Goal: Task Accomplishment & Management: Use online tool/utility

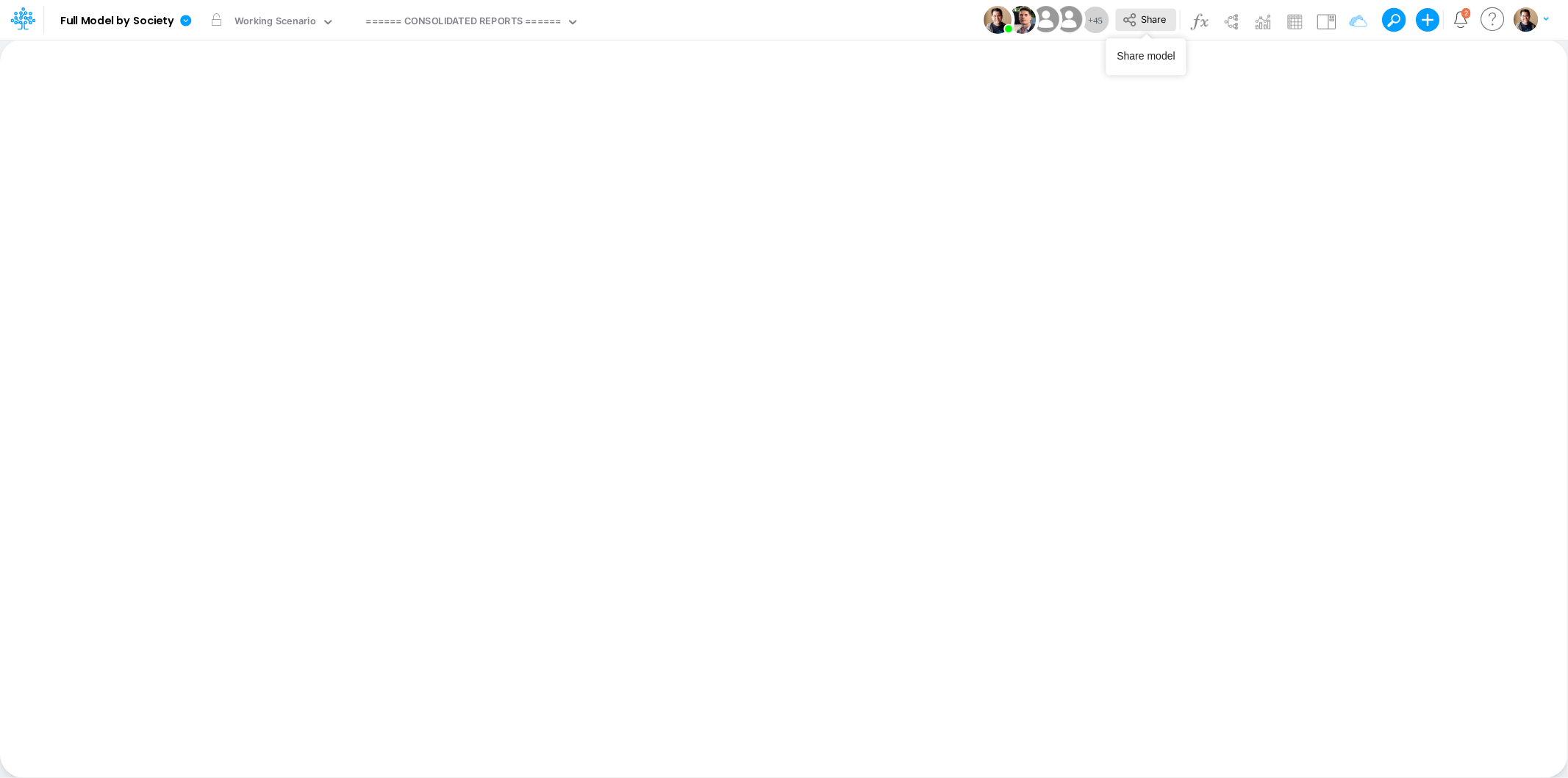
click at [1141, 23] on span "Share" at bounding box center [1154, 19] width 25 height 11
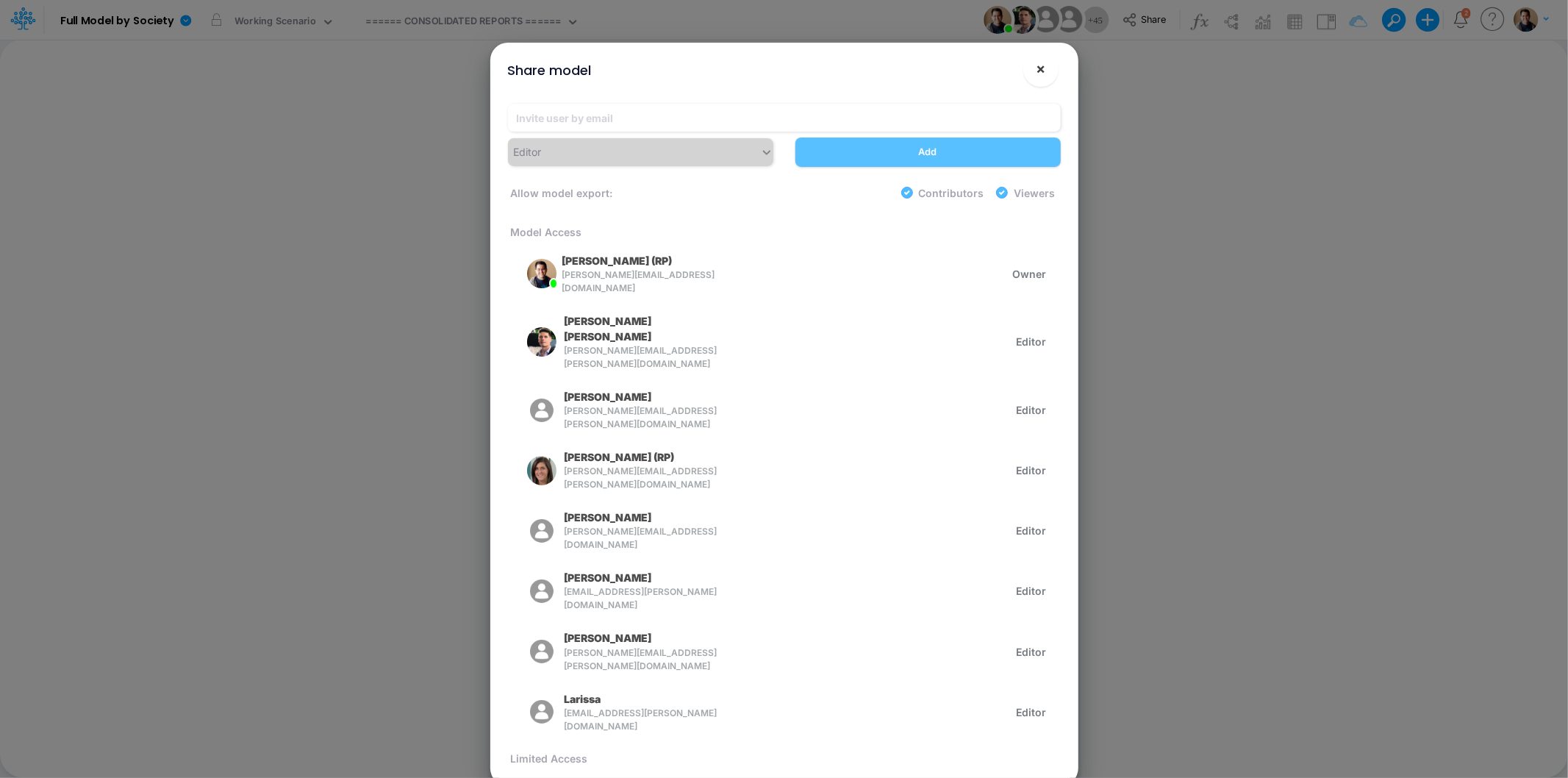
click at [1042, 68] on span "×" at bounding box center [1041, 69] width 10 height 18
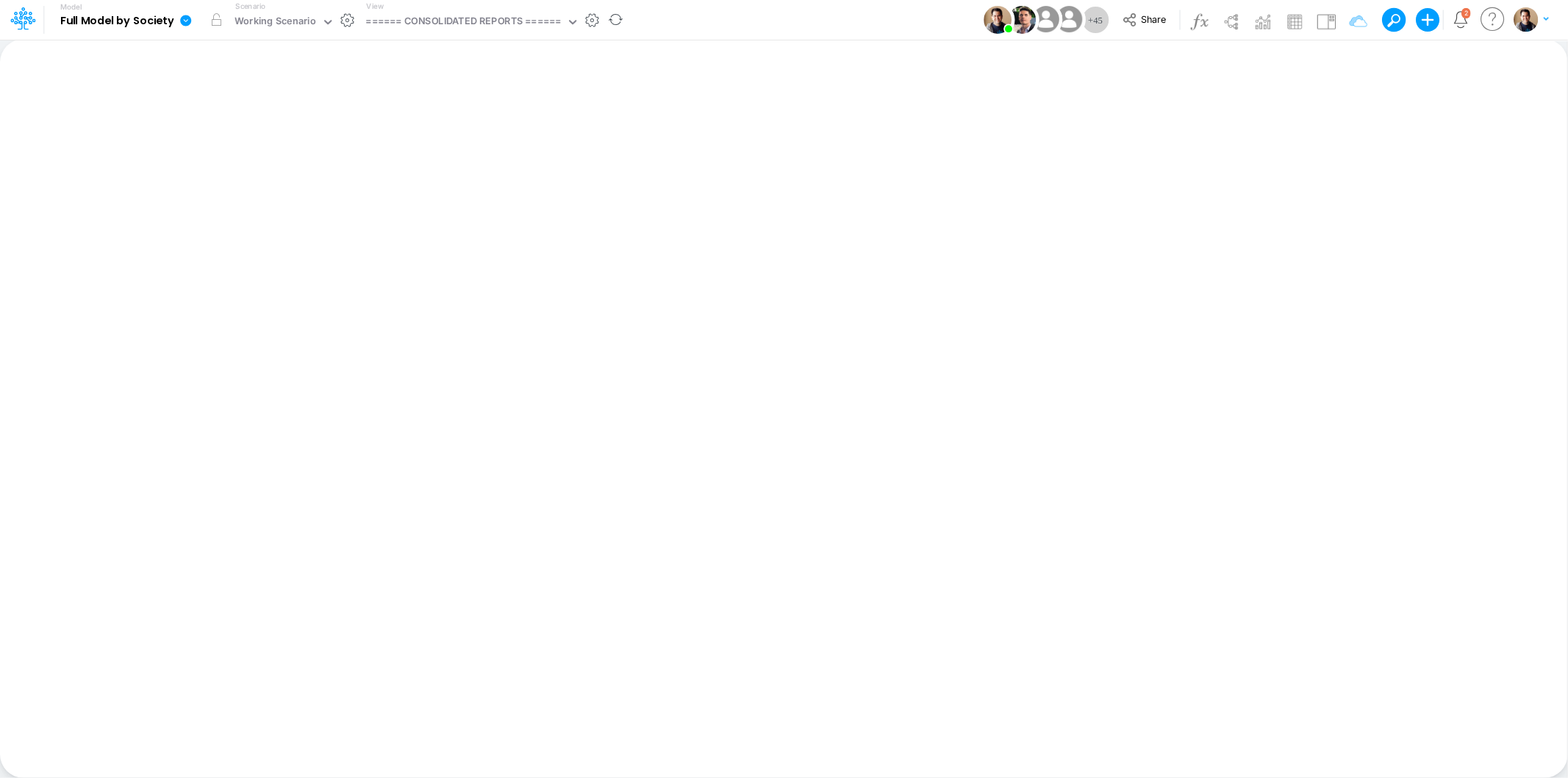
click at [185, 19] on icon at bounding box center [185, 20] width 11 height 11
click at [233, 145] on button "View model info" at bounding box center [259, 152] width 158 height 23
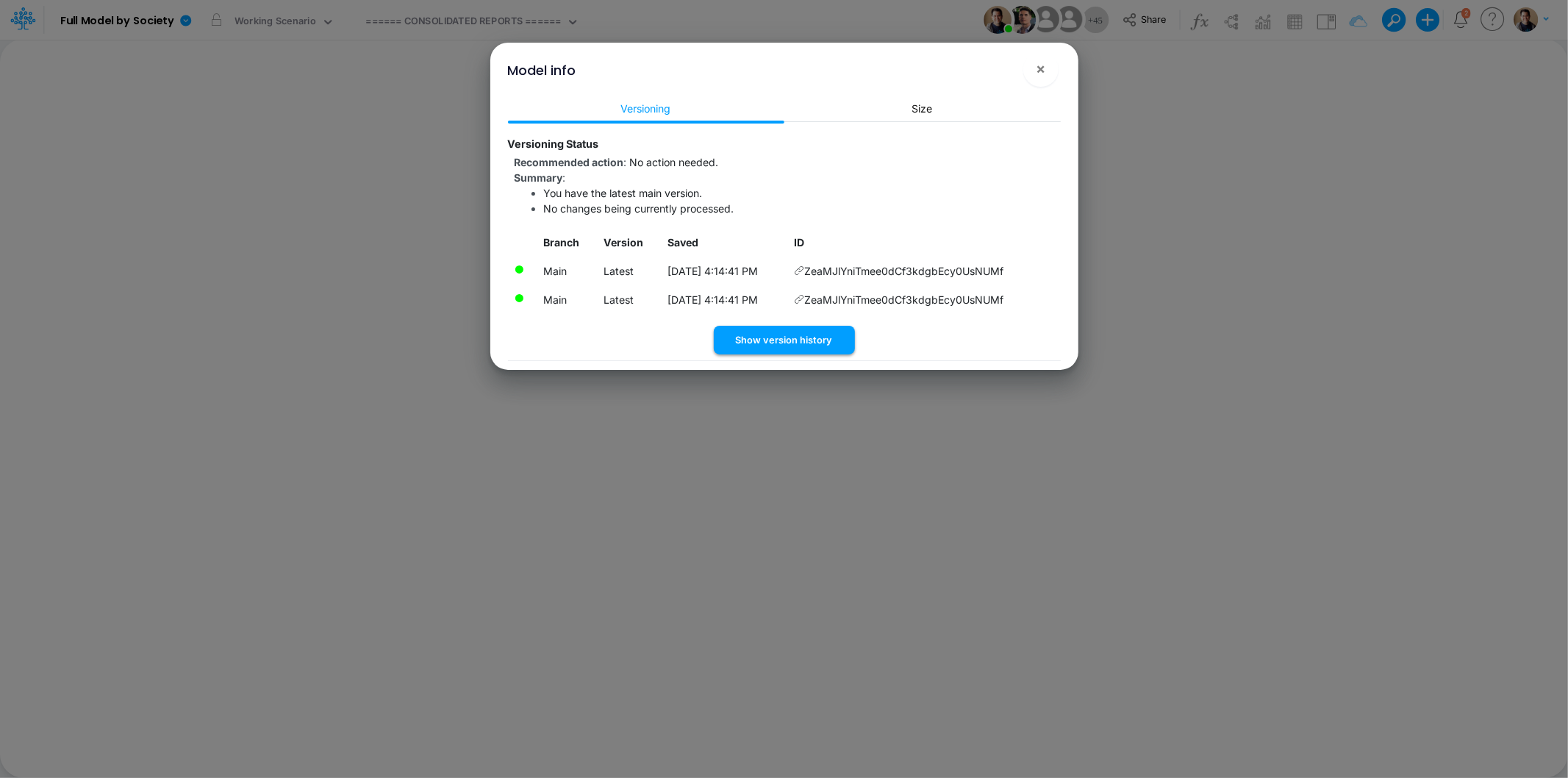
click at [813, 343] on button "Show version history" at bounding box center [784, 340] width 141 height 29
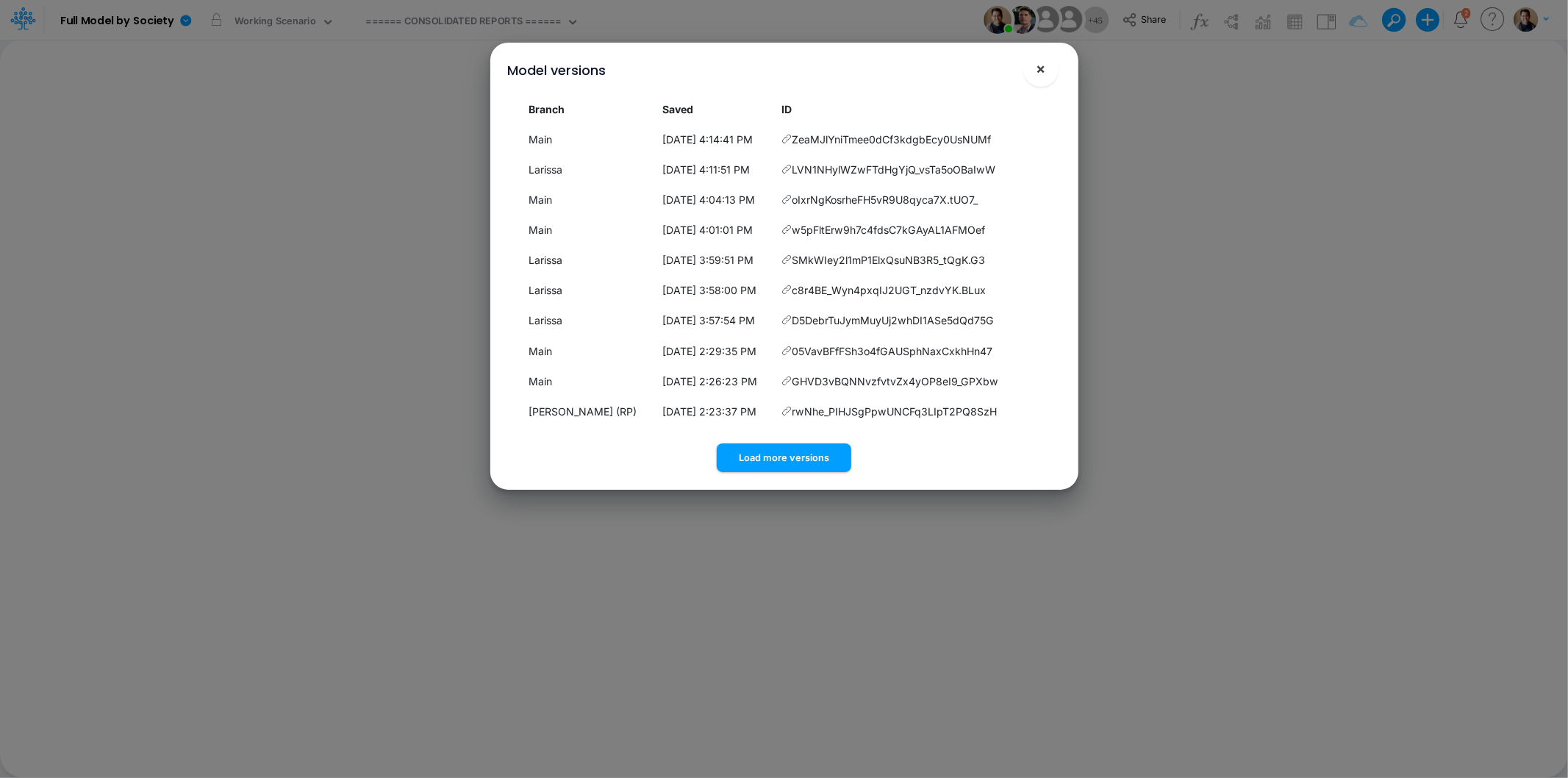
click at [1046, 72] on button "×" at bounding box center [1041, 70] width 36 height 36
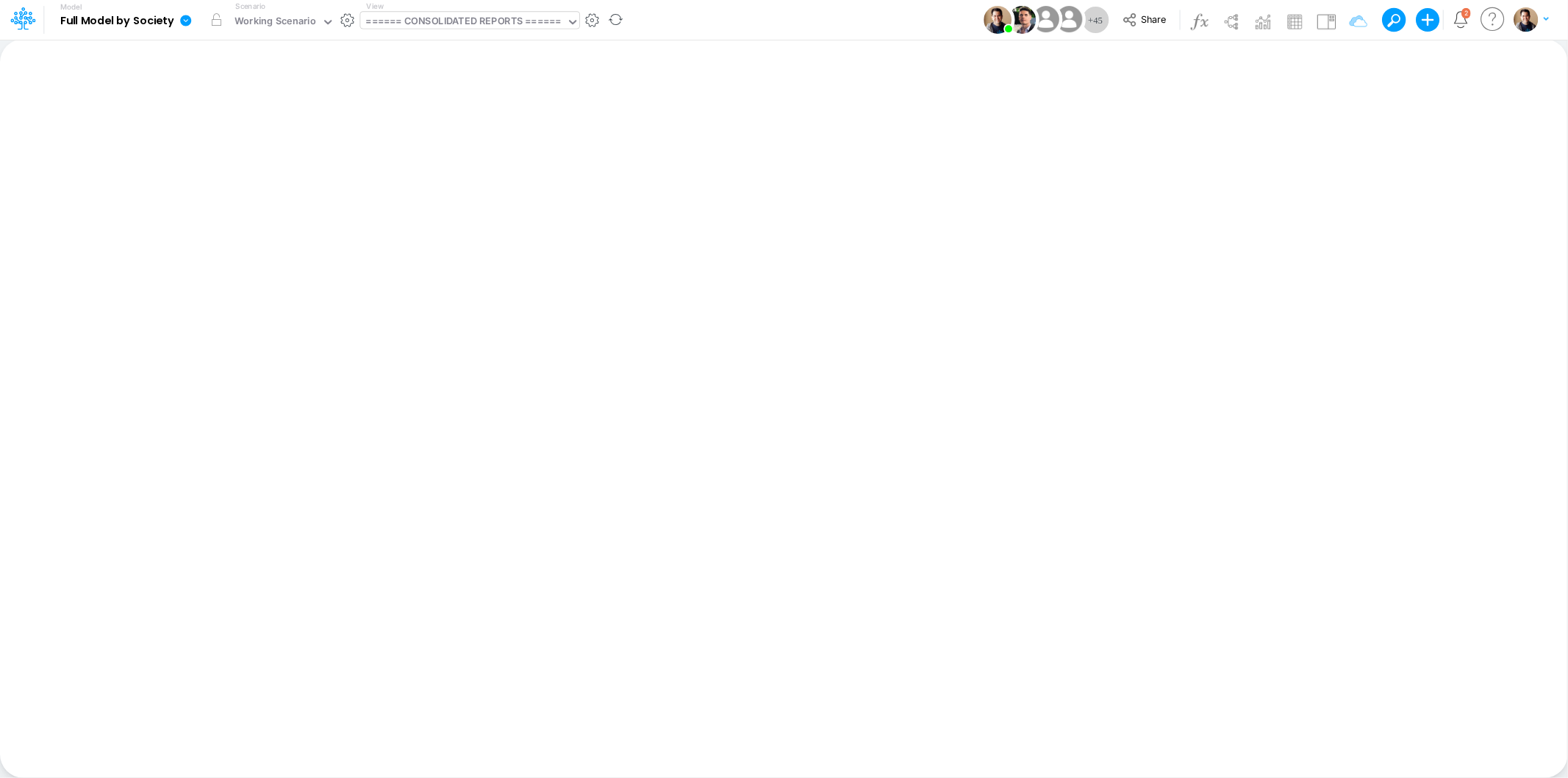
click at [464, 22] on div "====== CONSOLIDATED REPORTS ======" at bounding box center [463, 22] width 195 height 17
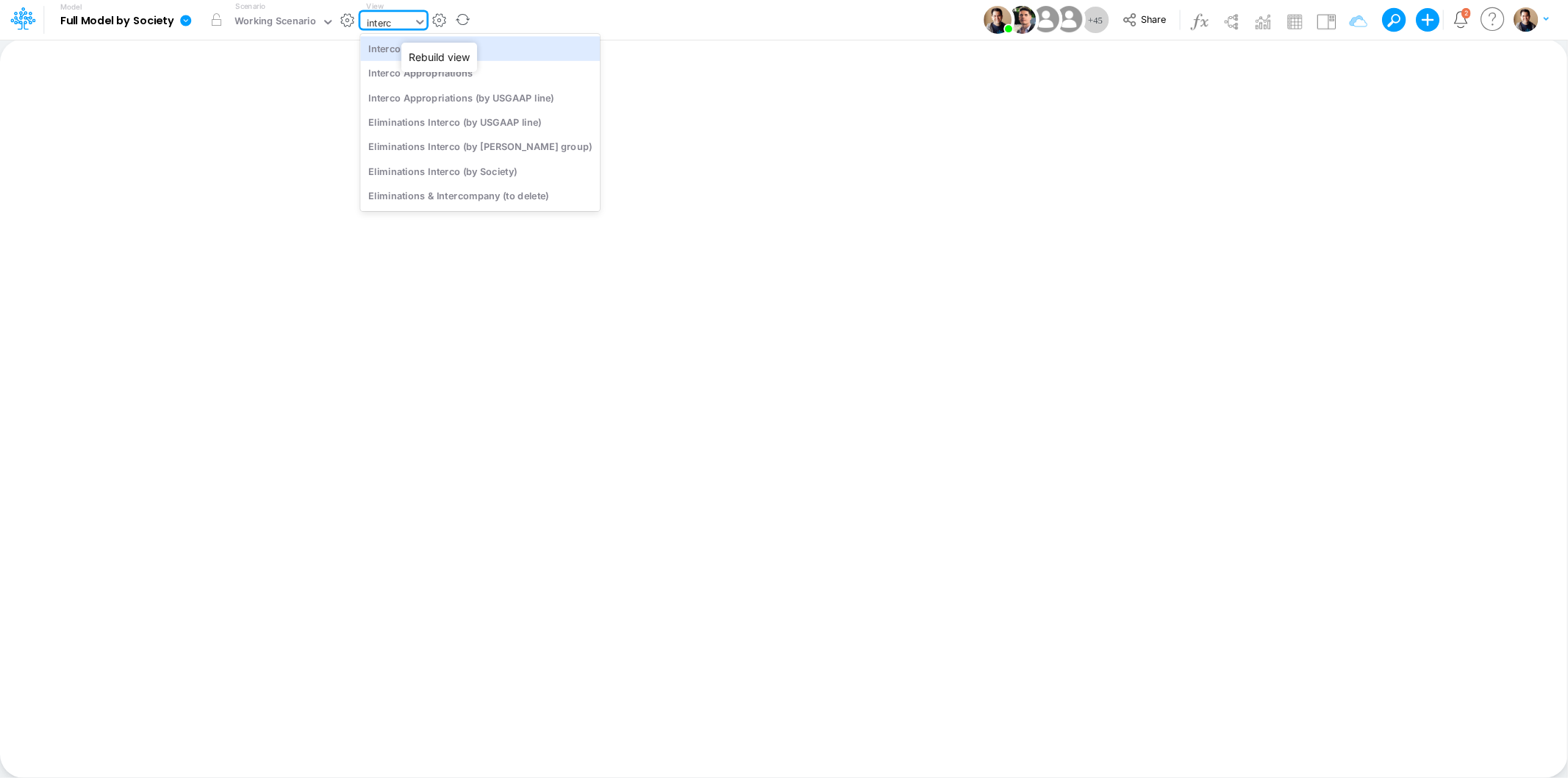
type input "interco"
click at [491, 41] on div "Interco G&A" at bounding box center [479, 47] width 240 height 24
type input "Intercos G&A"
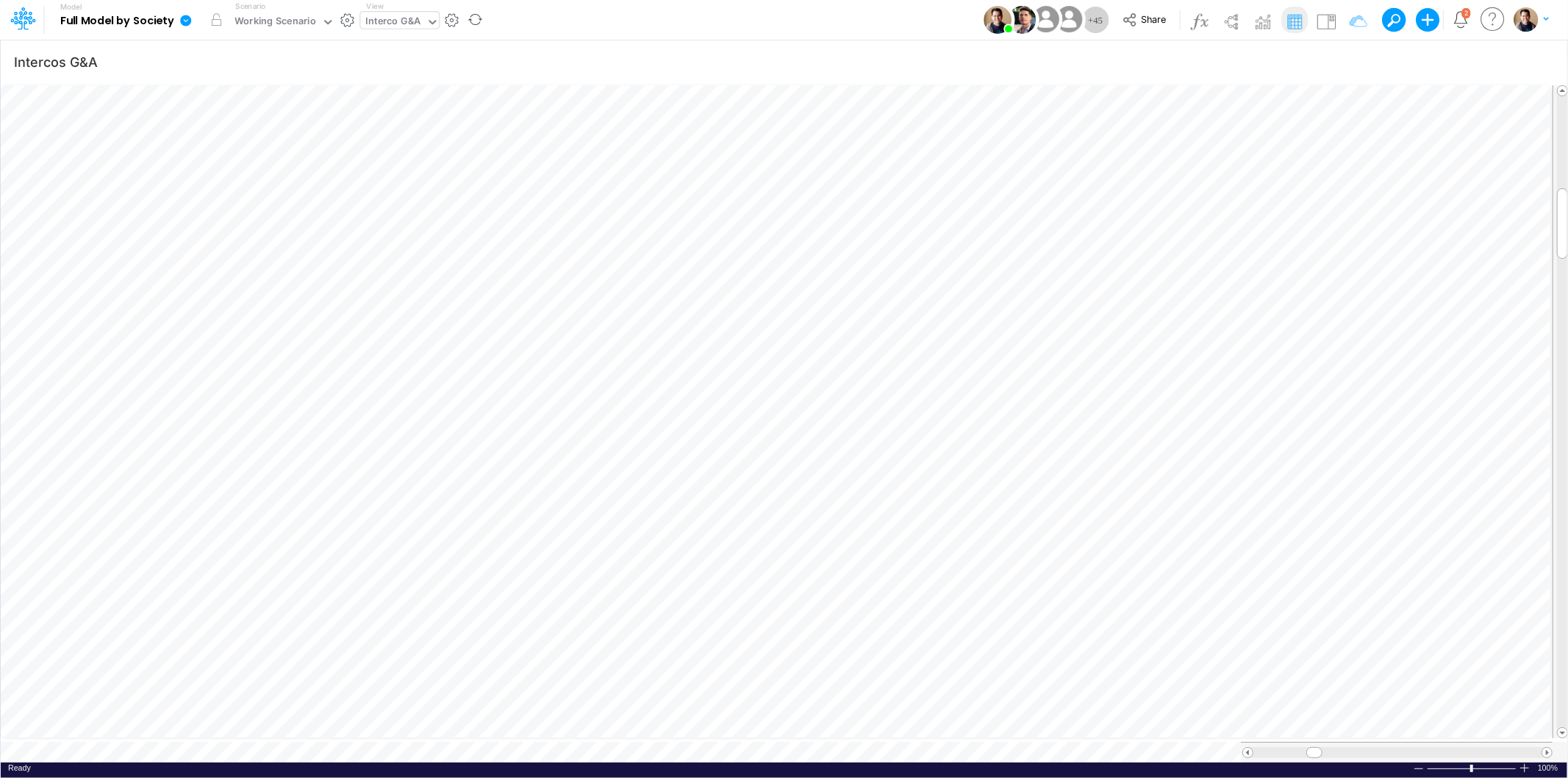
click at [189, 23] on icon at bounding box center [185, 20] width 11 height 11
click at [256, 153] on button "View model info" at bounding box center [259, 152] width 158 height 23
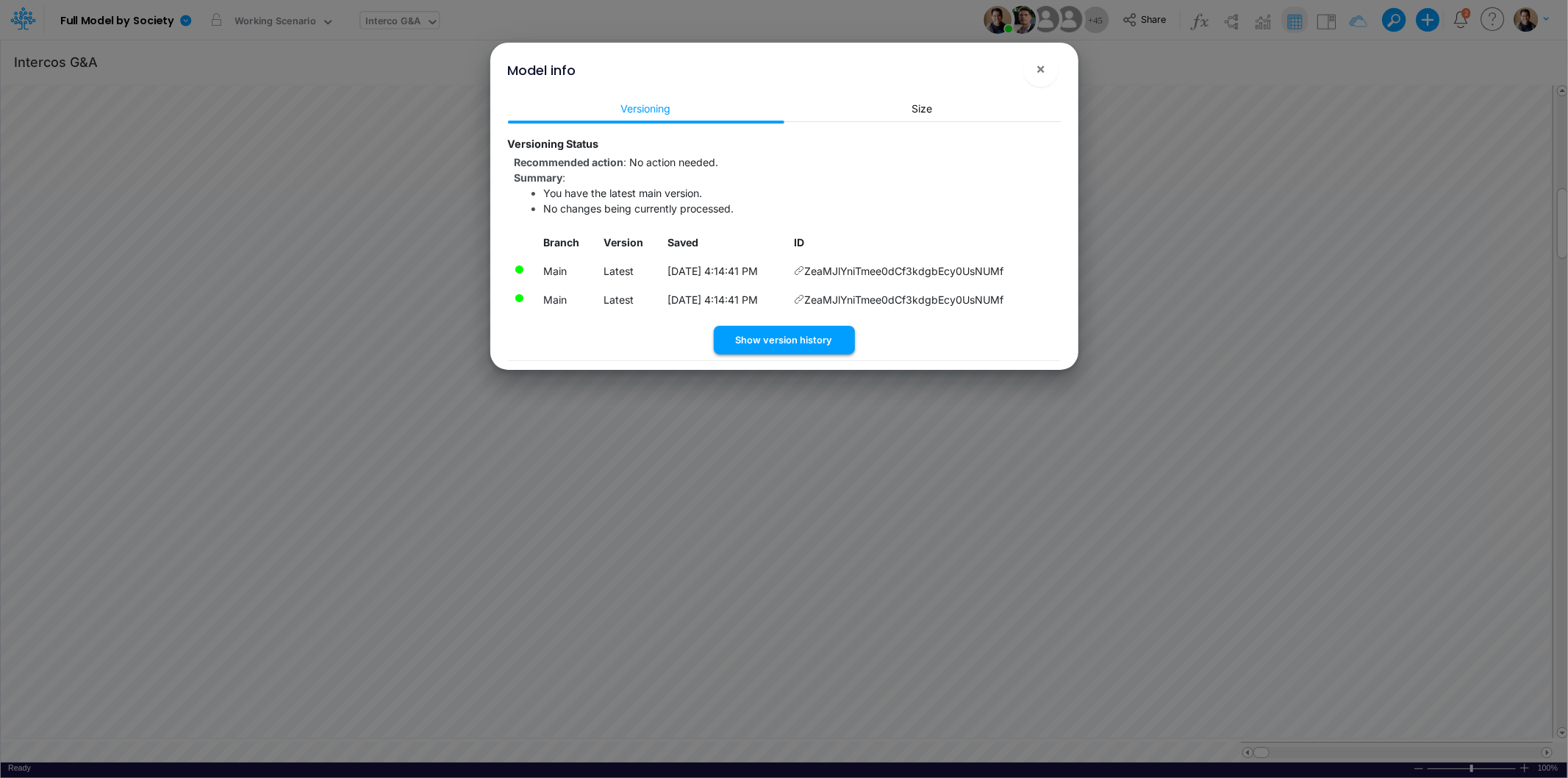
click at [759, 341] on button "Show version history" at bounding box center [784, 340] width 141 height 29
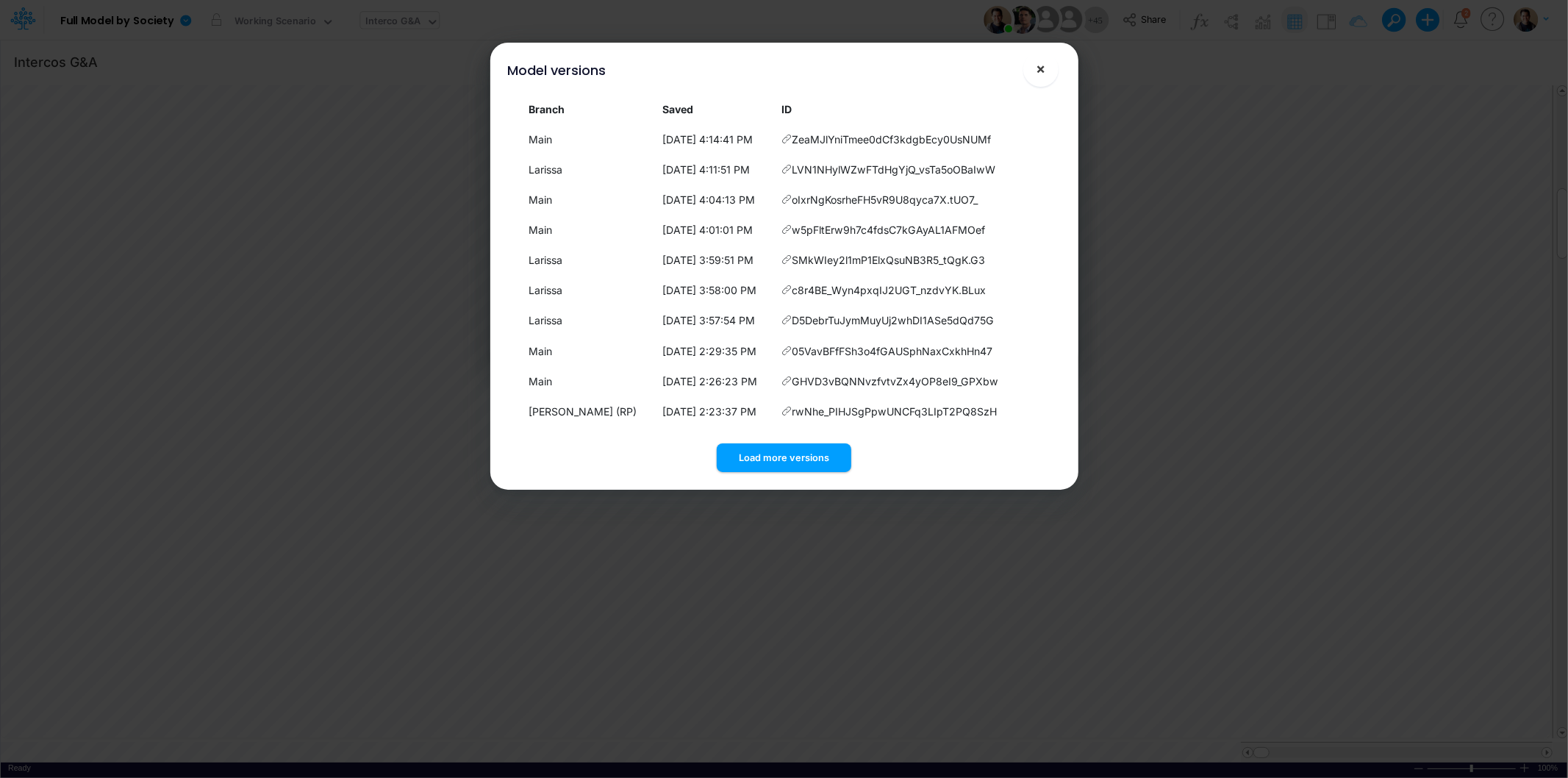
click at [1046, 74] on span "×" at bounding box center [1041, 69] width 10 height 18
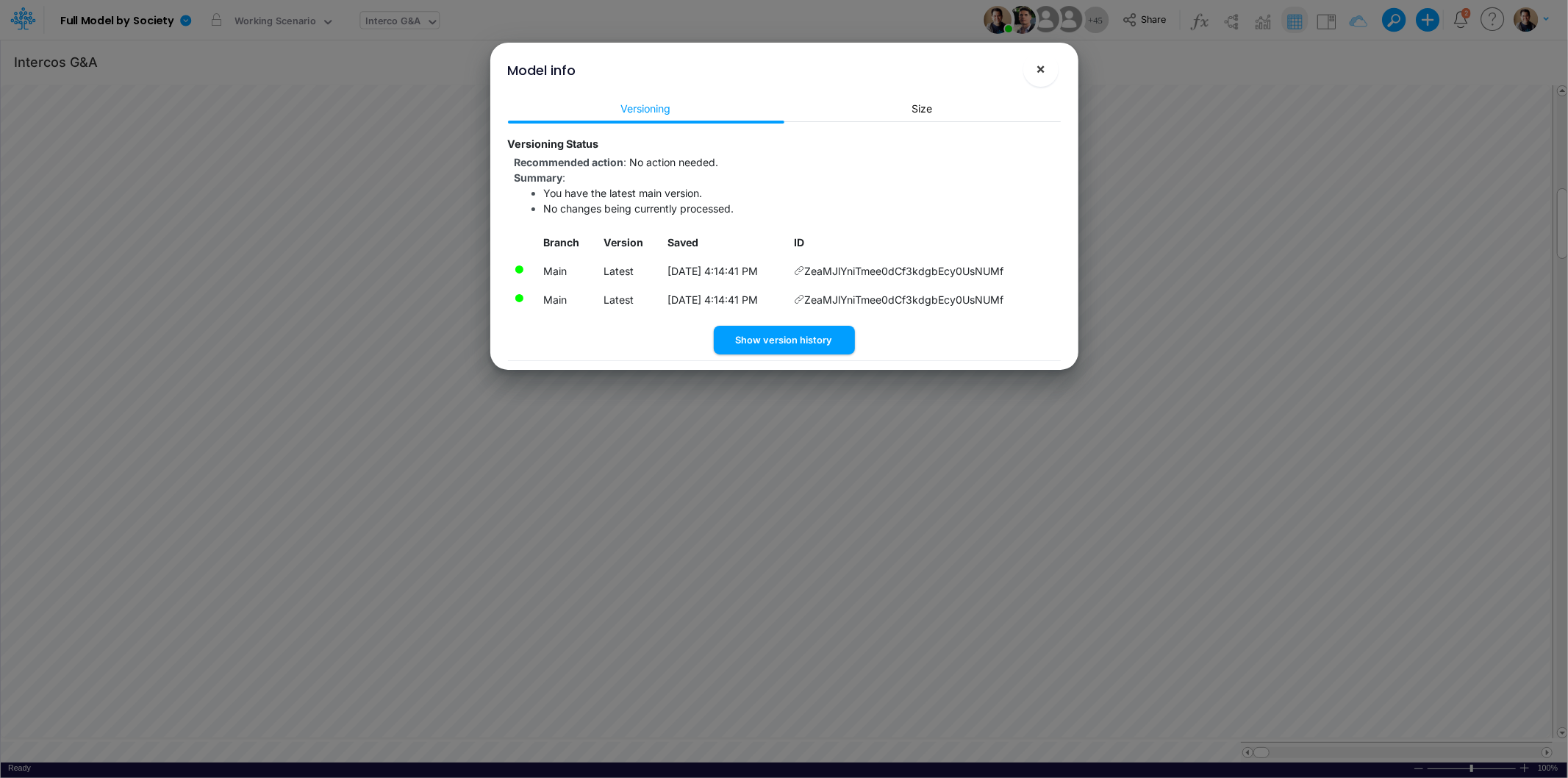
click at [1045, 70] on span "×" at bounding box center [1041, 69] width 10 height 18
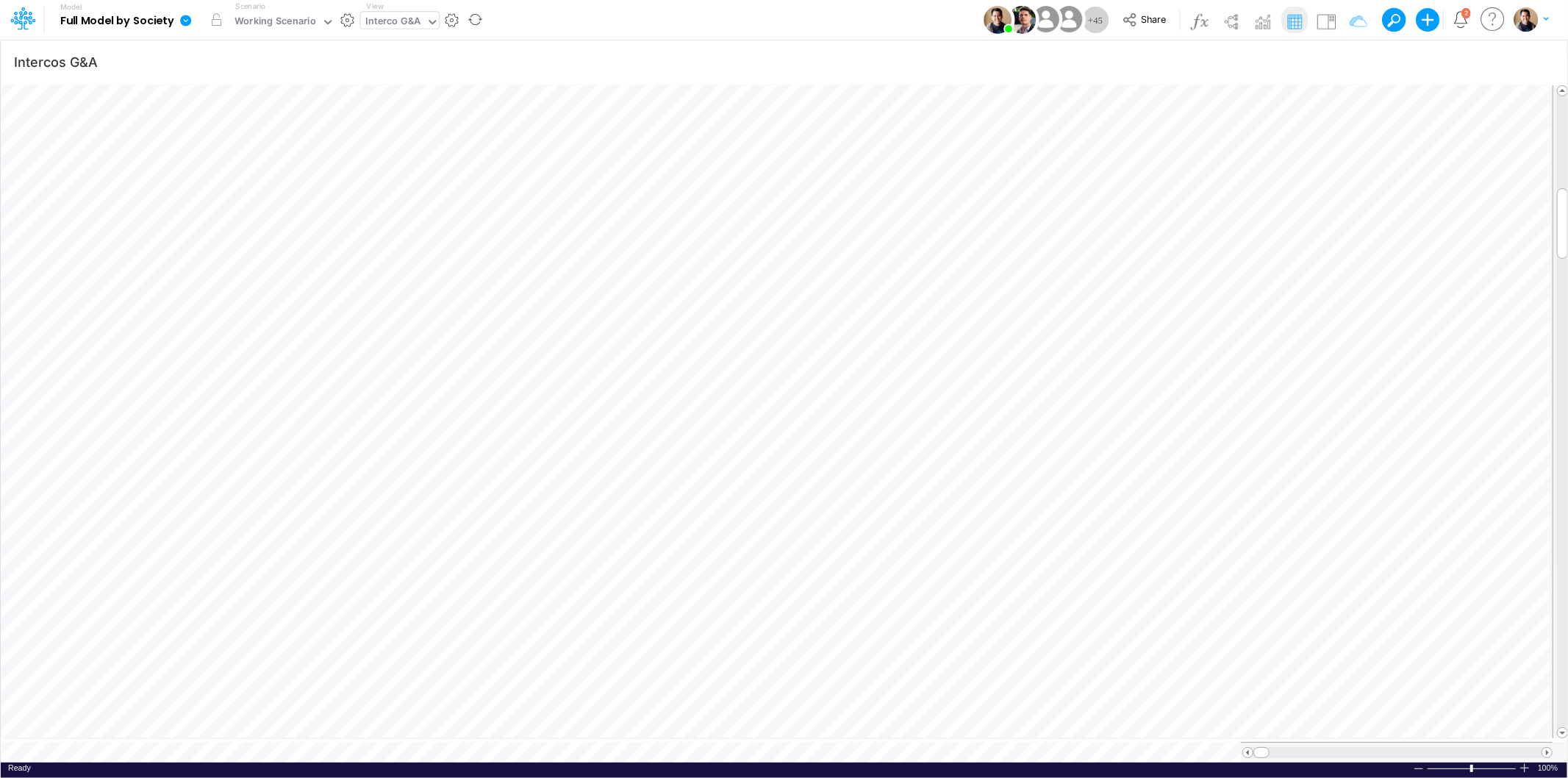
click at [185, 23] on icon at bounding box center [185, 20] width 11 height 11
click at [290, 175] on button "Sync Scenarios" at bounding box center [259, 176] width 158 height 23
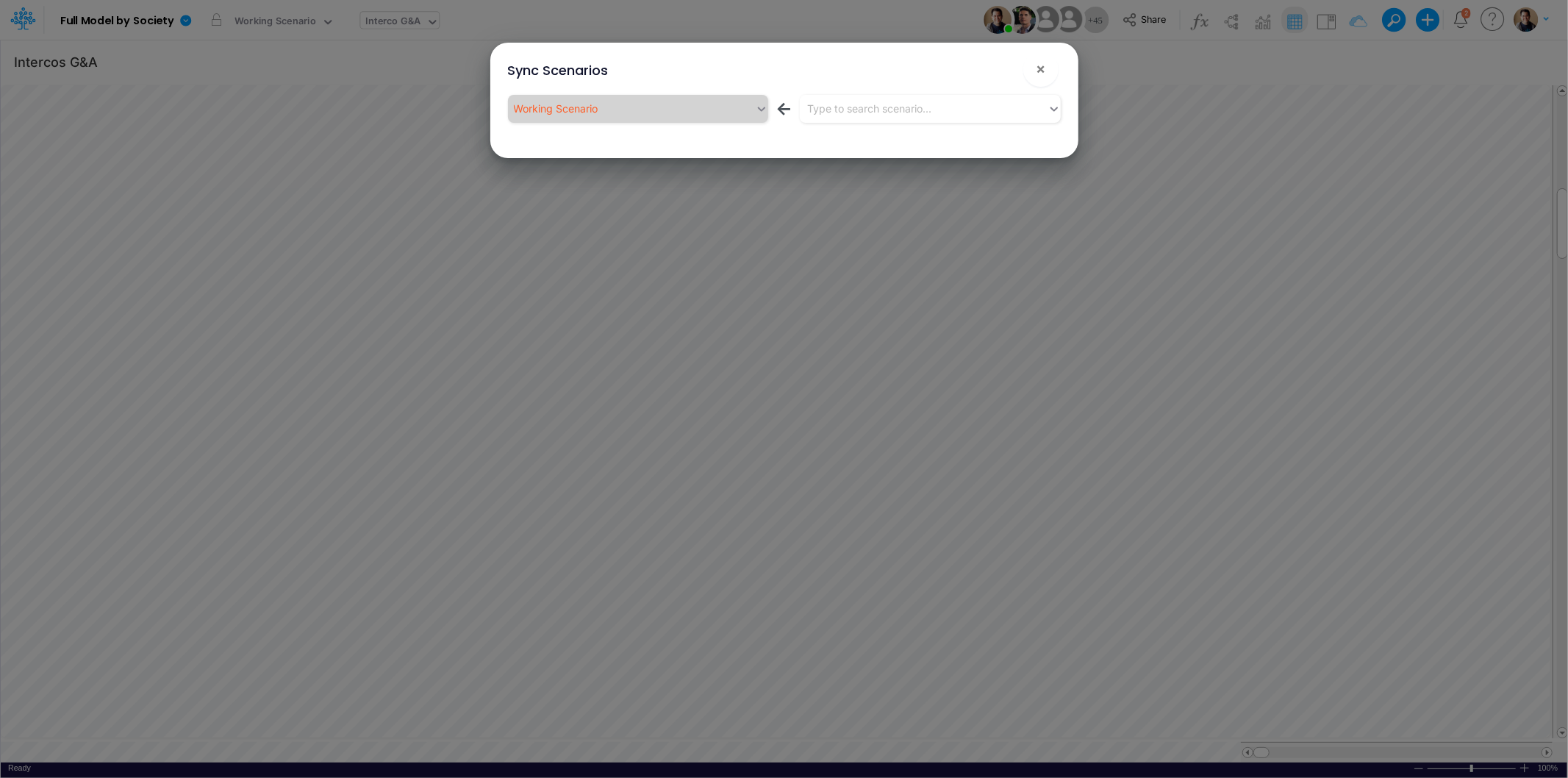
click at [991, 70] on button "!" at bounding box center [994, 72] width 18 height 18
drag, startPoint x: 878, startPoint y: 127, endPoint x: 886, endPoint y: 116, distance: 13.6
click at [878, 127] on div "Working Scenario ← Type to search scenario..." at bounding box center [784, 111] width 553 height 34
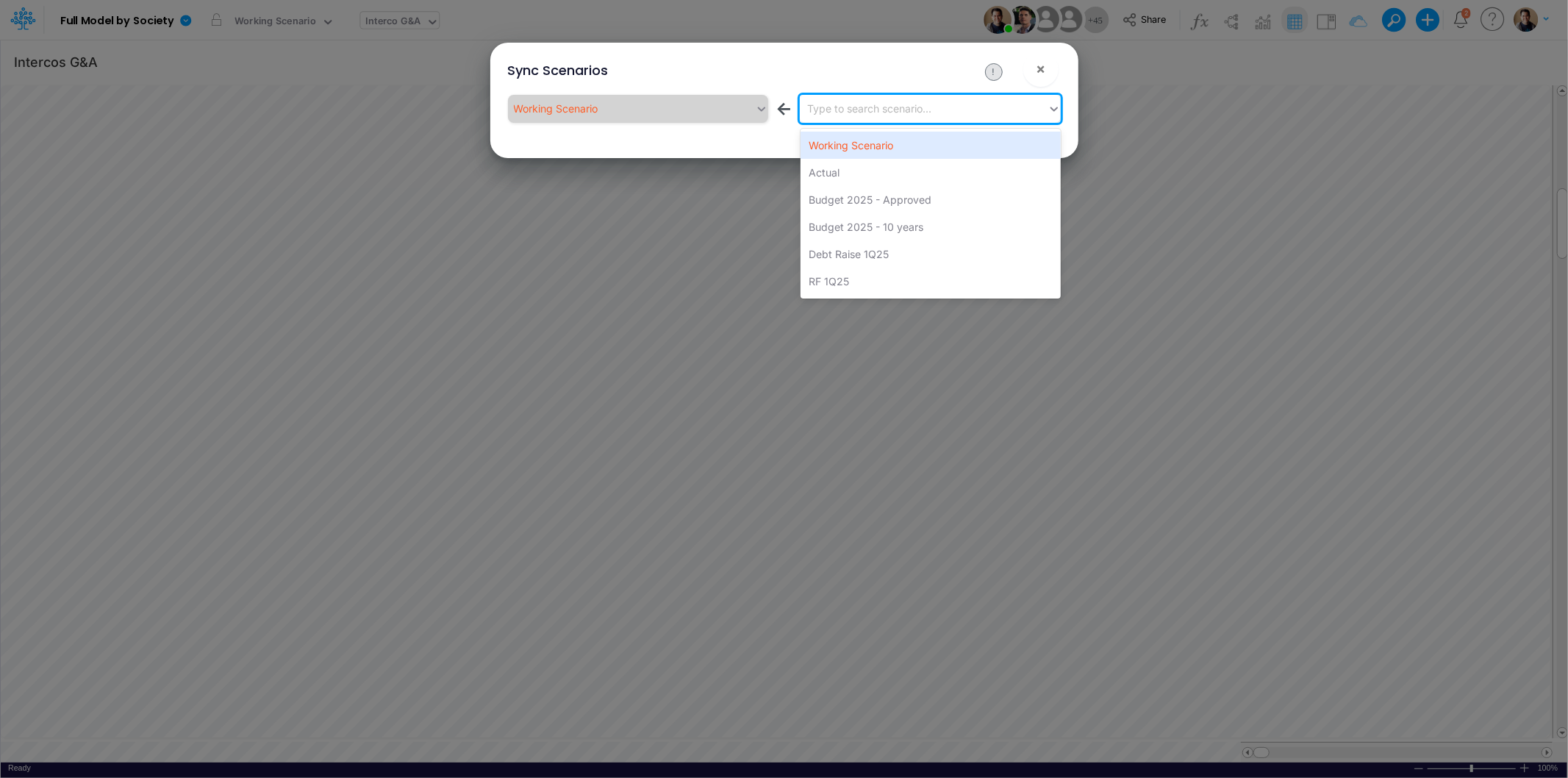
click at [886, 116] on div "Type to search scenario..." at bounding box center [869, 108] width 124 height 15
click at [885, 160] on div "Actual" at bounding box center [931, 172] width 260 height 28
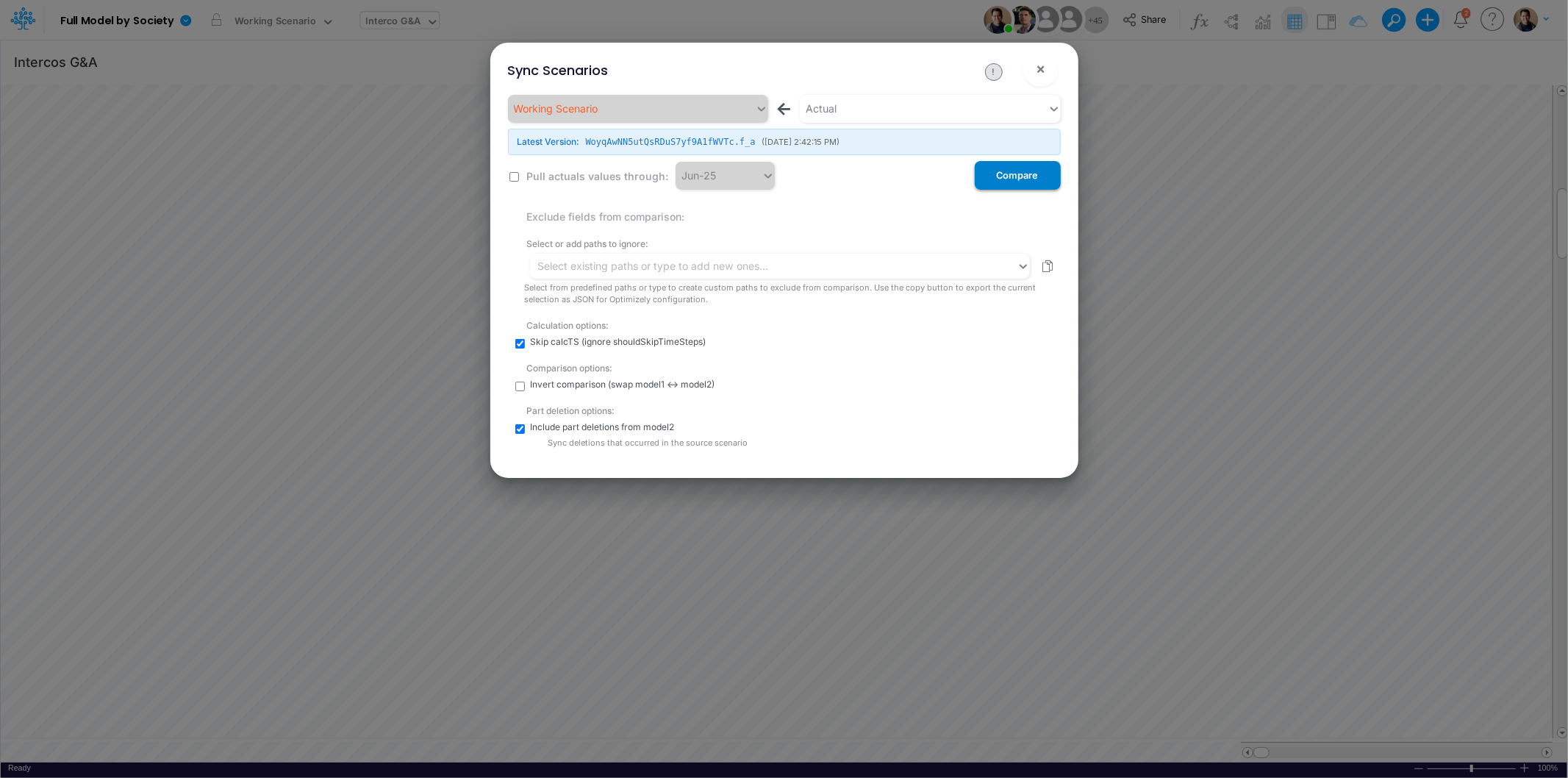
click at [1004, 183] on button "Compare" at bounding box center [1017, 176] width 86 height 29
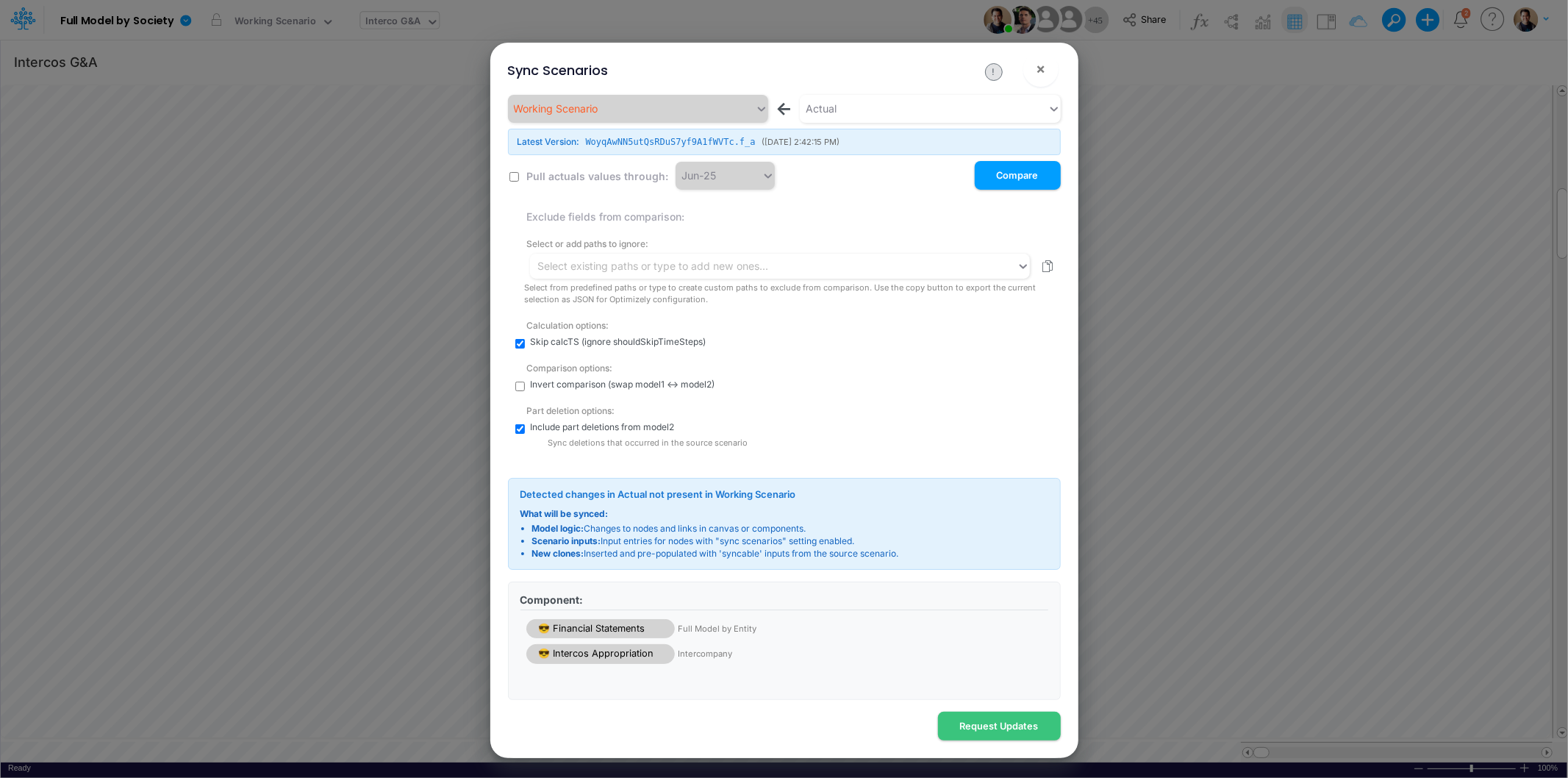
click at [516, 178] on input "checkbox" at bounding box center [514, 176] width 10 height 10
checkbox input "true"
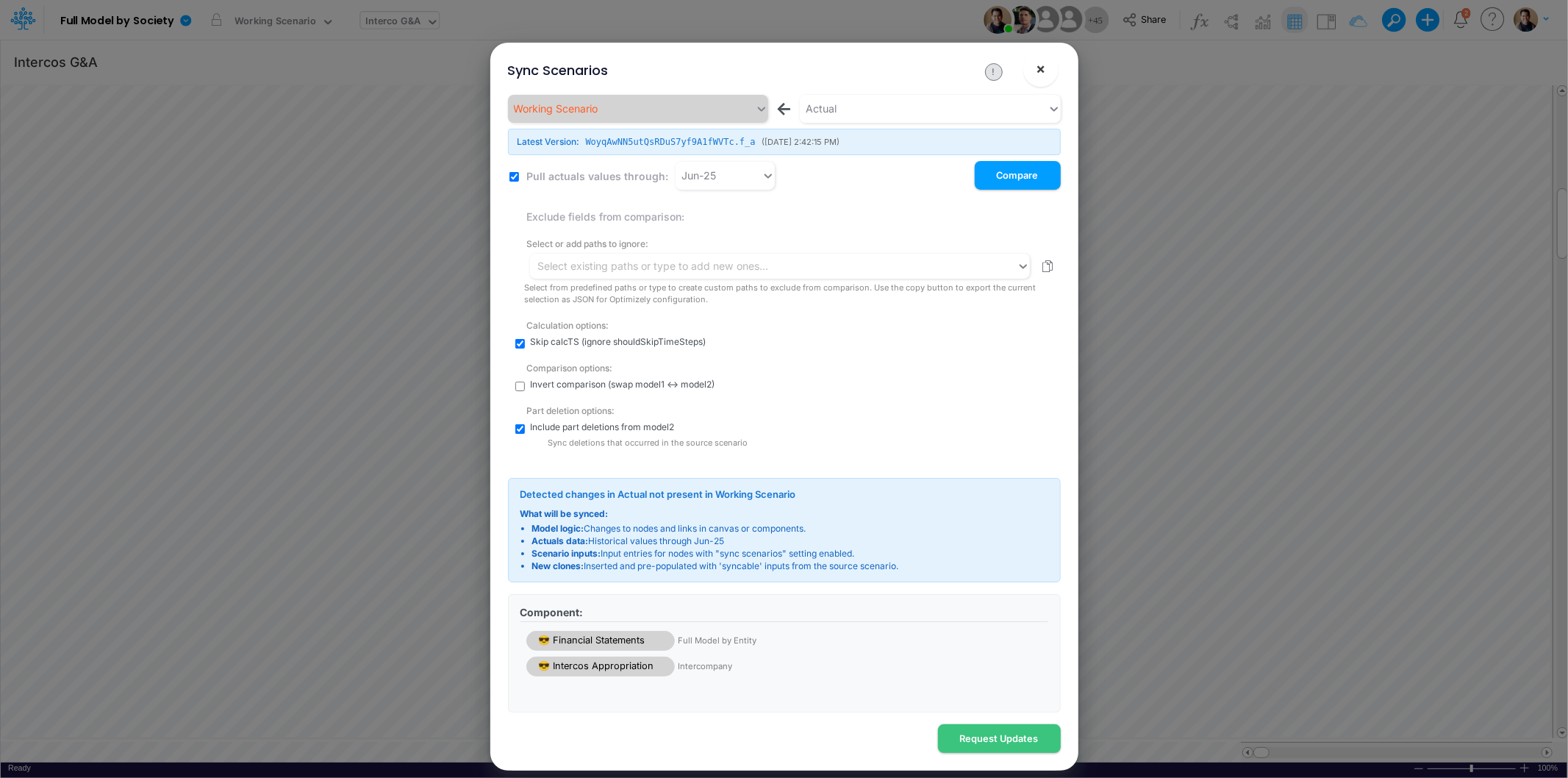
click at [1047, 68] on button "×" at bounding box center [1041, 70] width 36 height 36
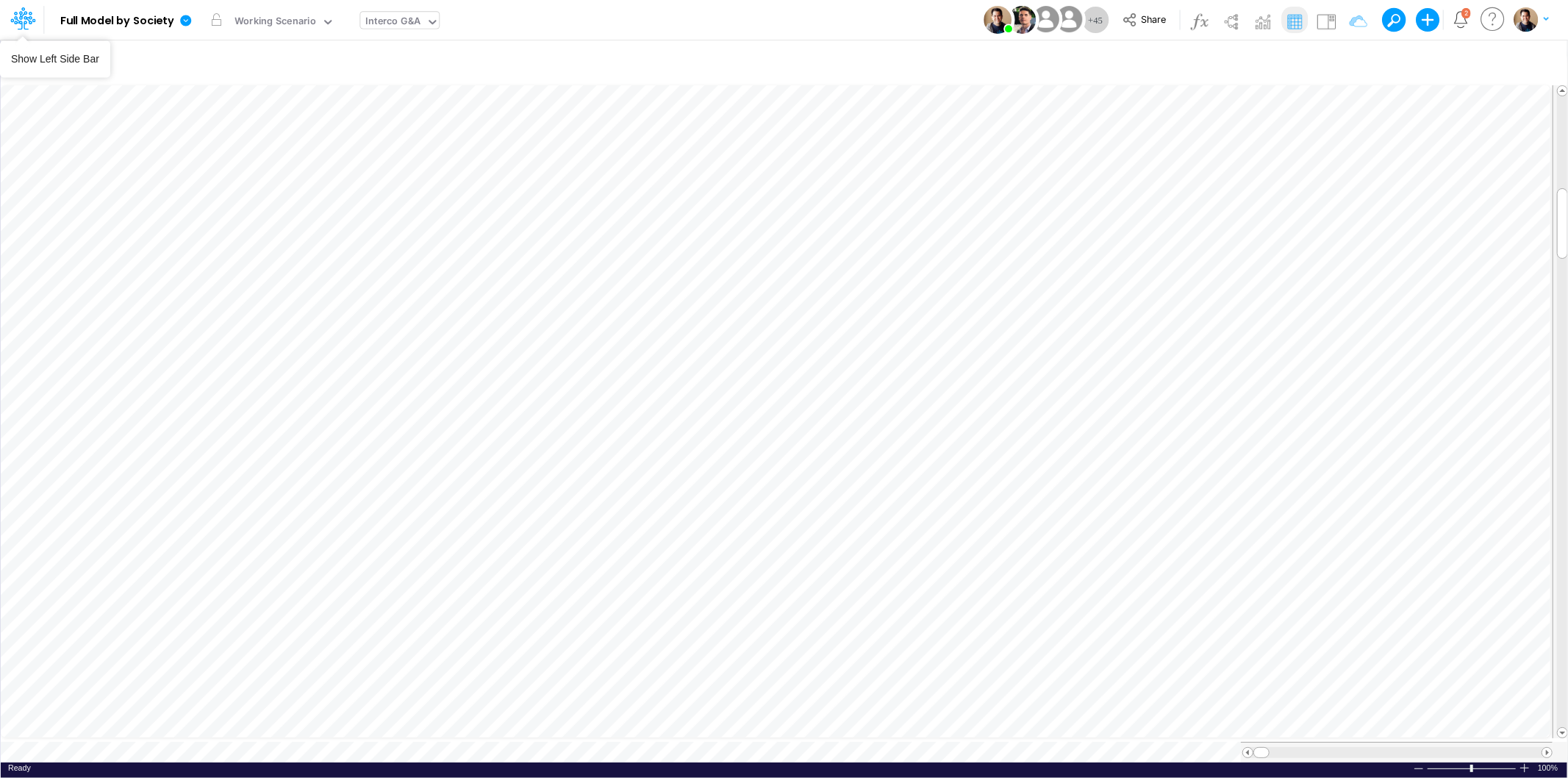
click at [24, 15] on icon at bounding box center [23, 19] width 25 height 25
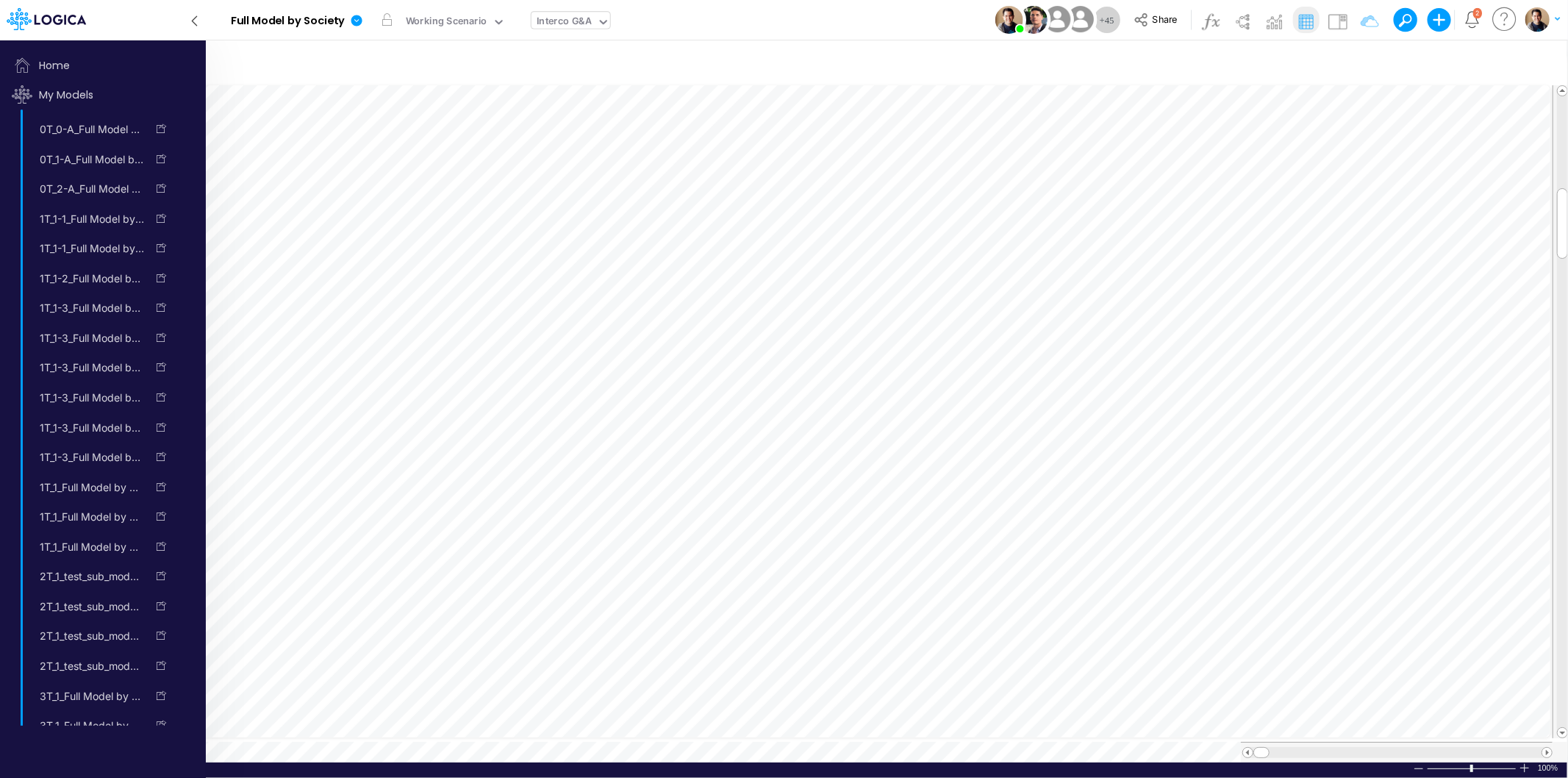
click at [200, 19] on icon at bounding box center [195, 20] width 16 height 26
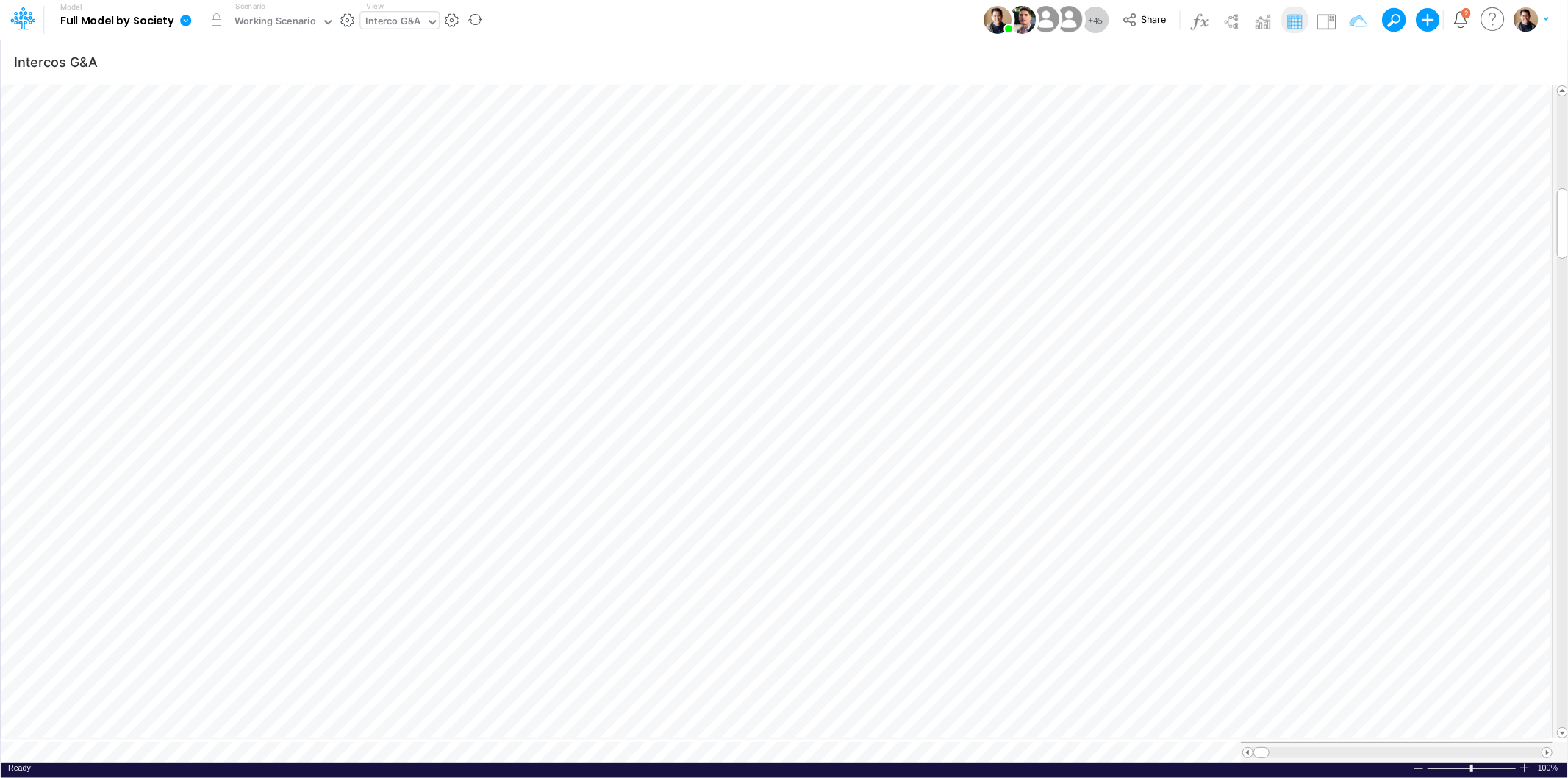
click at [187, 15] on icon at bounding box center [185, 20] width 13 height 13
click at [276, 168] on button "Sync Scenarios" at bounding box center [259, 176] width 158 height 23
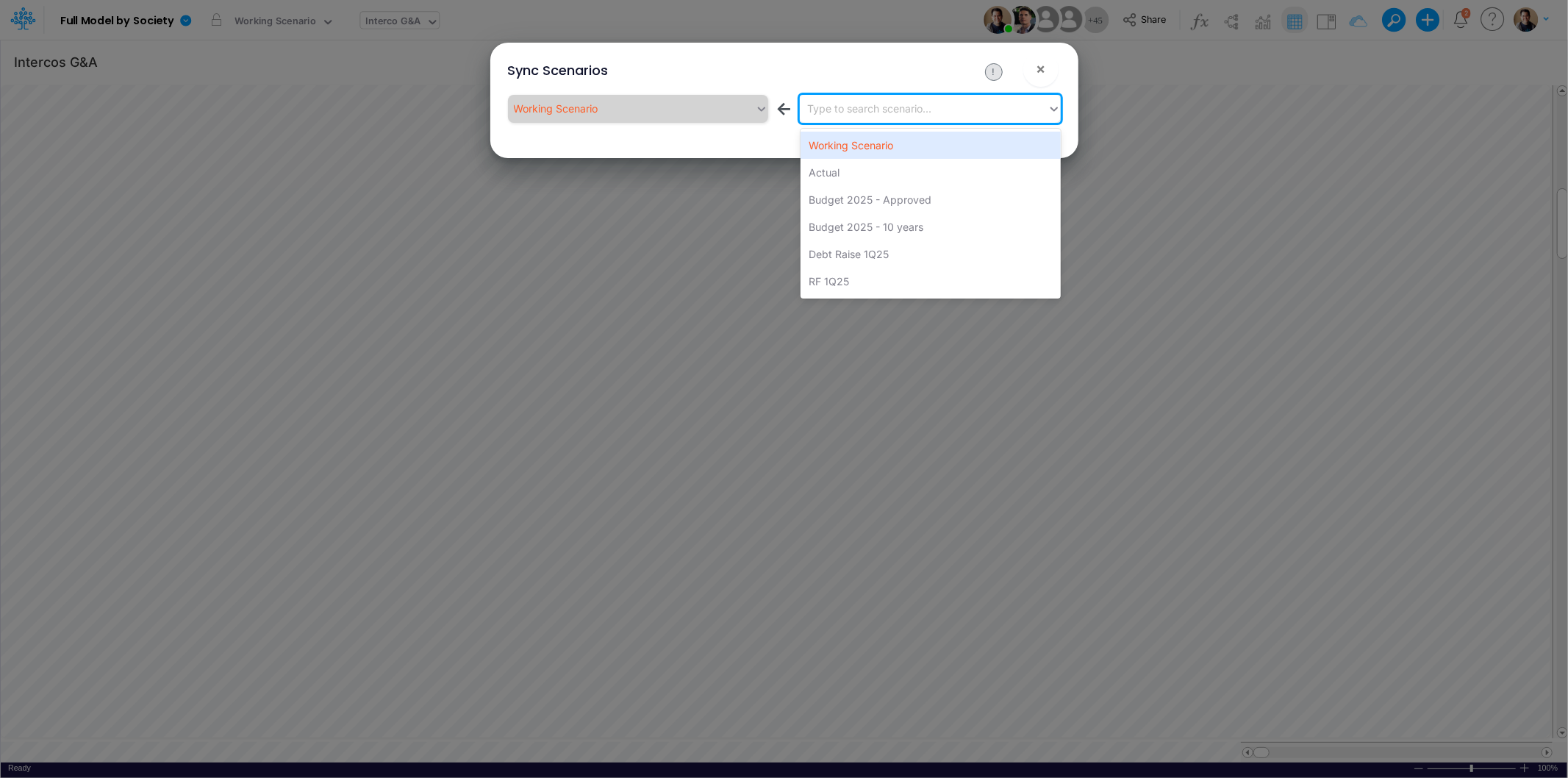
click at [973, 108] on div "Type to search scenario..." at bounding box center [924, 108] width 248 height 24
click at [929, 171] on div "Actual" at bounding box center [931, 172] width 260 height 28
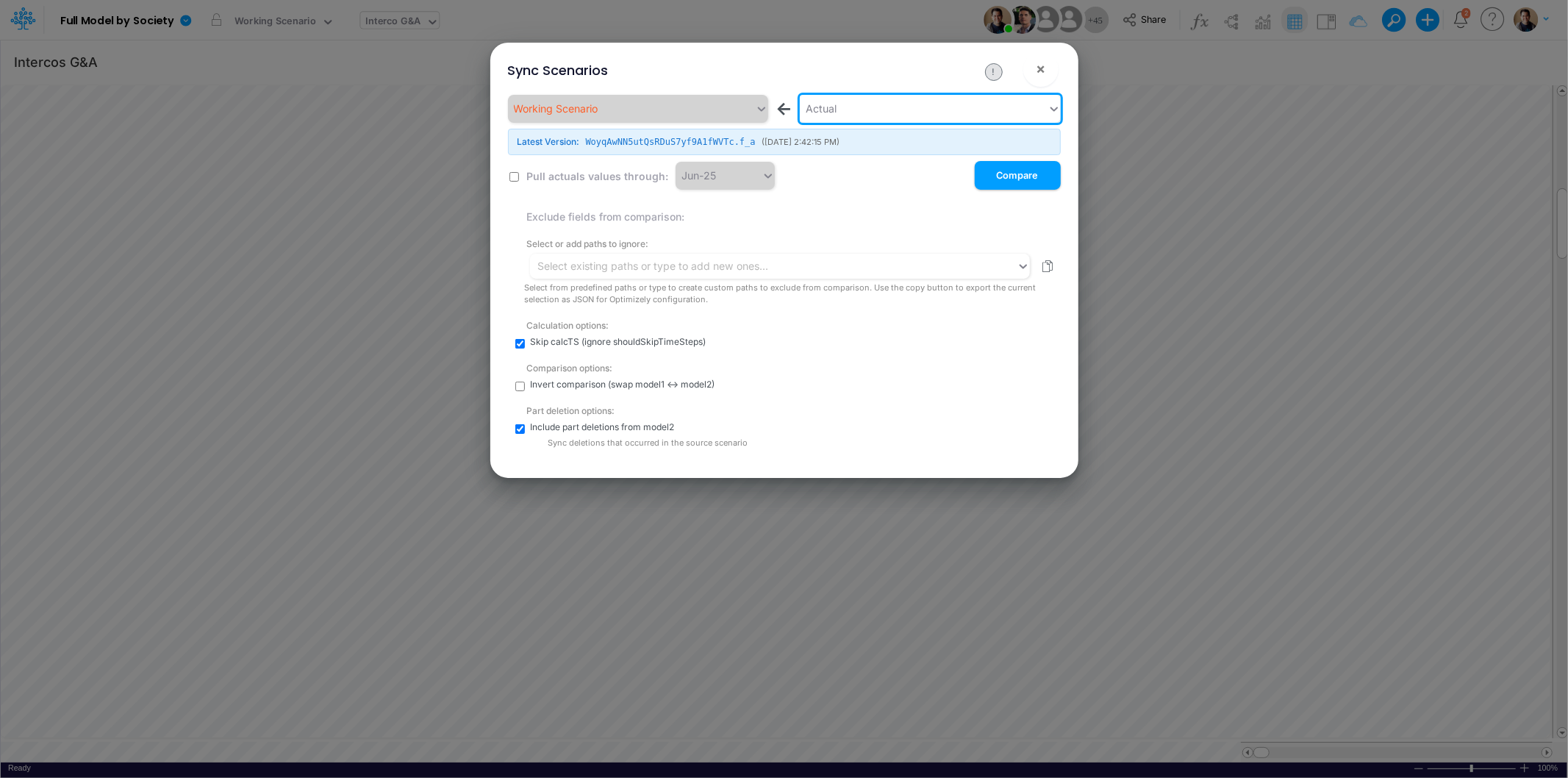
click at [516, 175] on input "checkbox" at bounding box center [514, 176] width 10 height 10
checkbox input "true"
click at [1026, 176] on button "Compare" at bounding box center [1017, 176] width 86 height 29
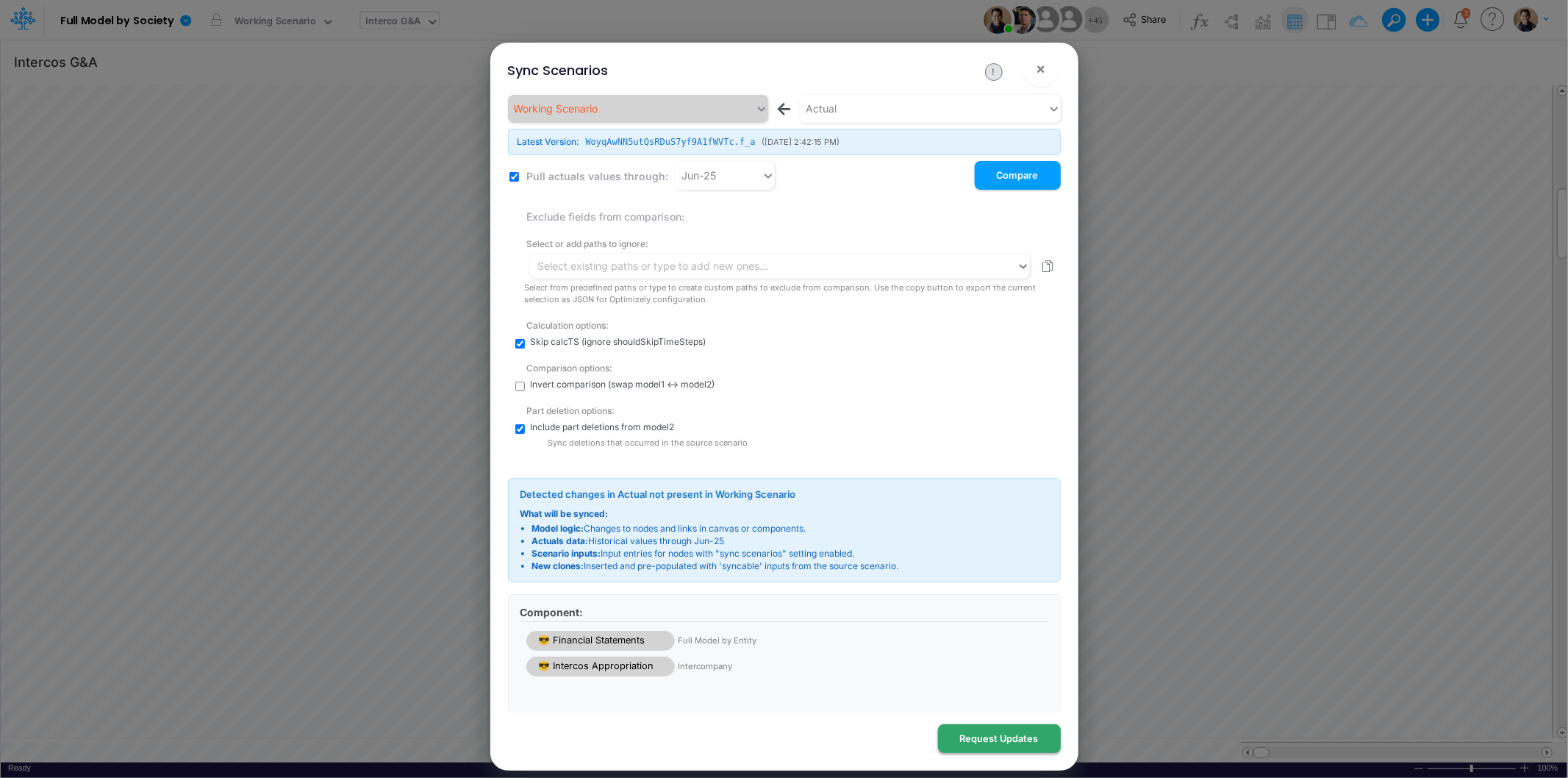
click at [1009, 734] on button "Request Updates" at bounding box center [1000, 739] width 123 height 29
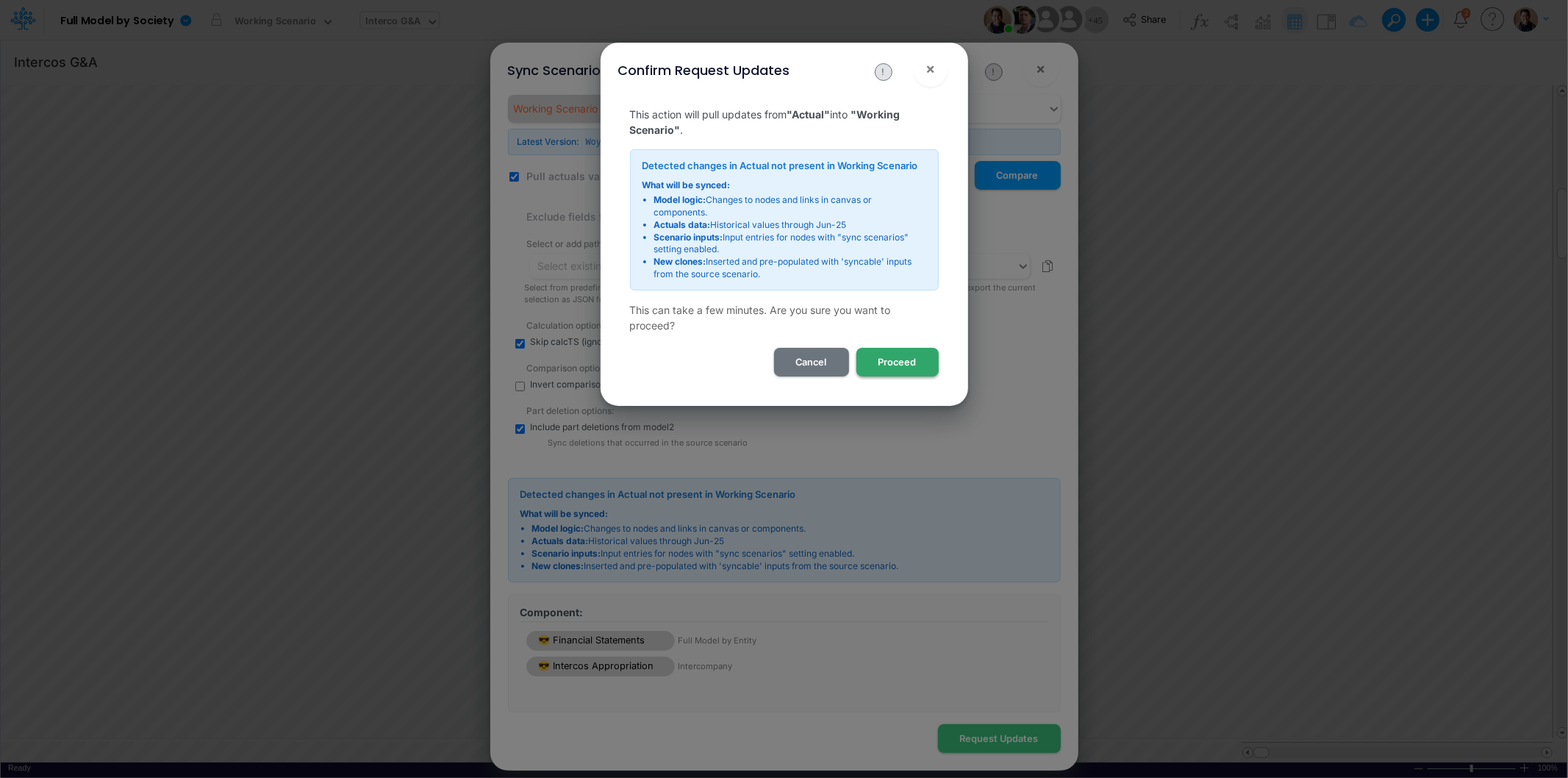
click at [919, 361] on button "Proceed" at bounding box center [897, 362] width 82 height 29
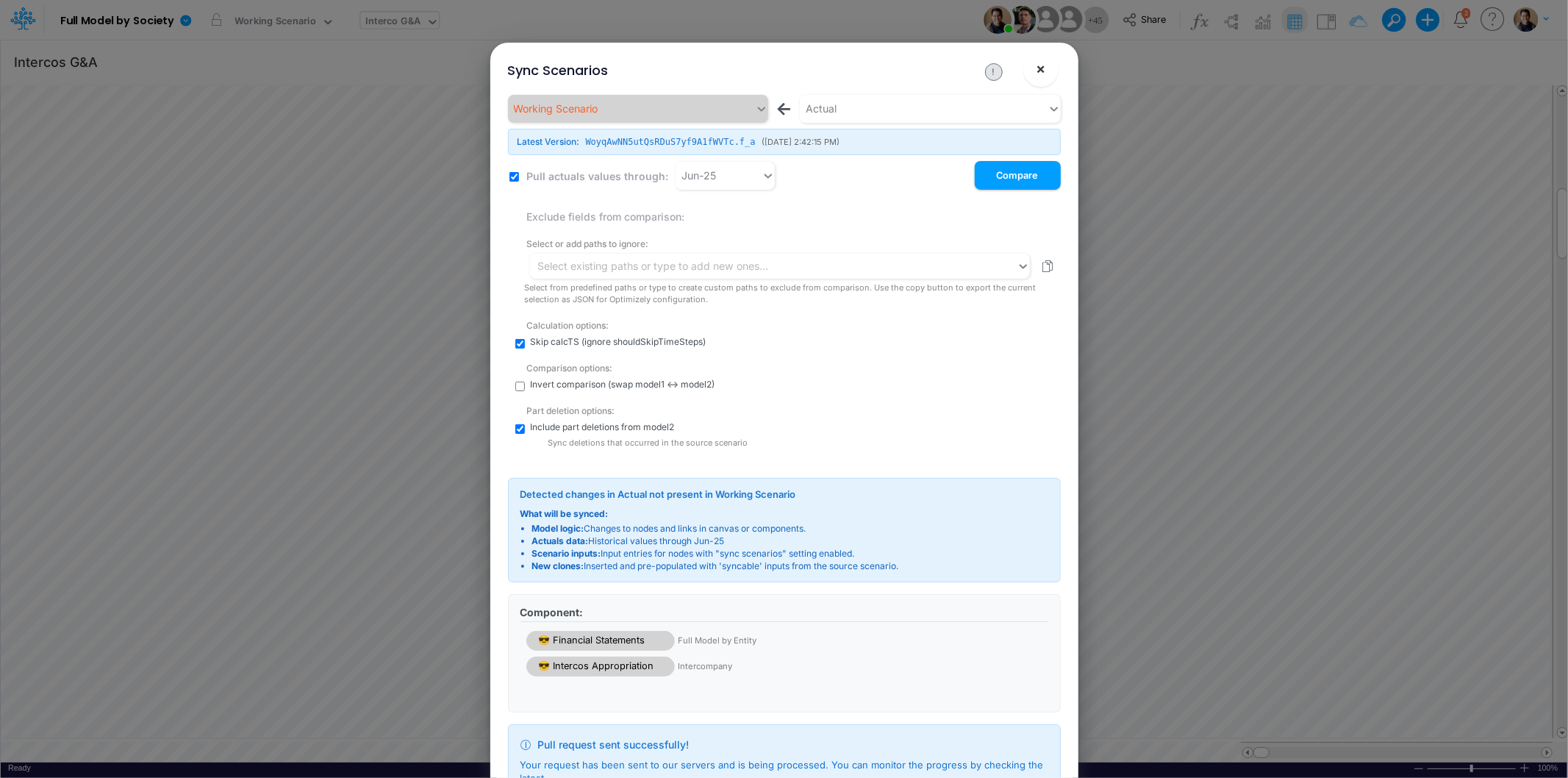
click at [1042, 69] on span "×" at bounding box center [1041, 69] width 10 height 18
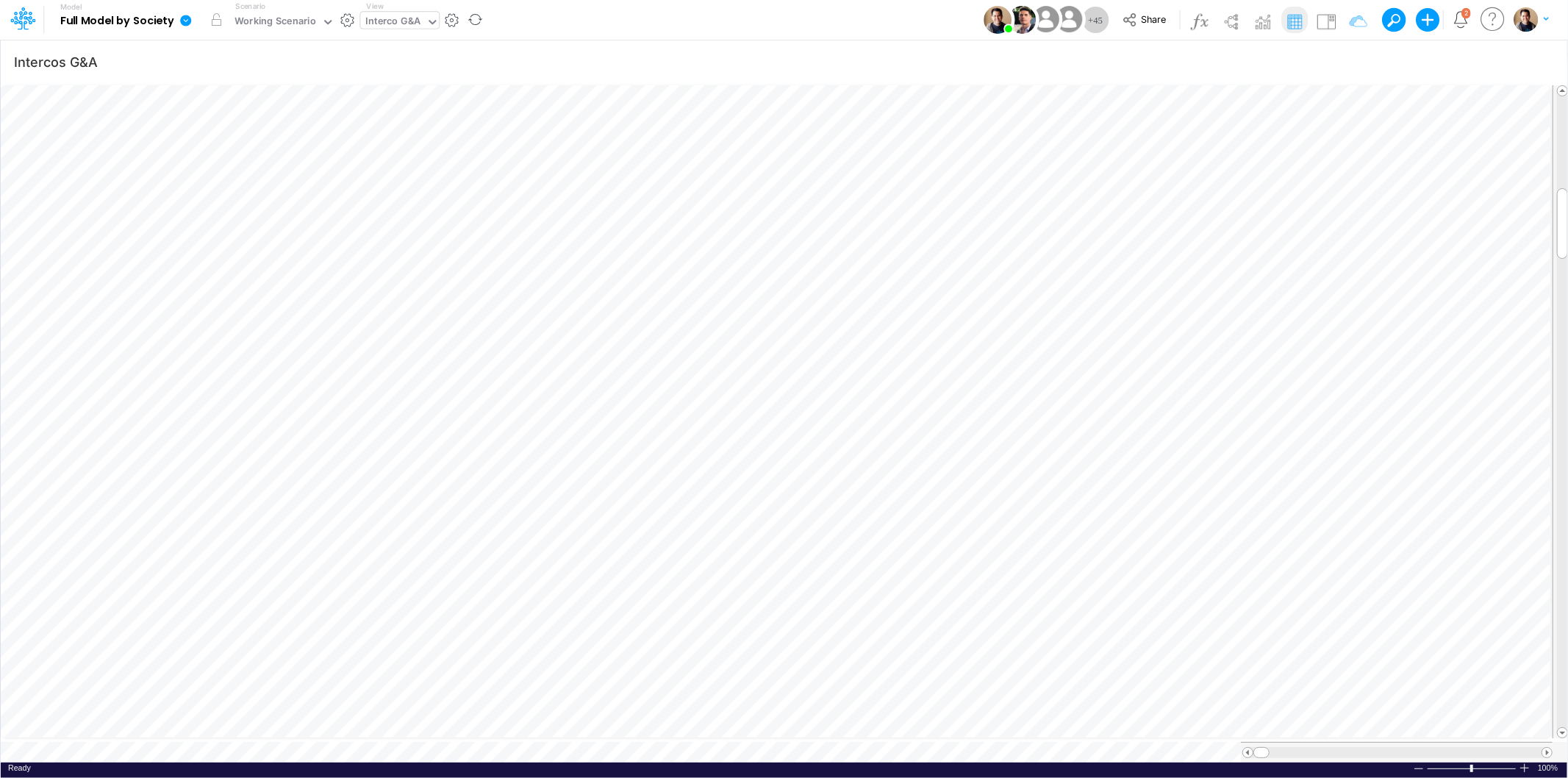
click at [184, 17] on icon at bounding box center [185, 20] width 11 height 11
click at [280, 150] on button "View model info" at bounding box center [259, 152] width 158 height 23
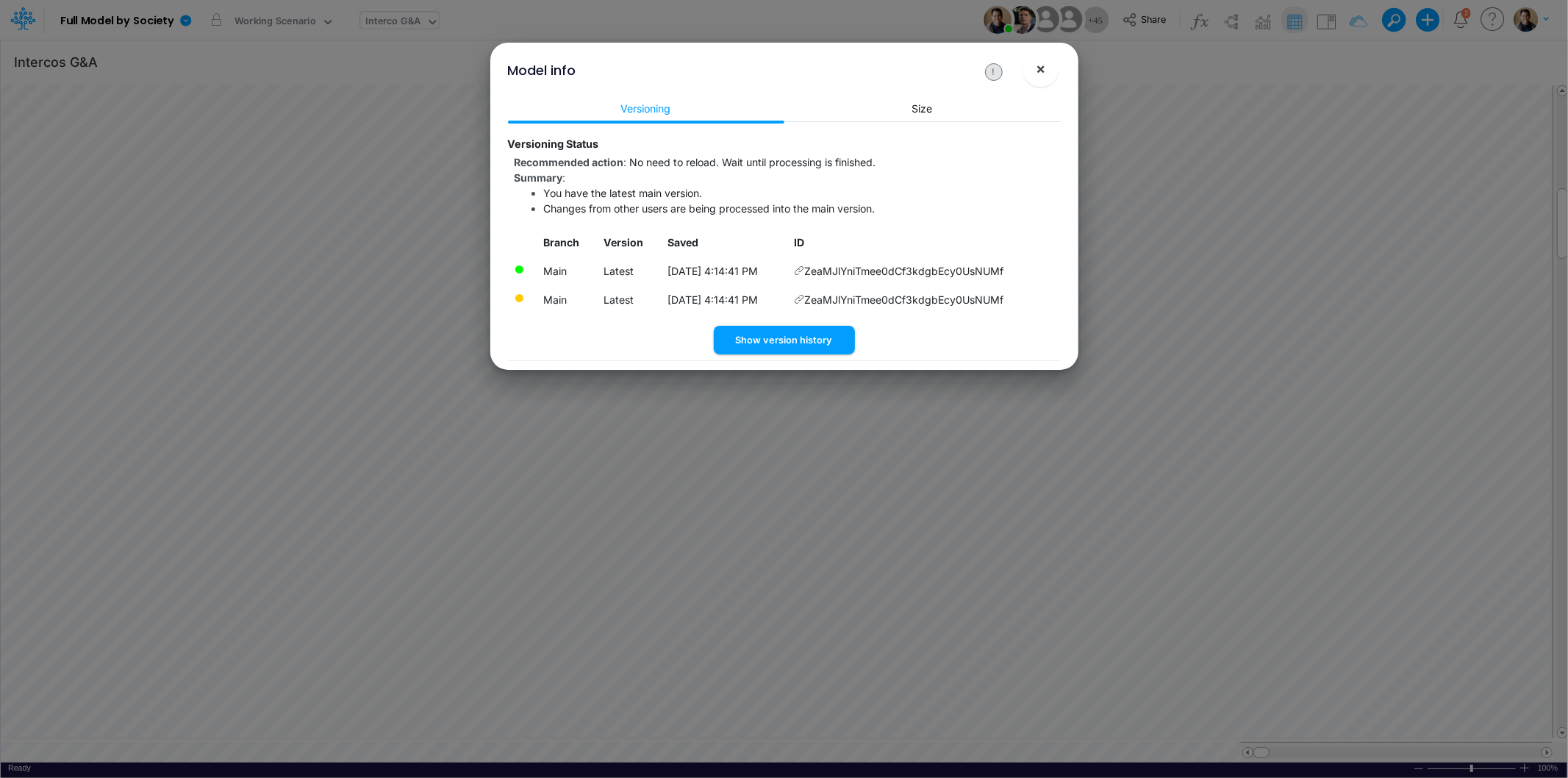
click at [1041, 71] on span "×" at bounding box center [1041, 69] width 10 height 18
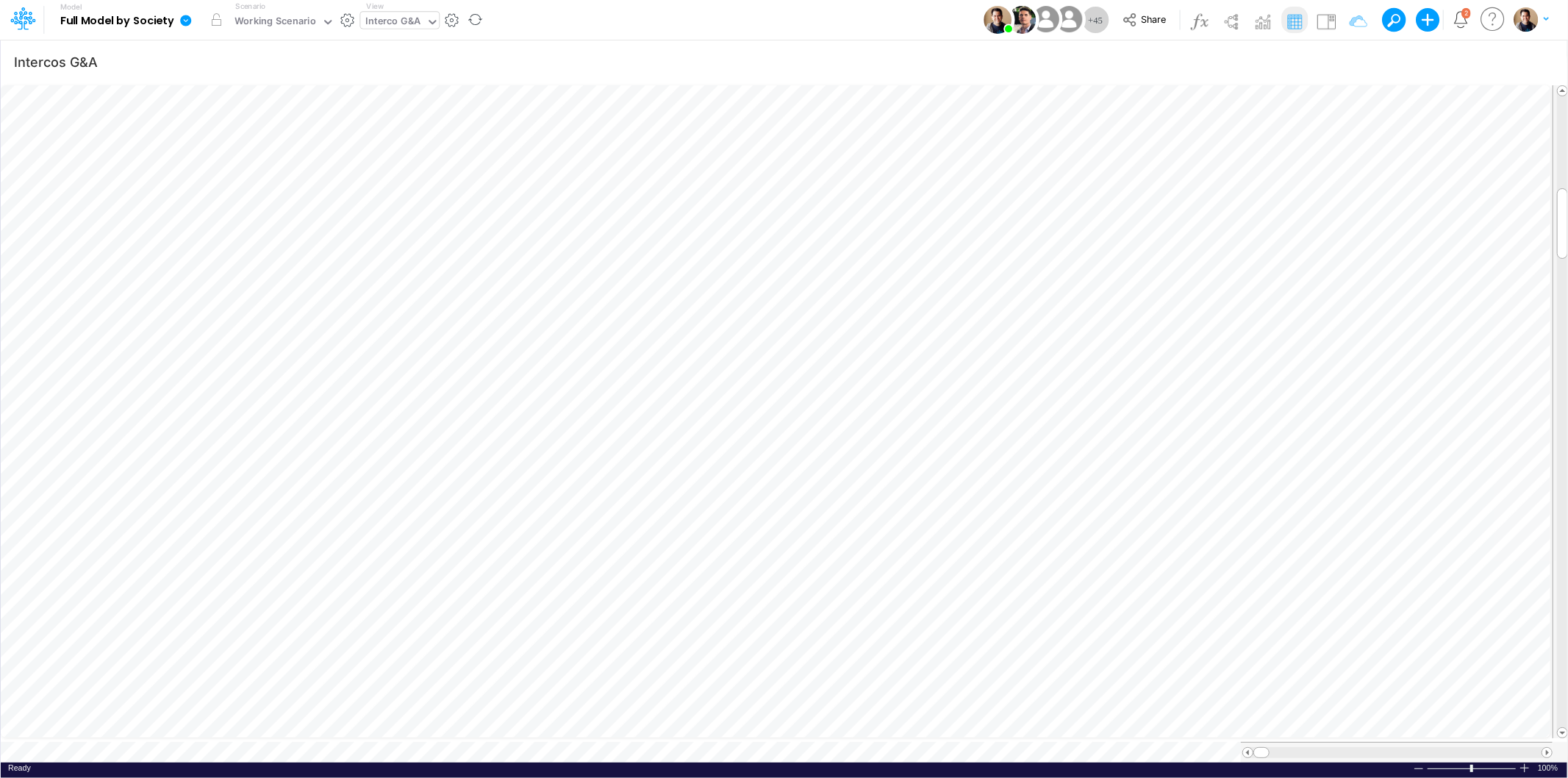
click at [183, 19] on icon at bounding box center [185, 20] width 11 height 11
click at [282, 147] on button "View model info" at bounding box center [259, 152] width 158 height 23
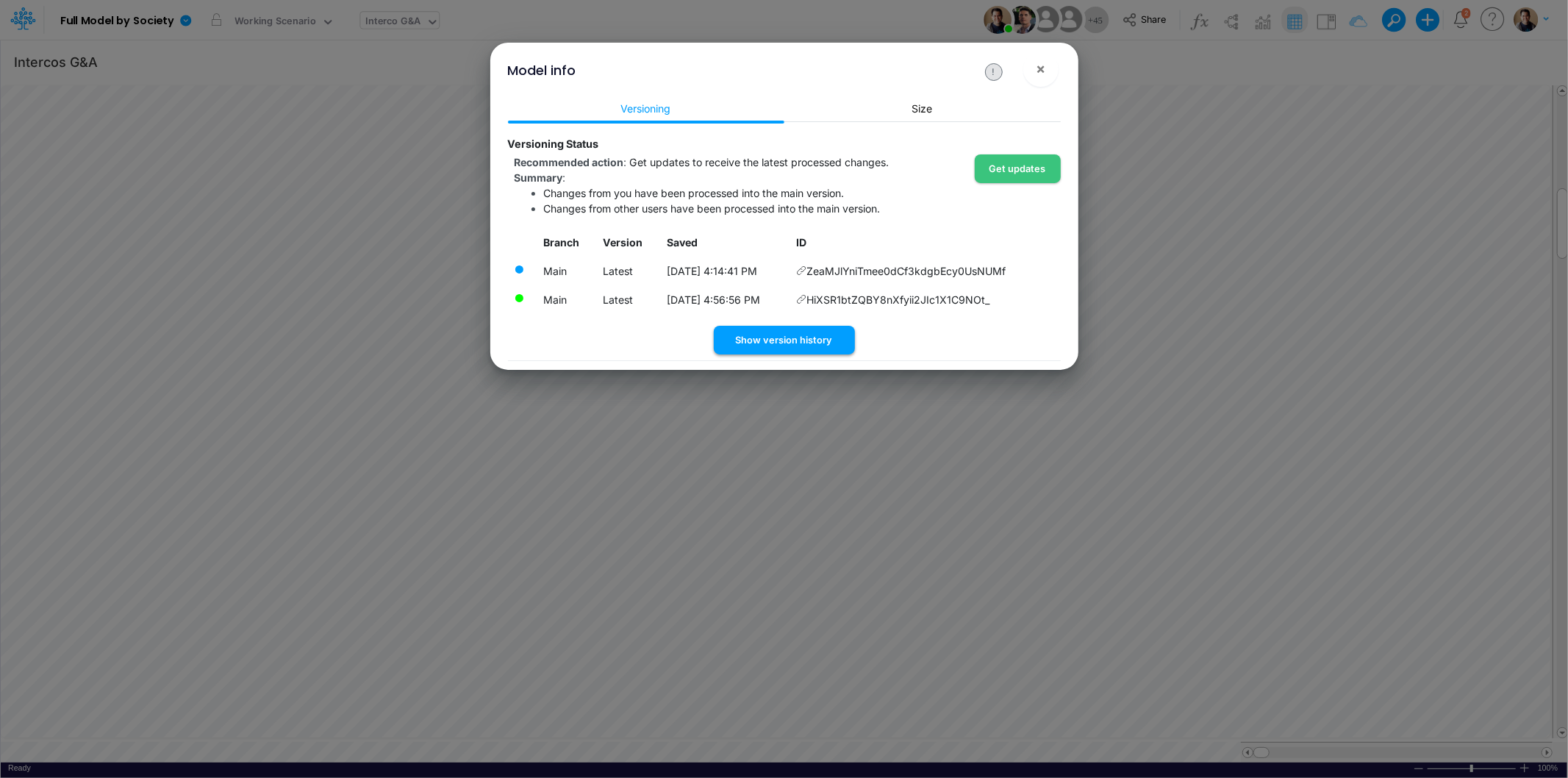
click at [806, 334] on button "Show version history" at bounding box center [784, 340] width 141 height 29
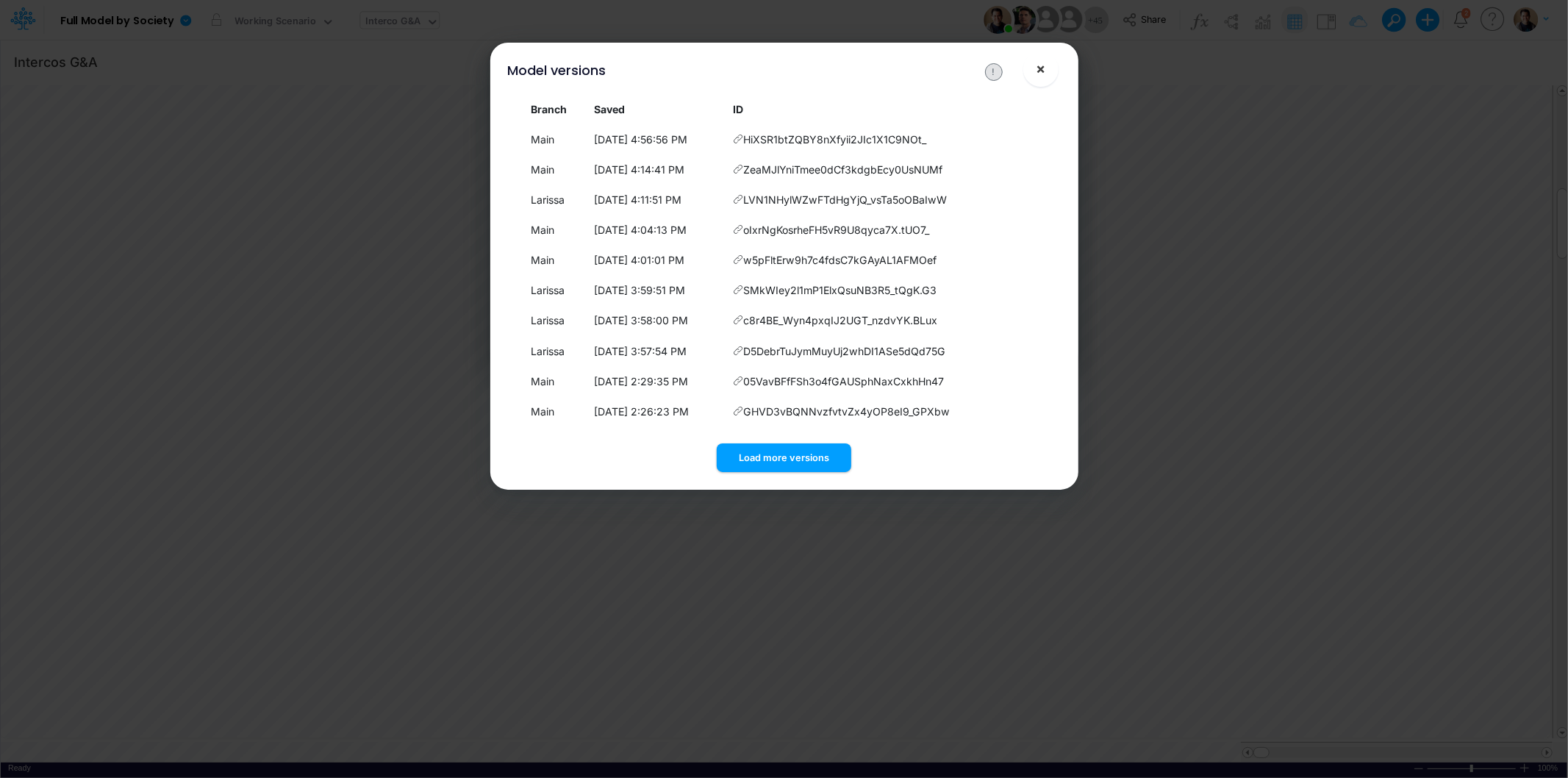
click at [1046, 70] on button "×" at bounding box center [1041, 70] width 36 height 36
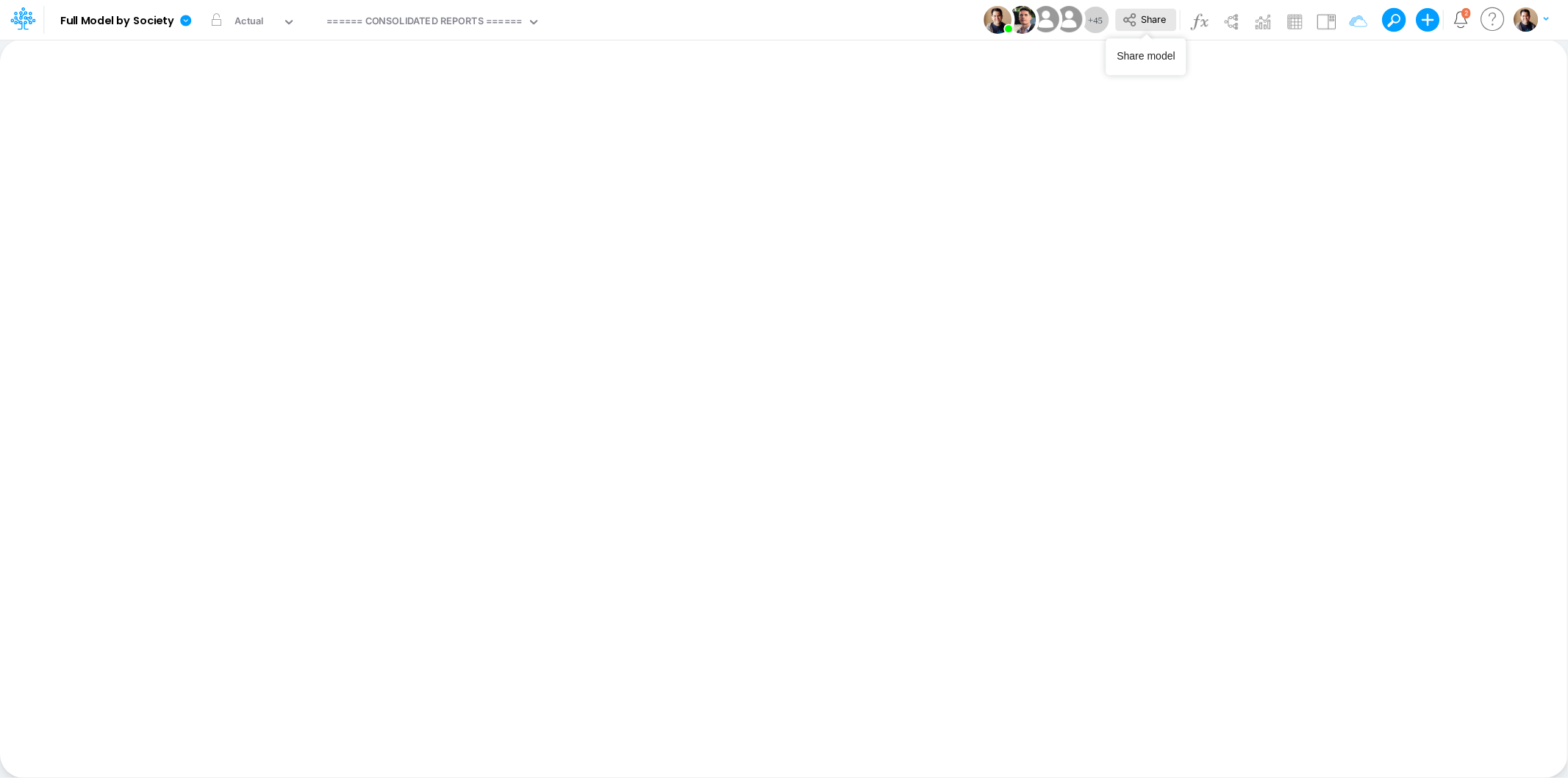
click at [1155, 20] on span "Share" at bounding box center [1154, 19] width 25 height 11
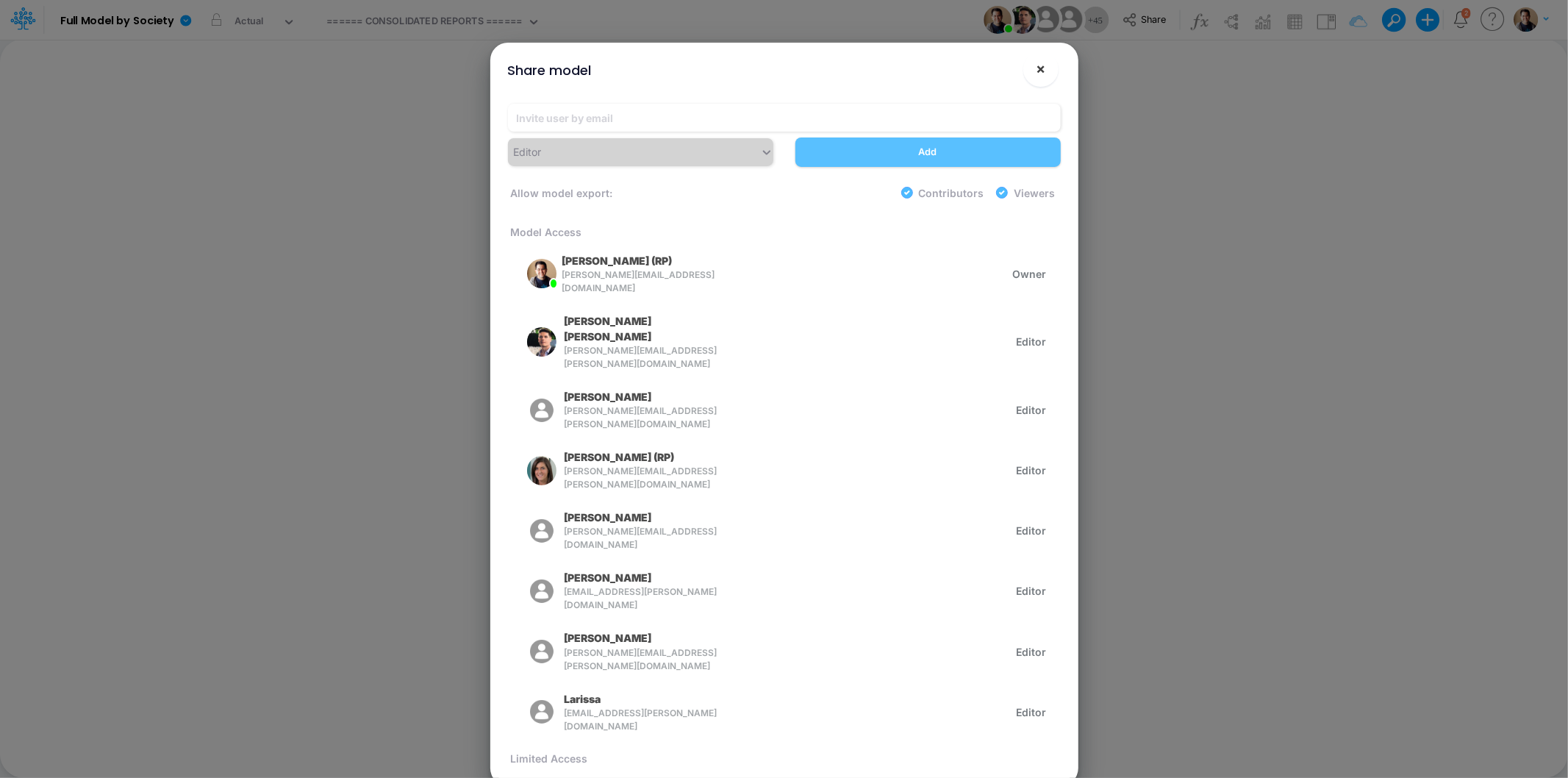
click at [1038, 71] on span "×" at bounding box center [1041, 69] width 10 height 18
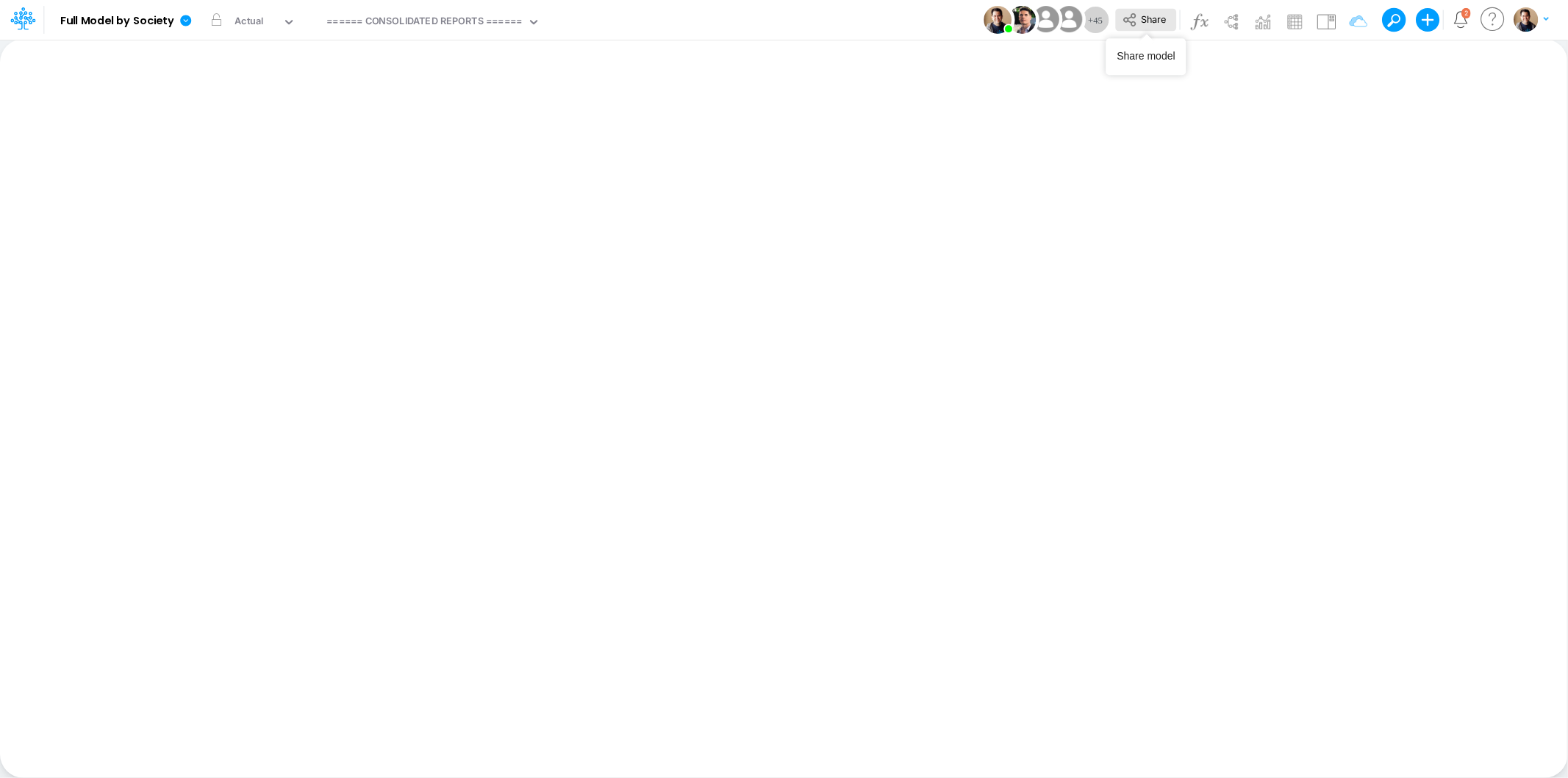
click at [1148, 15] on span "Share" at bounding box center [1154, 19] width 25 height 11
click at [188, 17] on icon at bounding box center [185, 20] width 11 height 11
click at [261, 150] on button "View model info" at bounding box center [259, 152] width 158 height 23
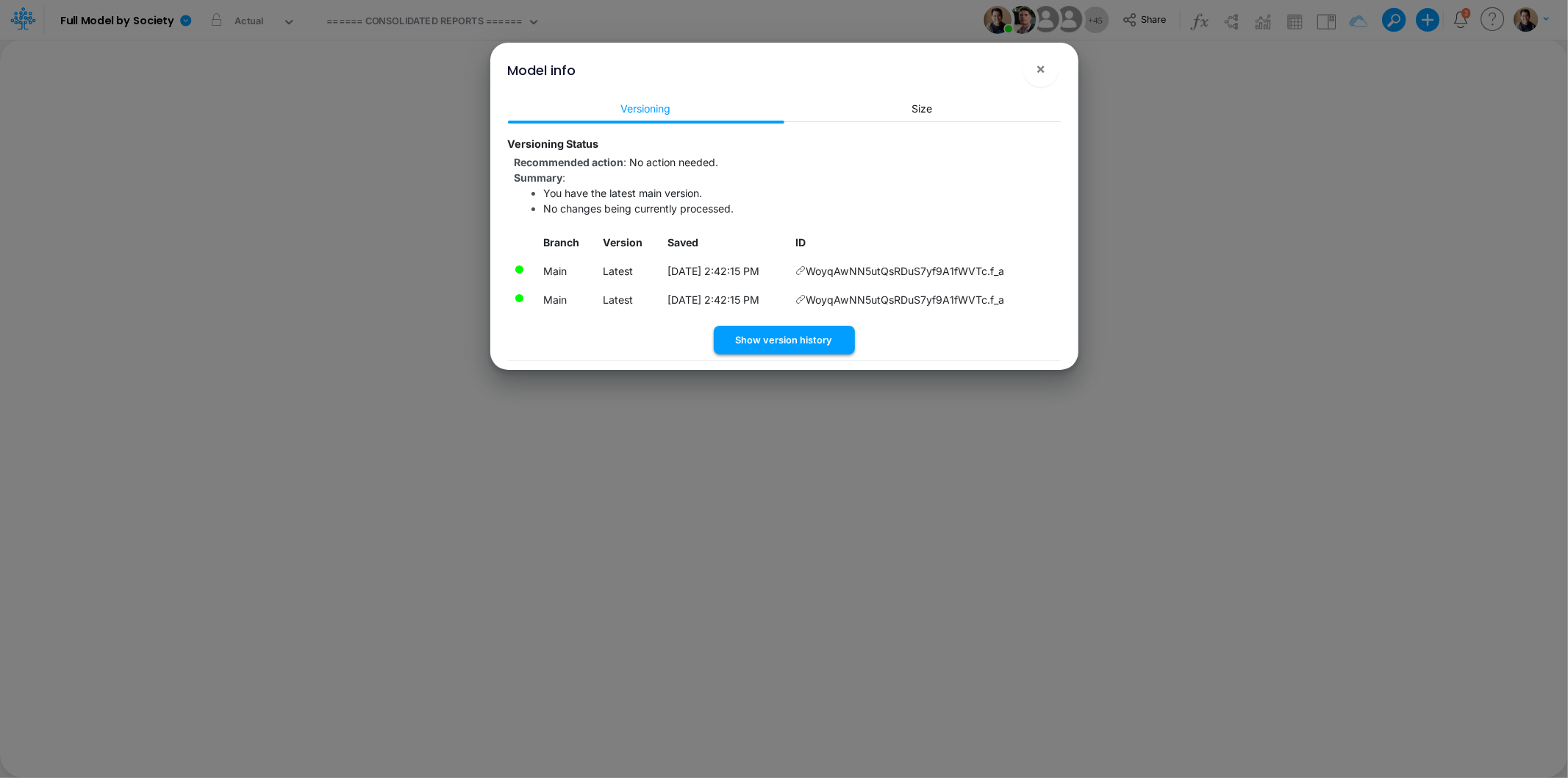
click at [771, 347] on button "Show version history" at bounding box center [784, 340] width 141 height 29
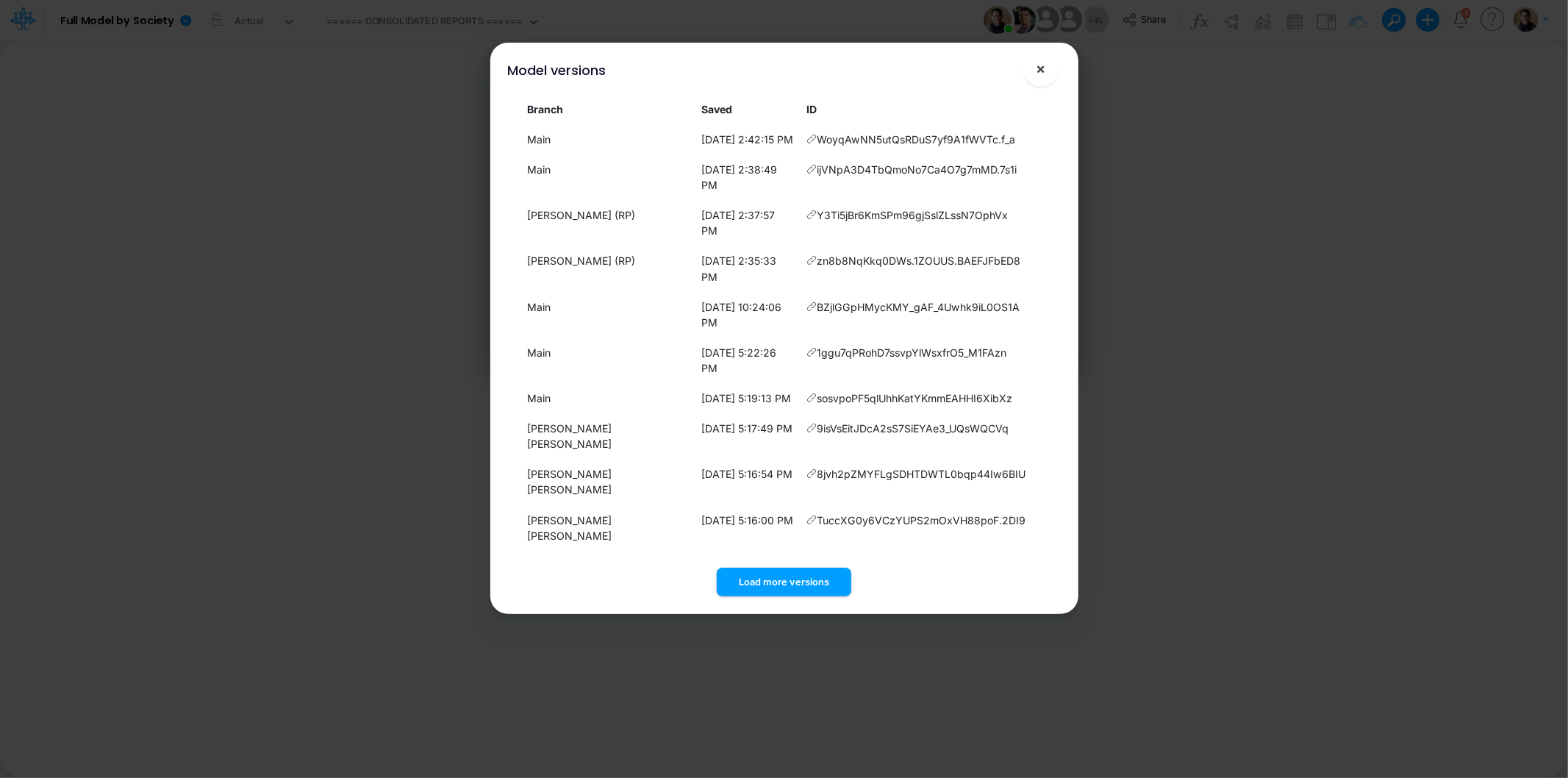
click at [1046, 70] on span "×" at bounding box center [1041, 69] width 10 height 18
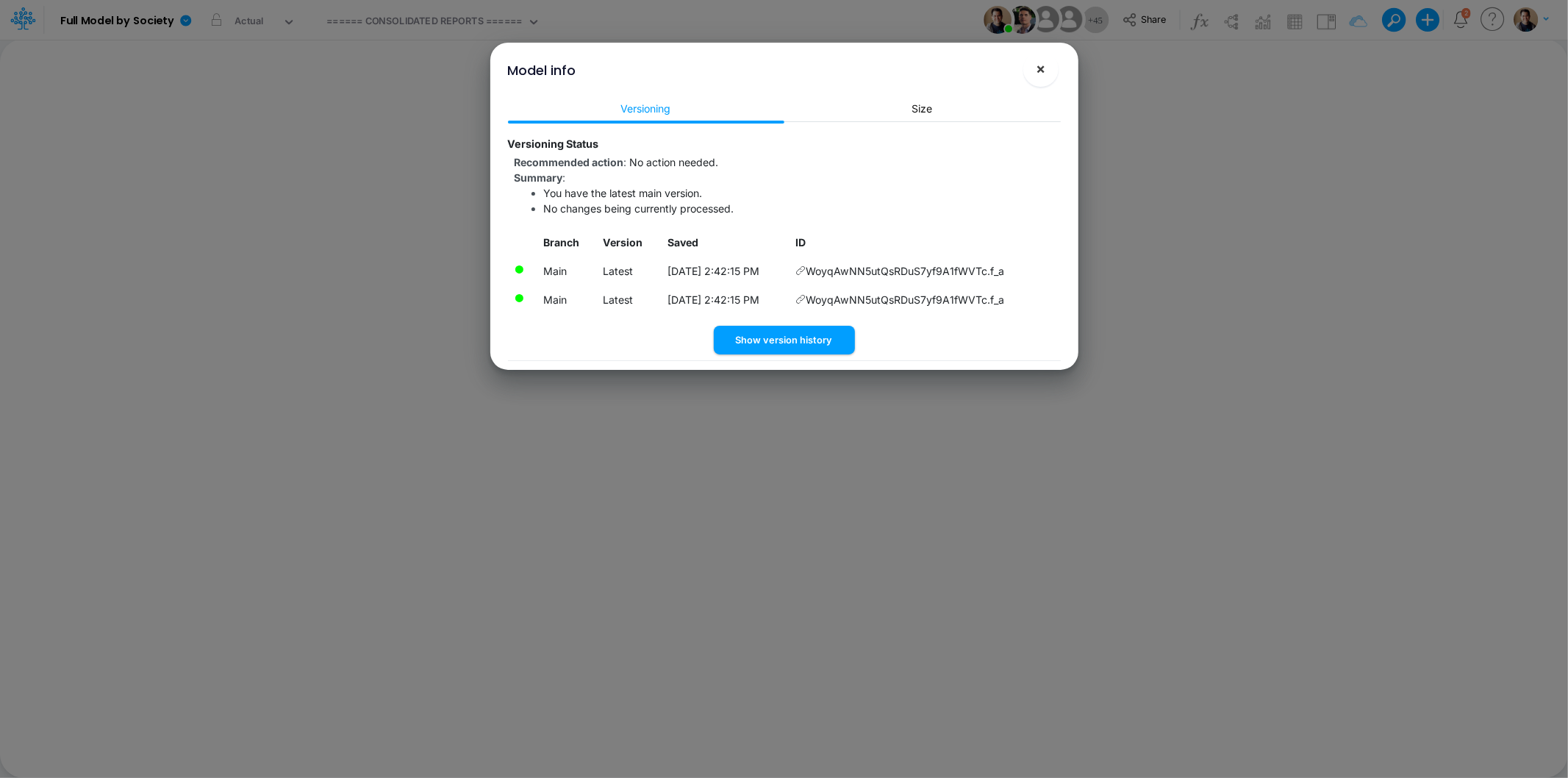
click at [1041, 70] on span "×" at bounding box center [1041, 69] width 10 height 18
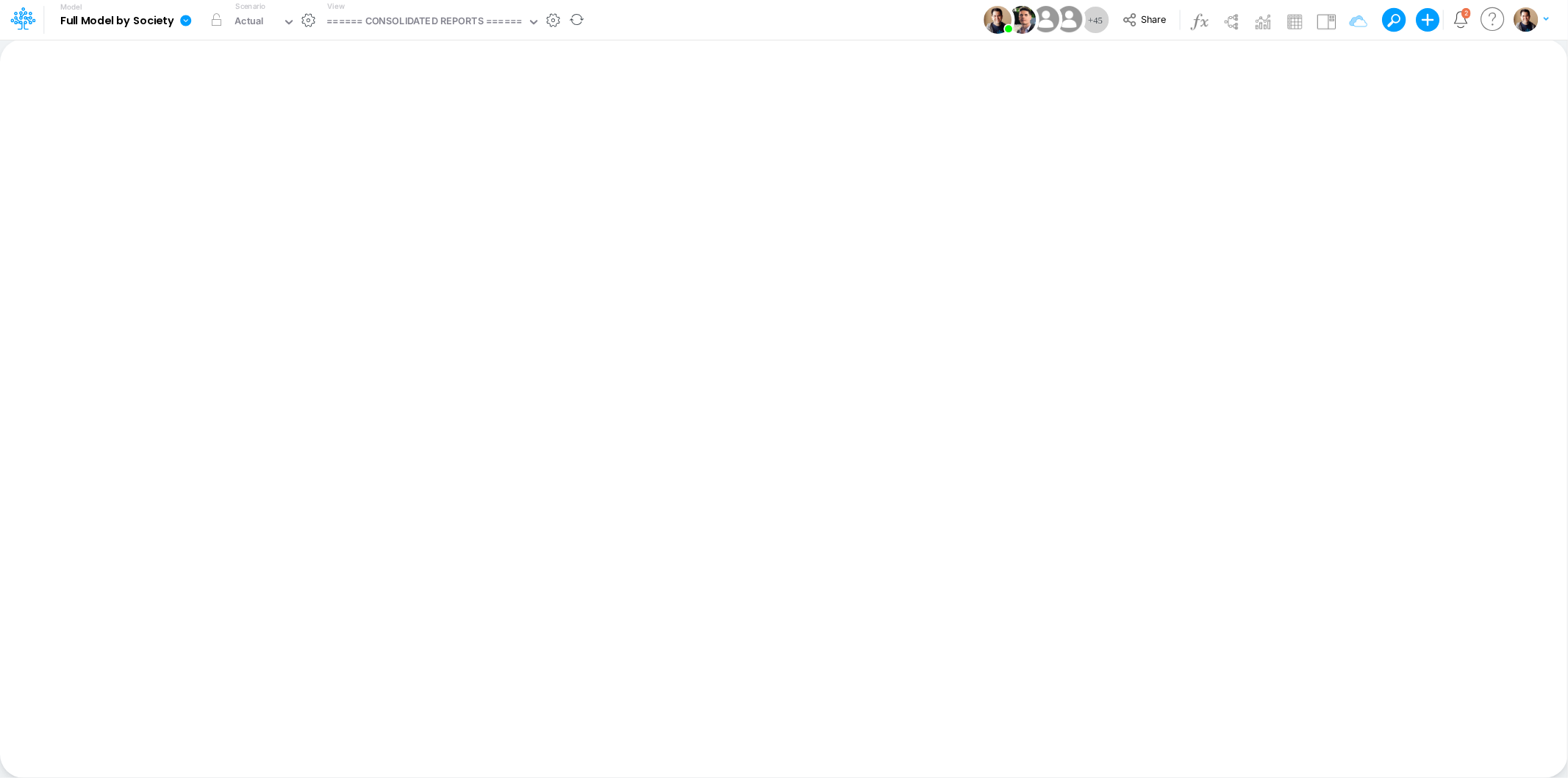
click at [192, 19] on icon at bounding box center [185, 20] width 11 height 11
click at [273, 149] on button "View model info" at bounding box center [259, 152] width 158 height 23
click at [389, 23] on div "====== CONSOLIDATED REPORTS ======" at bounding box center [423, 22] width 195 height 17
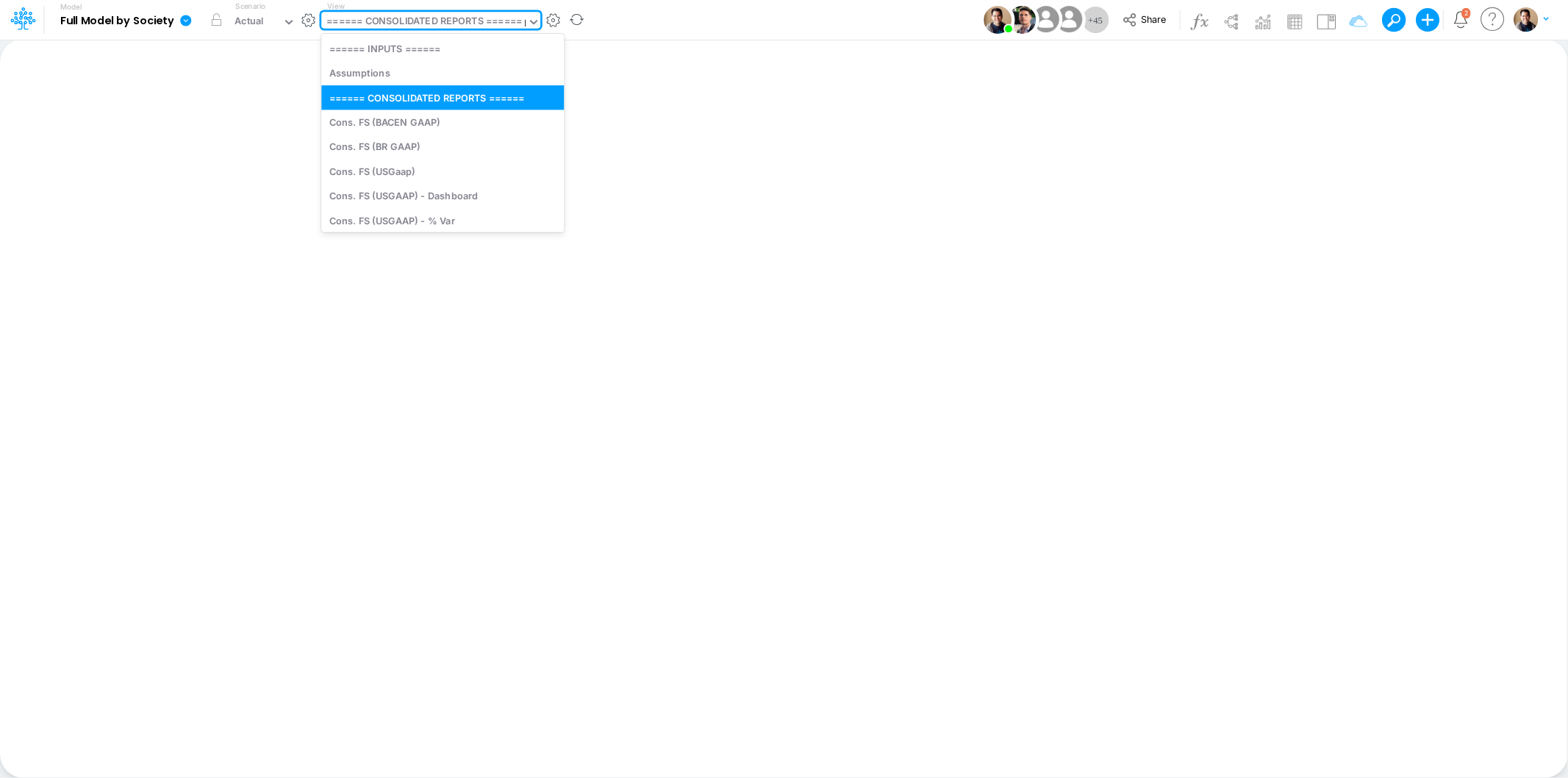
type input "bs"
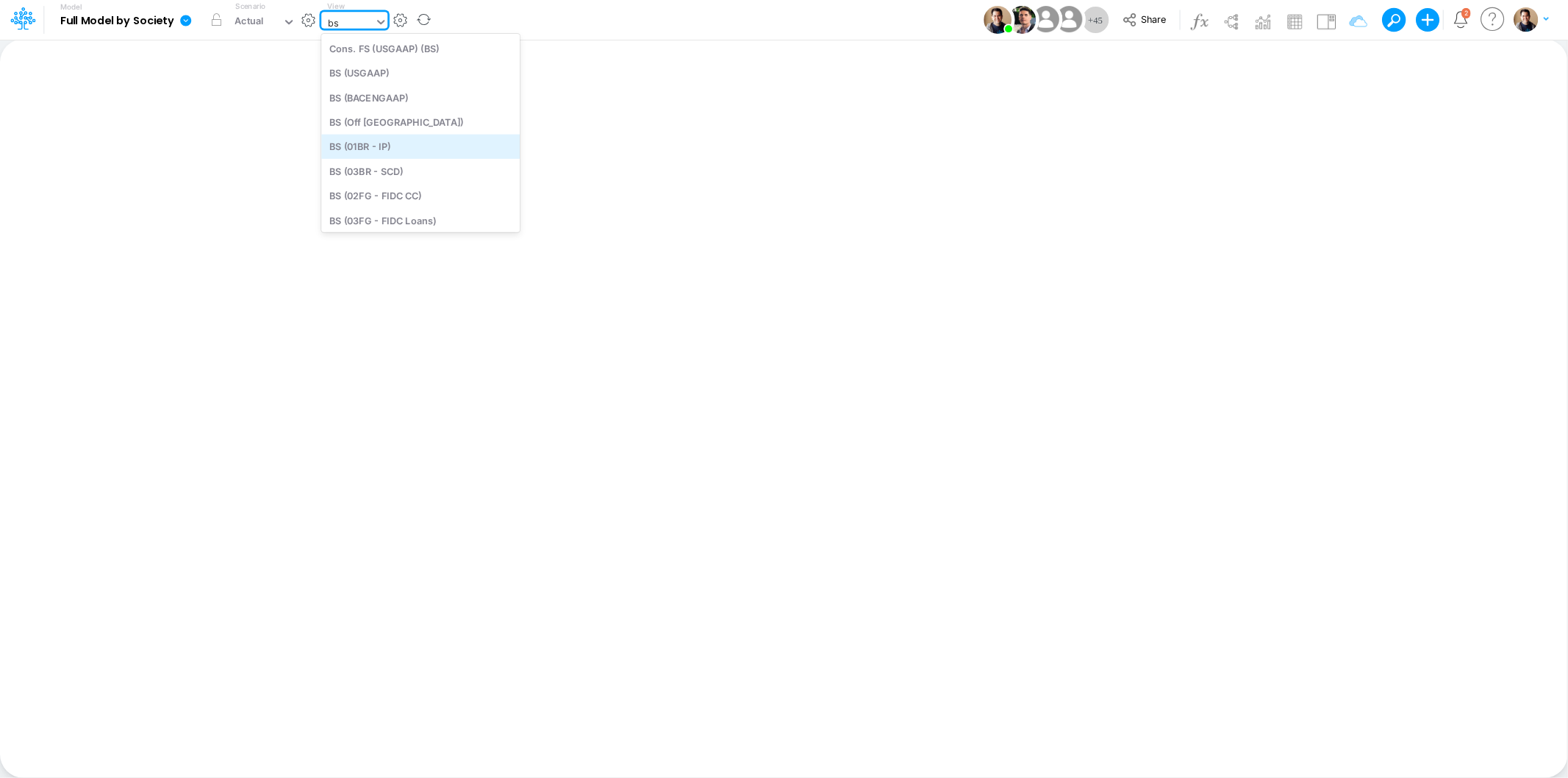
click at [414, 149] on div "BS (01BR - IP)" at bounding box center [421, 146] width 199 height 24
type input "BS (01BR - IP)"
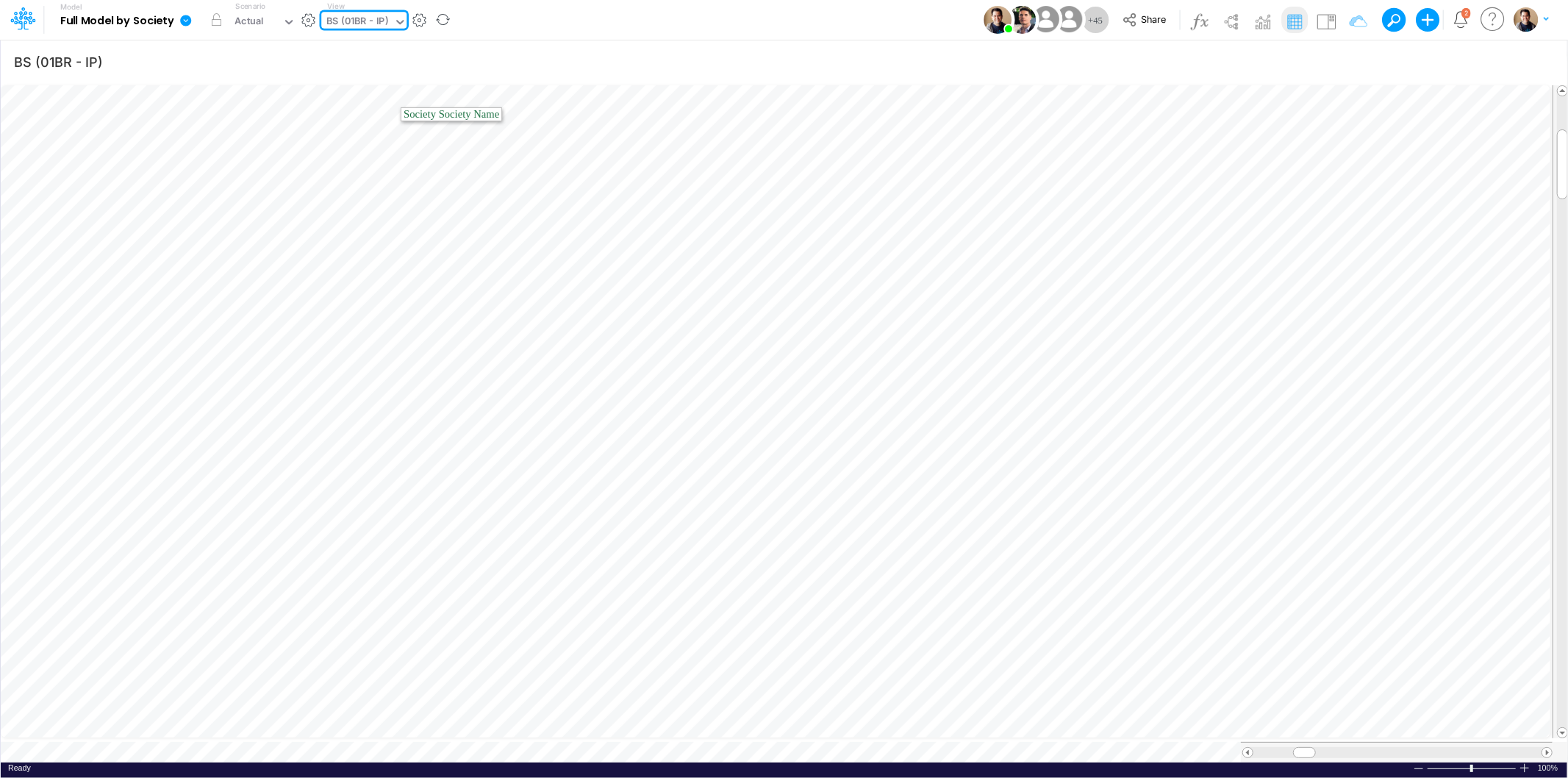
click at [187, 20] on icon at bounding box center [185, 20] width 11 height 11
click at [272, 144] on button "View model info" at bounding box center [259, 152] width 158 height 23
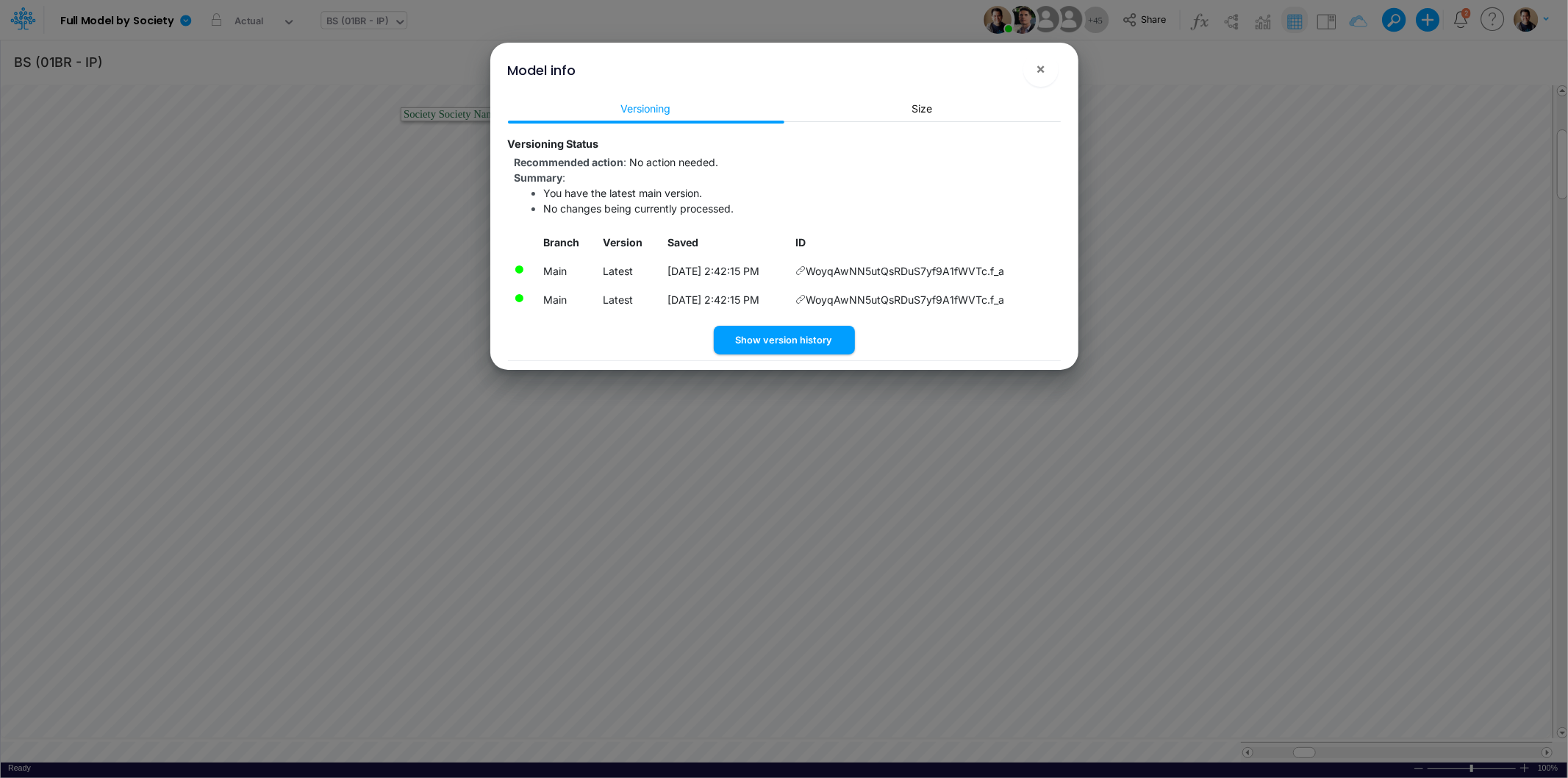
click at [805, 267] on icon at bounding box center [801, 271] width 11 height 11
click at [1042, 69] on span "×" at bounding box center [1041, 69] width 10 height 18
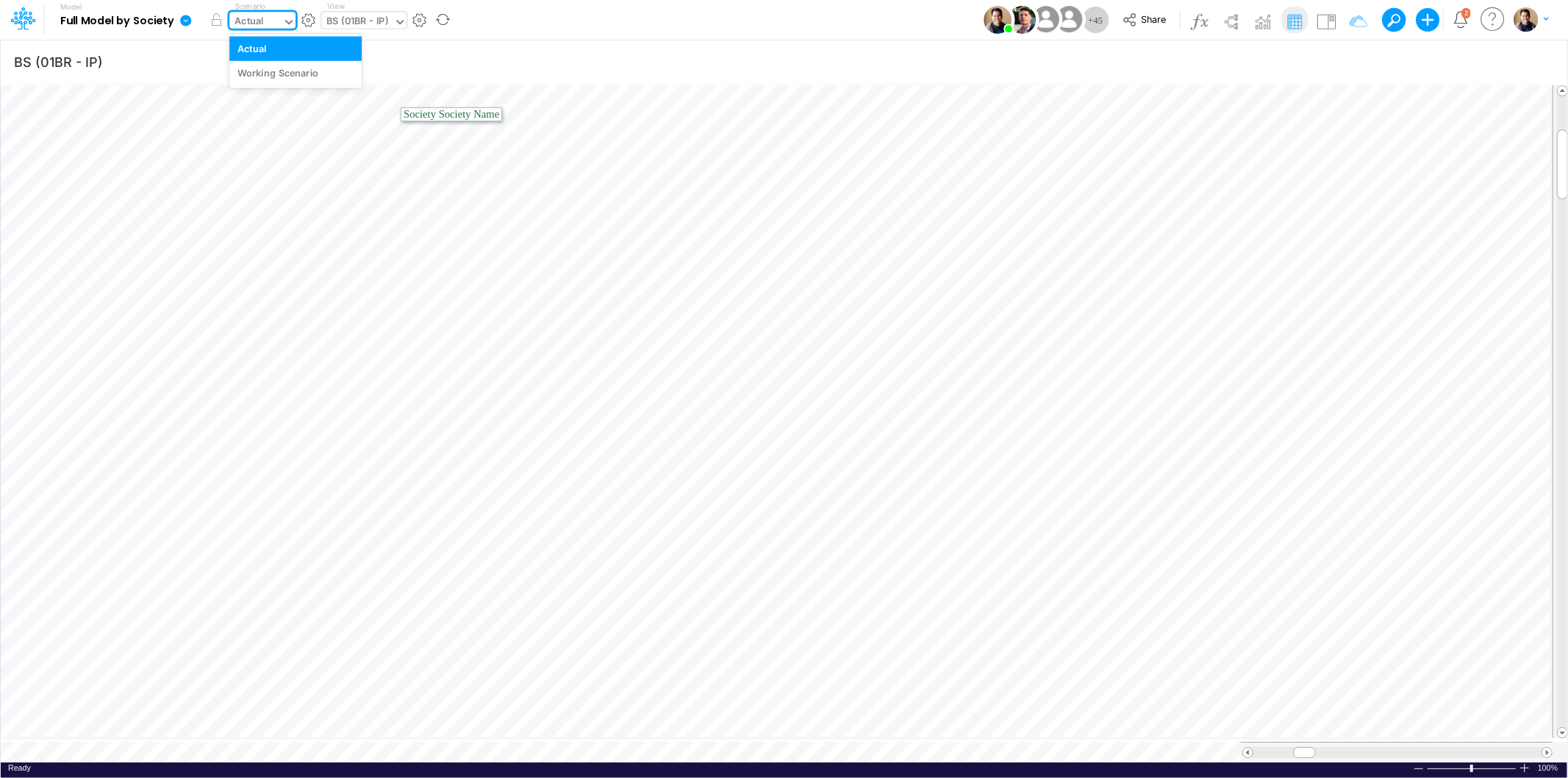
click at [267, 22] on input "text" at bounding box center [268, 22] width 2 height 14
click at [263, 70] on div "Working Scenario" at bounding box center [279, 73] width 82 height 14
click at [218, 19] on button "button" at bounding box center [216, 20] width 27 height 27
click at [277, 15] on div "Working Scenario" at bounding box center [275, 22] width 82 height 17
click at [266, 20] on div "Working Scenario" at bounding box center [275, 22] width 82 height 17
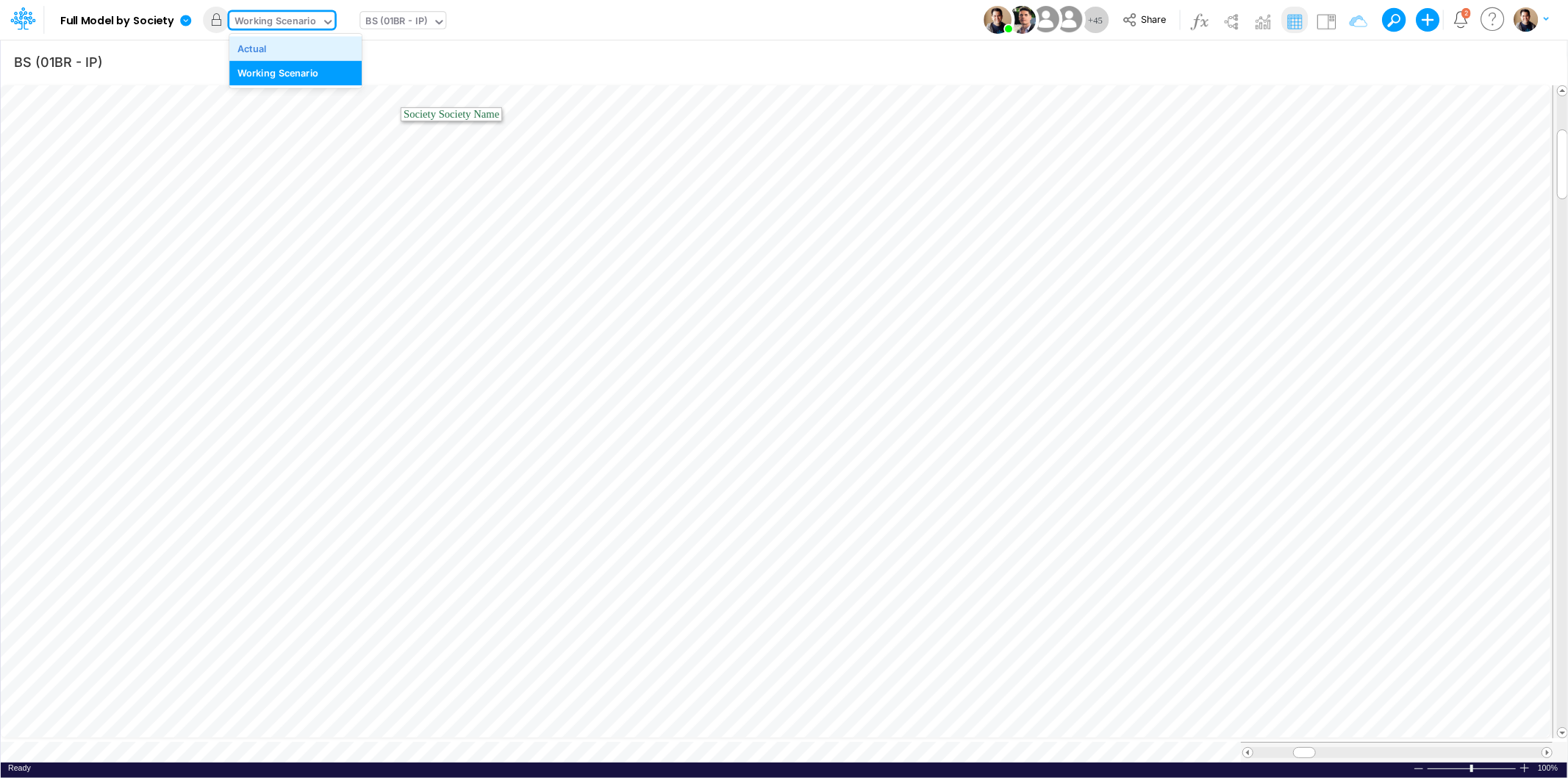
click at [267, 42] on div "Actual" at bounding box center [296, 48] width 116 height 14
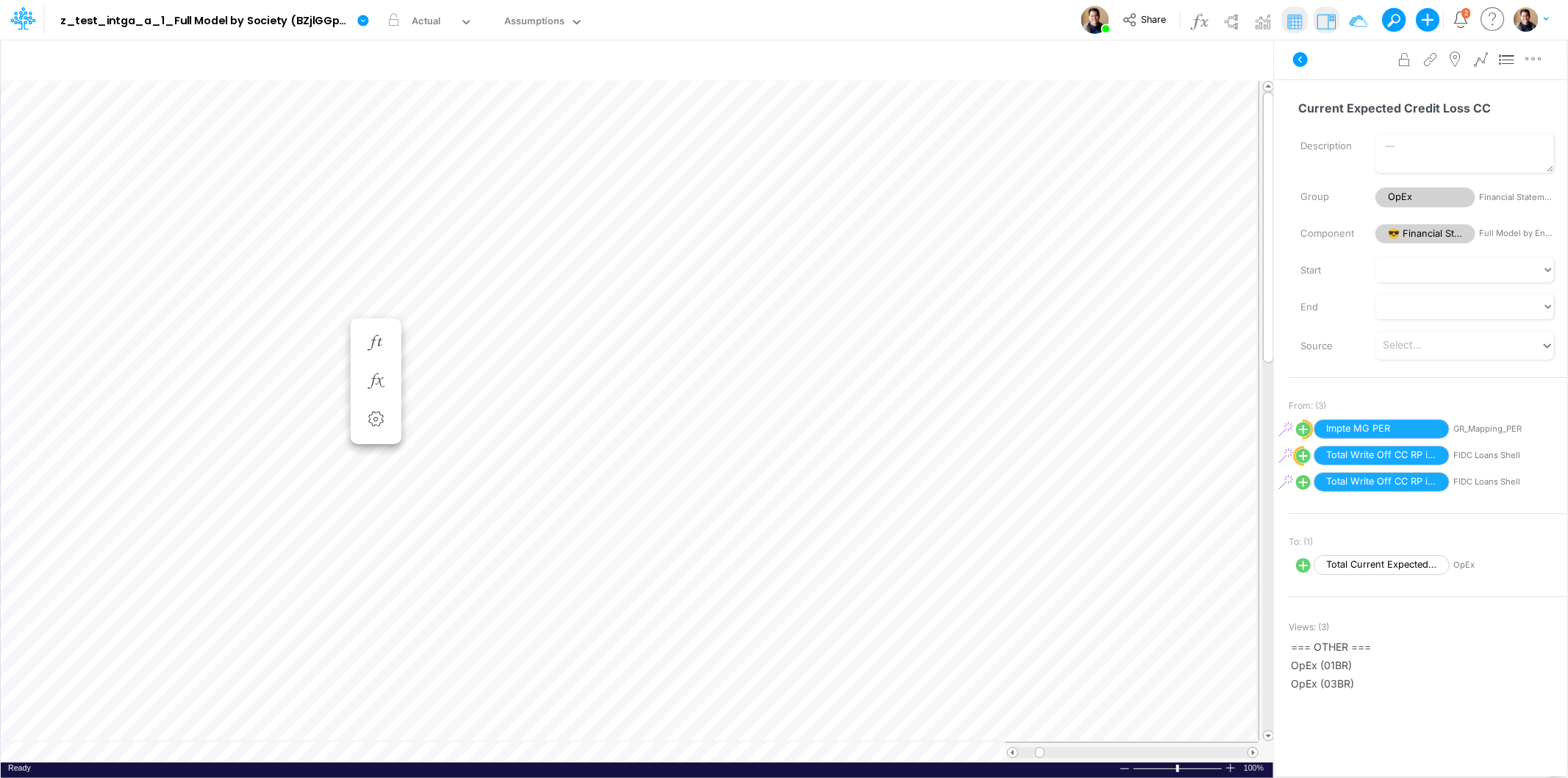
scroll to position [0, 1]
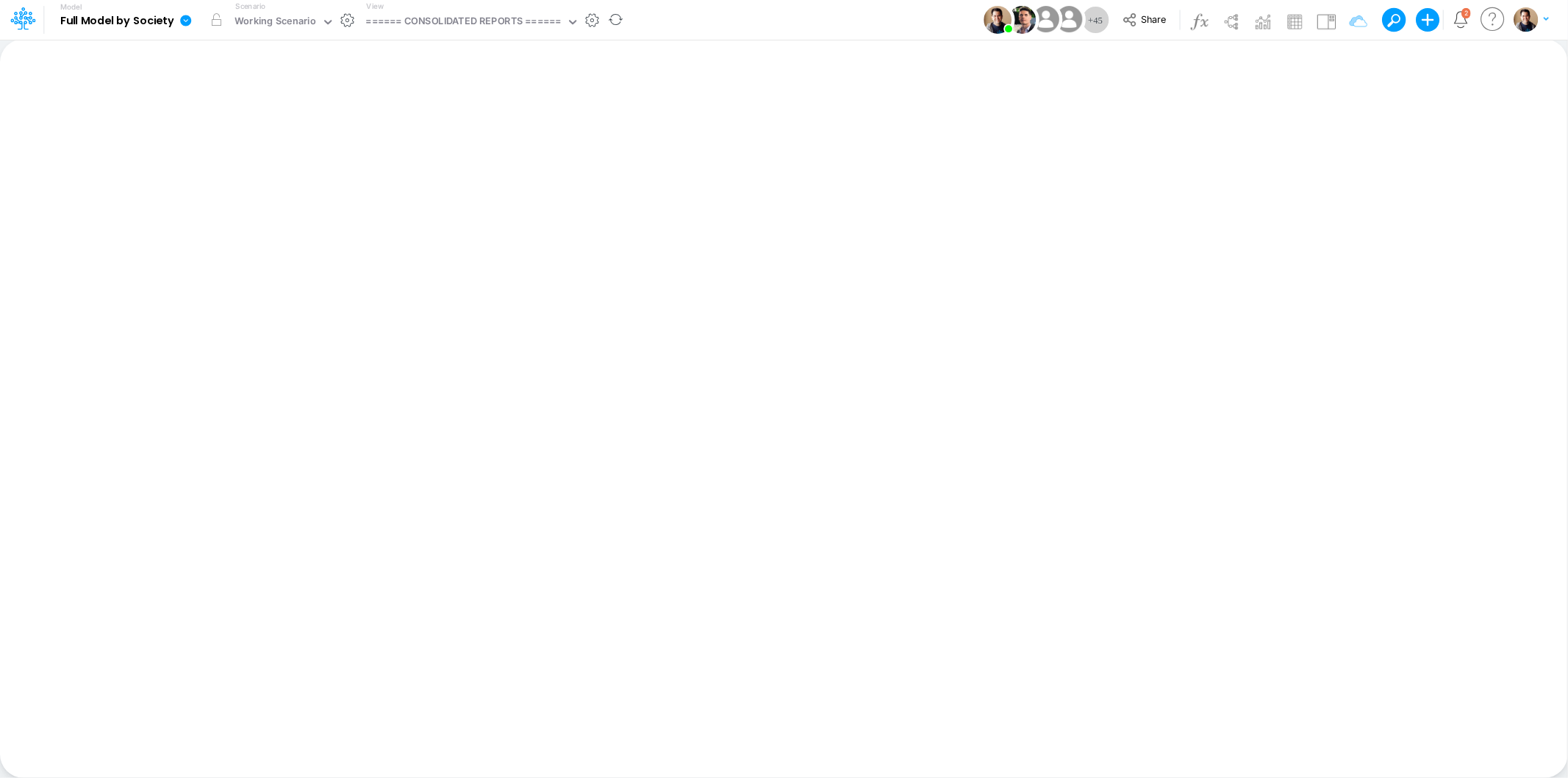
click at [180, 19] on icon at bounding box center [185, 20] width 13 height 13
click at [272, 160] on button "View model info" at bounding box center [259, 152] width 158 height 23
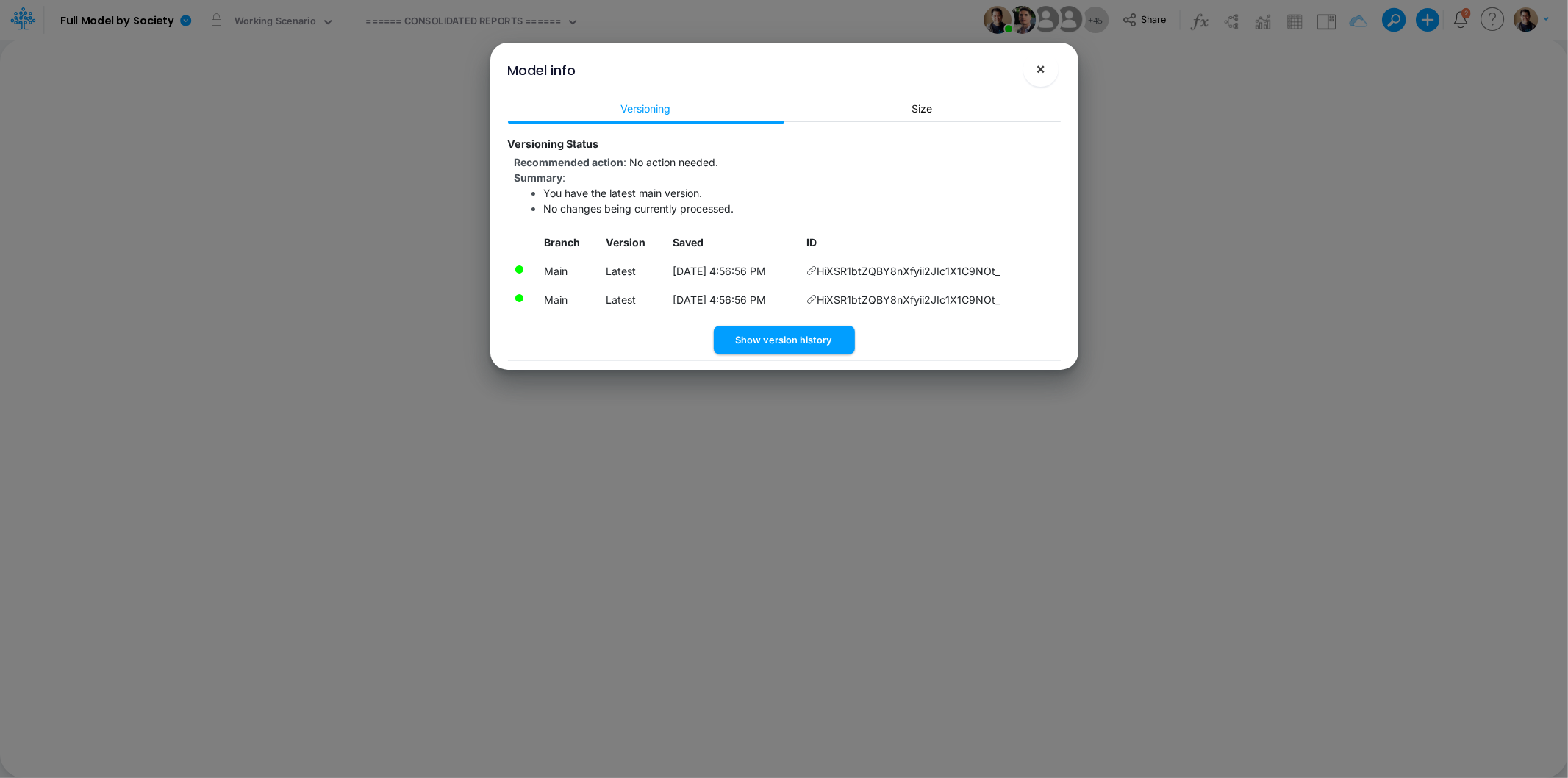
click at [1038, 75] on span "×" at bounding box center [1041, 69] width 10 height 18
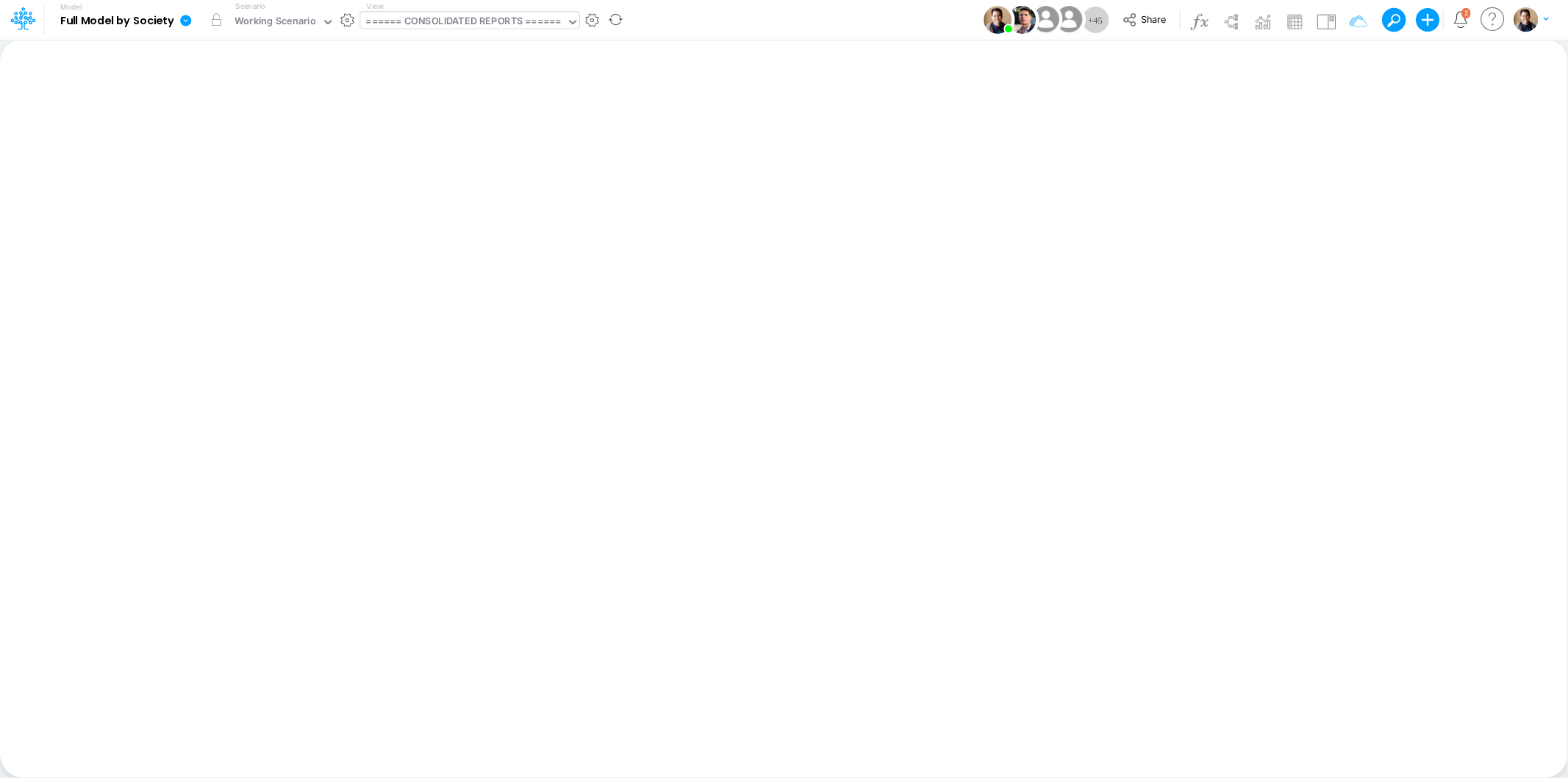
click at [415, 19] on div "====== CONSOLIDATED REPORTS ======" at bounding box center [463, 22] width 195 height 17
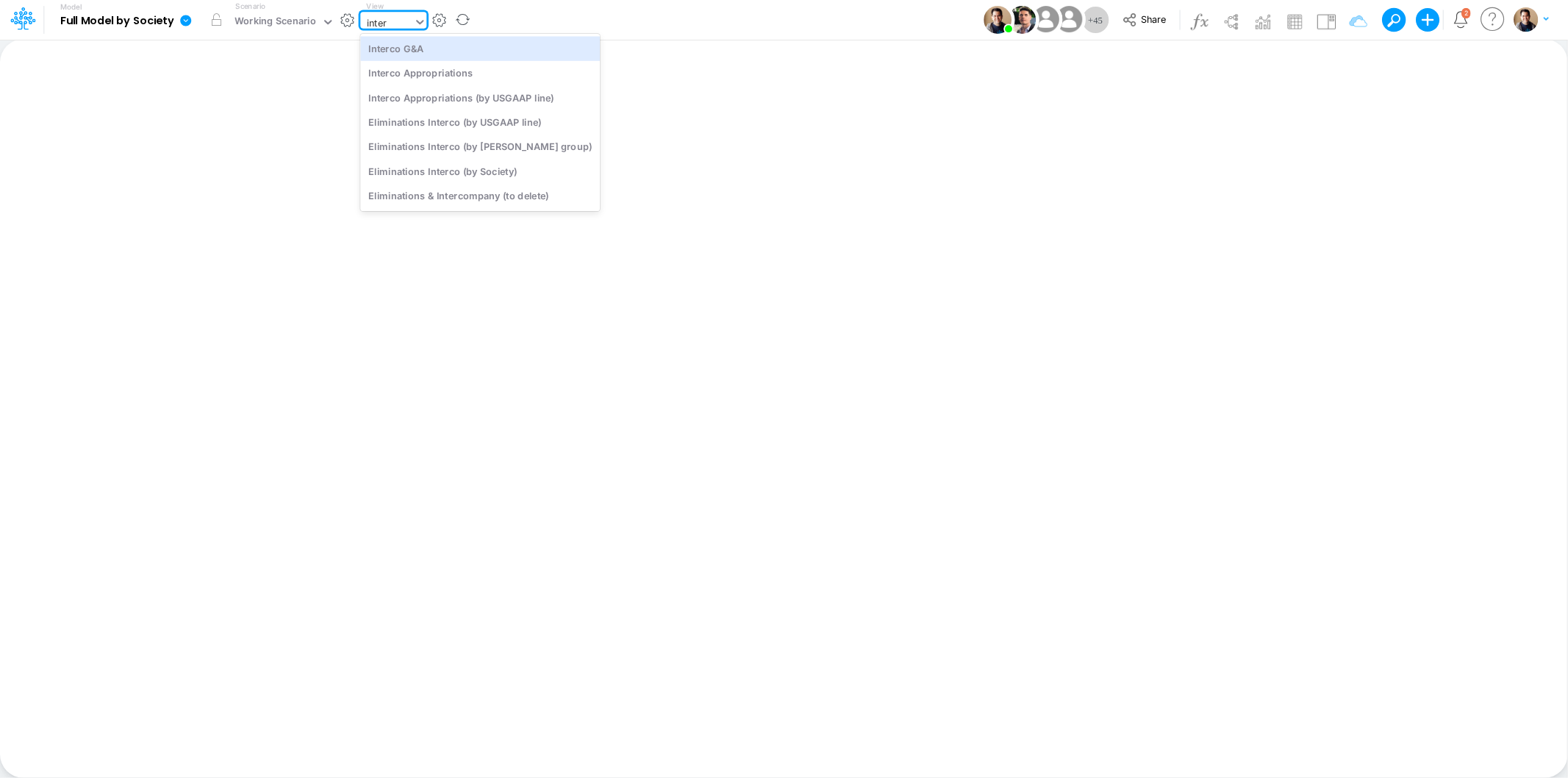
type input "interc"
click at [477, 55] on div "Interco G&A" at bounding box center [479, 47] width 240 height 24
type input "Intercos G&A"
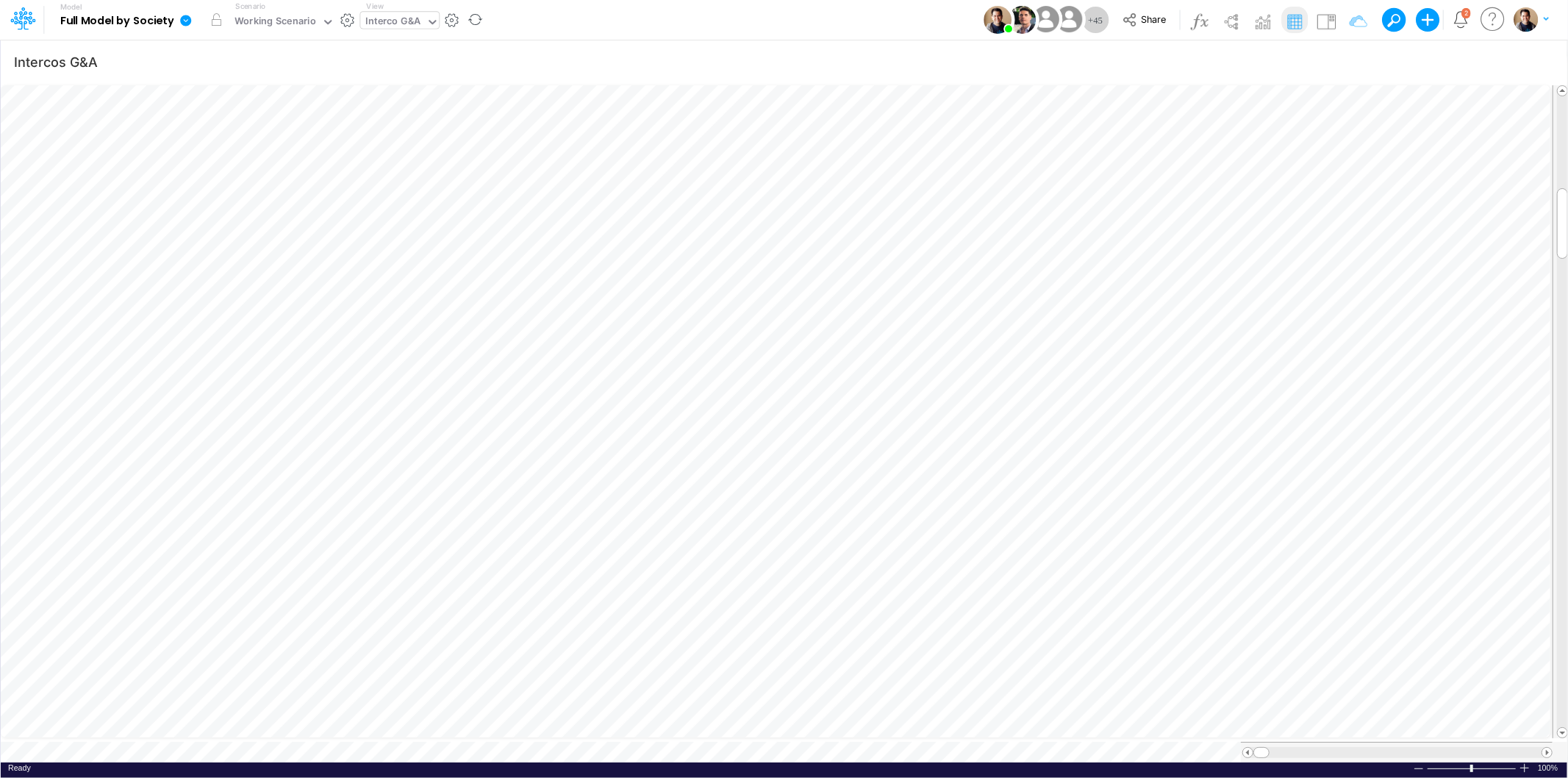
click at [185, 18] on icon at bounding box center [185, 20] width 11 height 11
click at [240, 150] on button "View model info" at bounding box center [259, 152] width 158 height 23
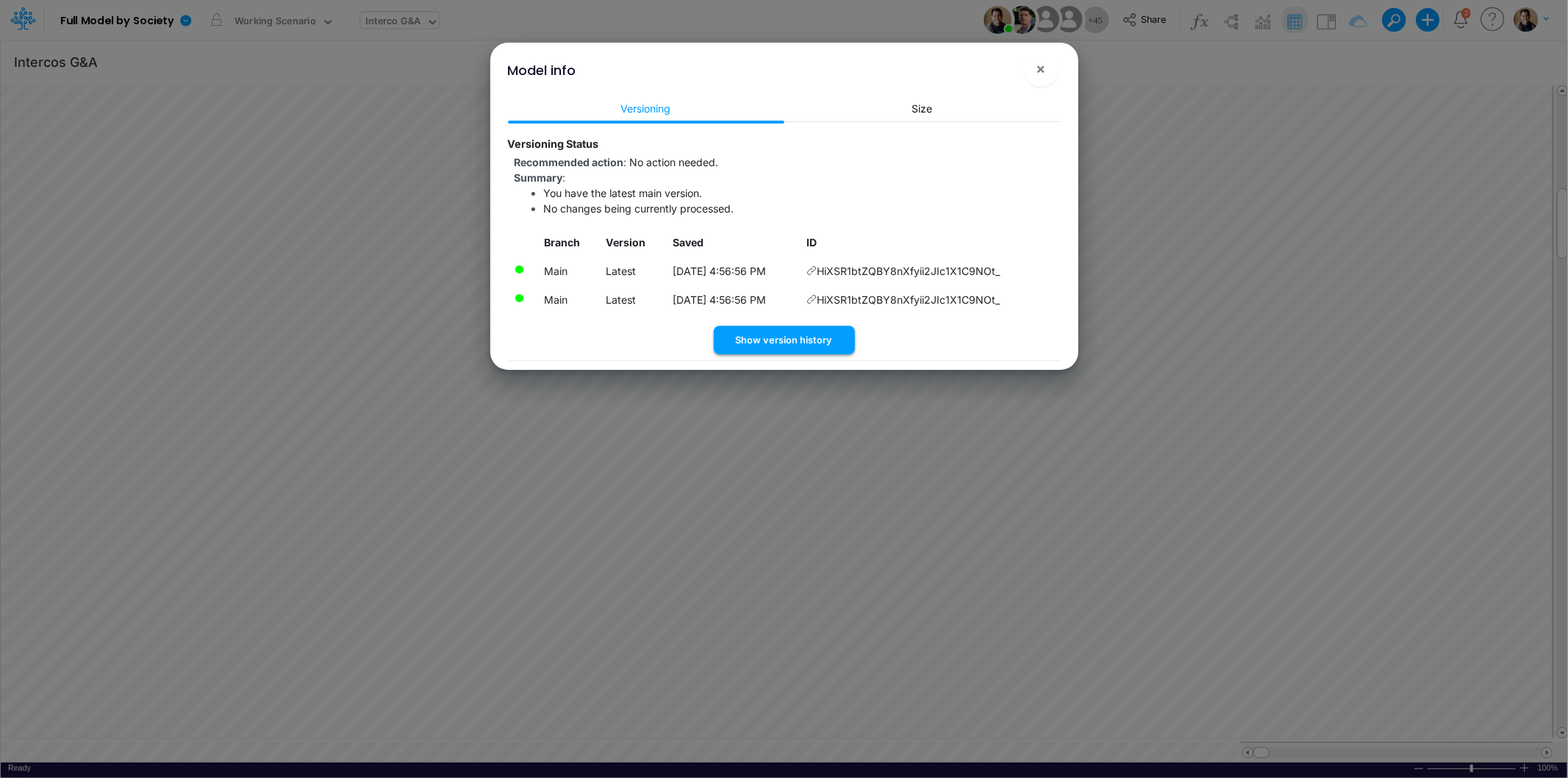
click at [785, 335] on button "Show version history" at bounding box center [784, 340] width 141 height 29
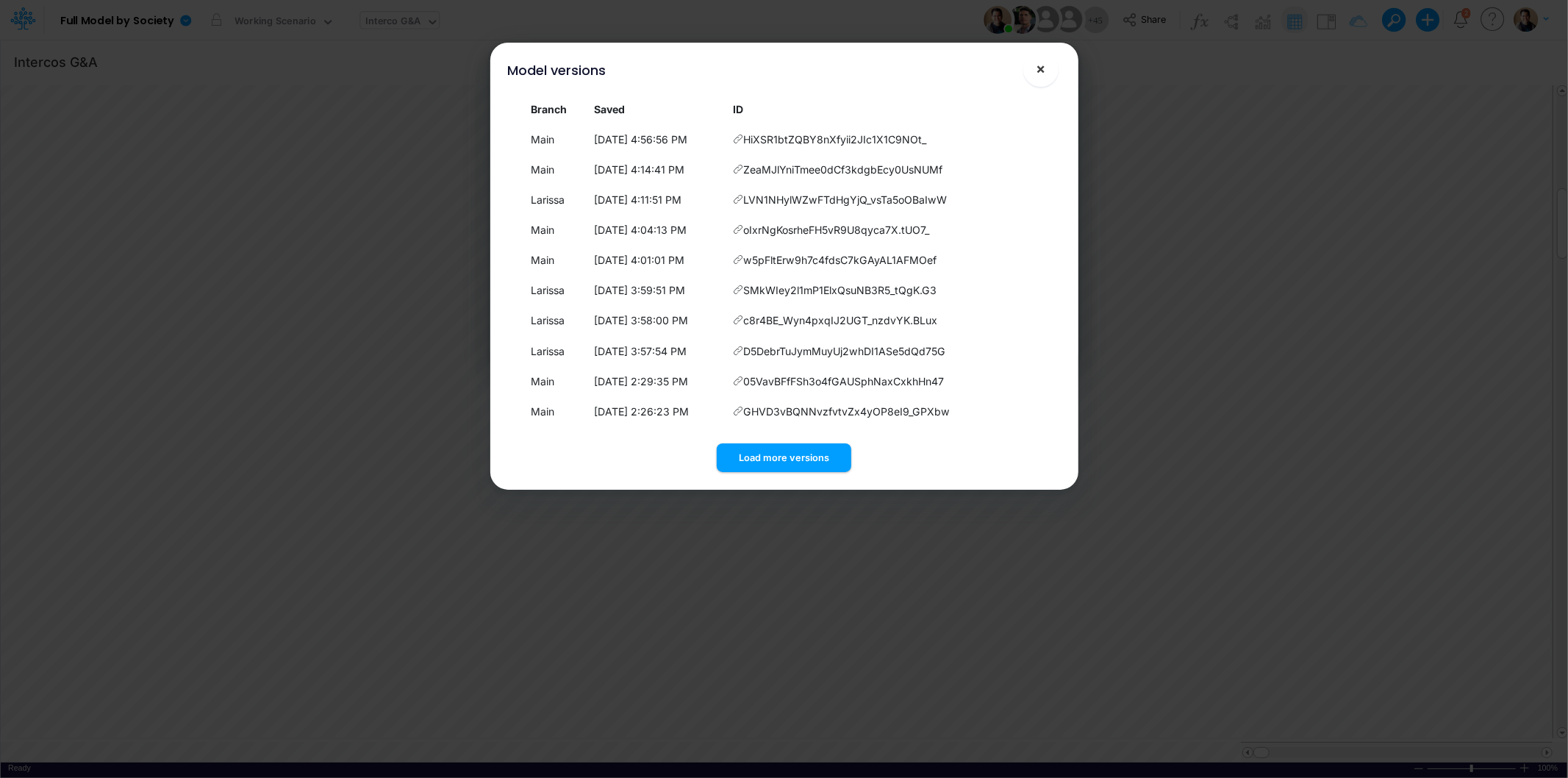
click at [1040, 71] on span "×" at bounding box center [1041, 69] width 10 height 18
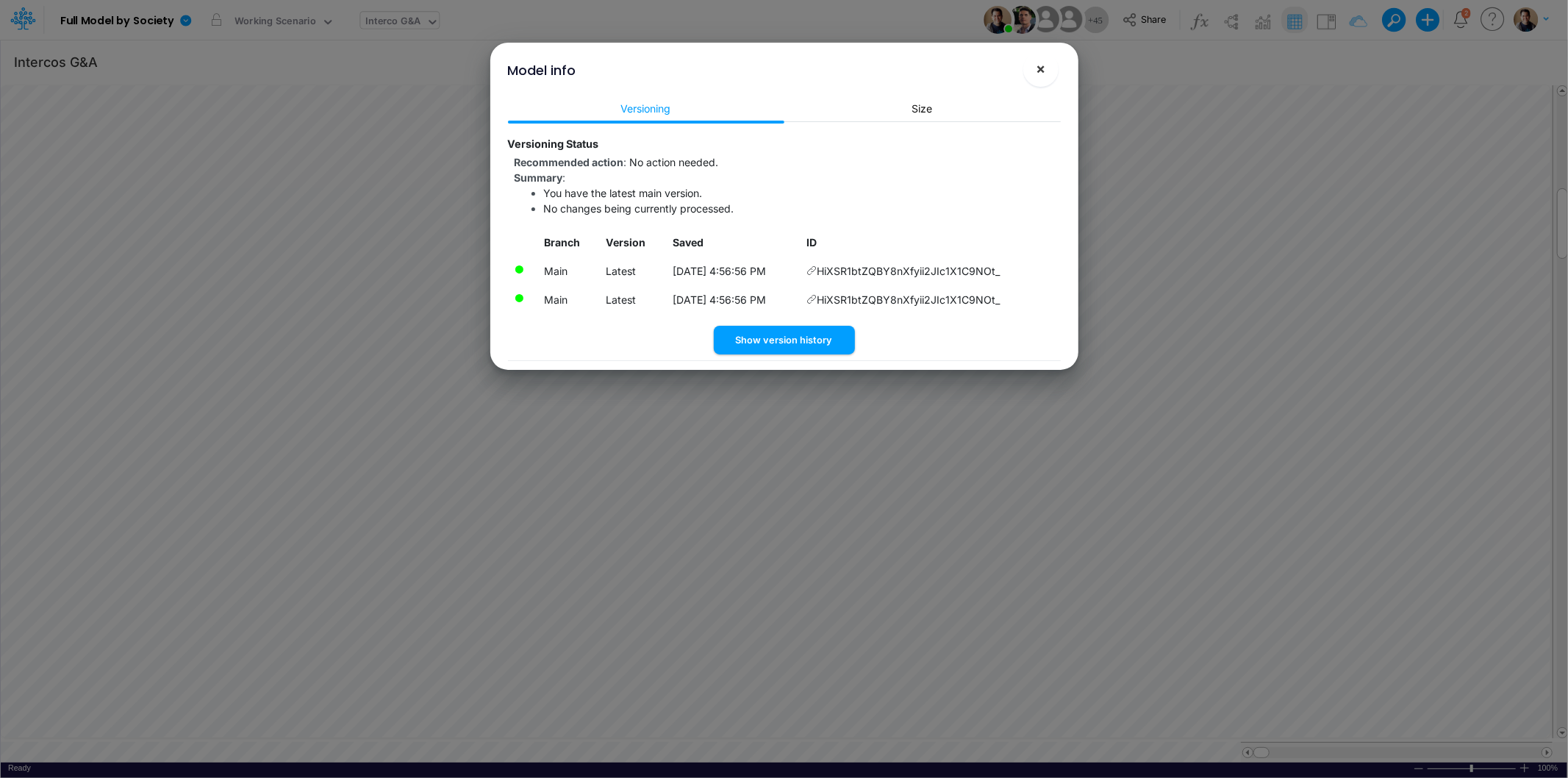
click at [1041, 65] on span "×" at bounding box center [1041, 69] width 10 height 18
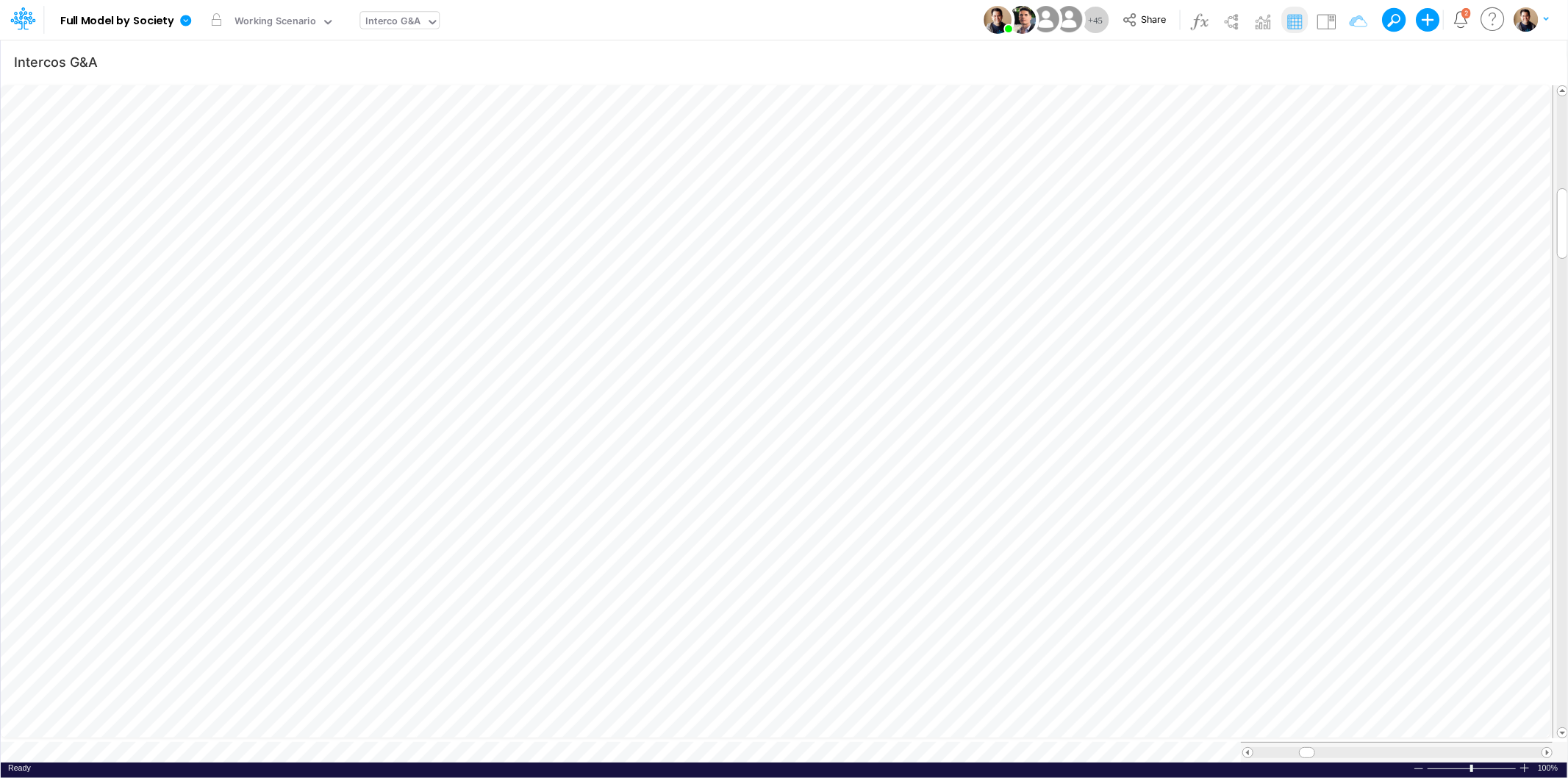
scroll to position [0, 1]
click at [1408, 289] on icon "button" at bounding box center [1401, 283] width 22 height 15
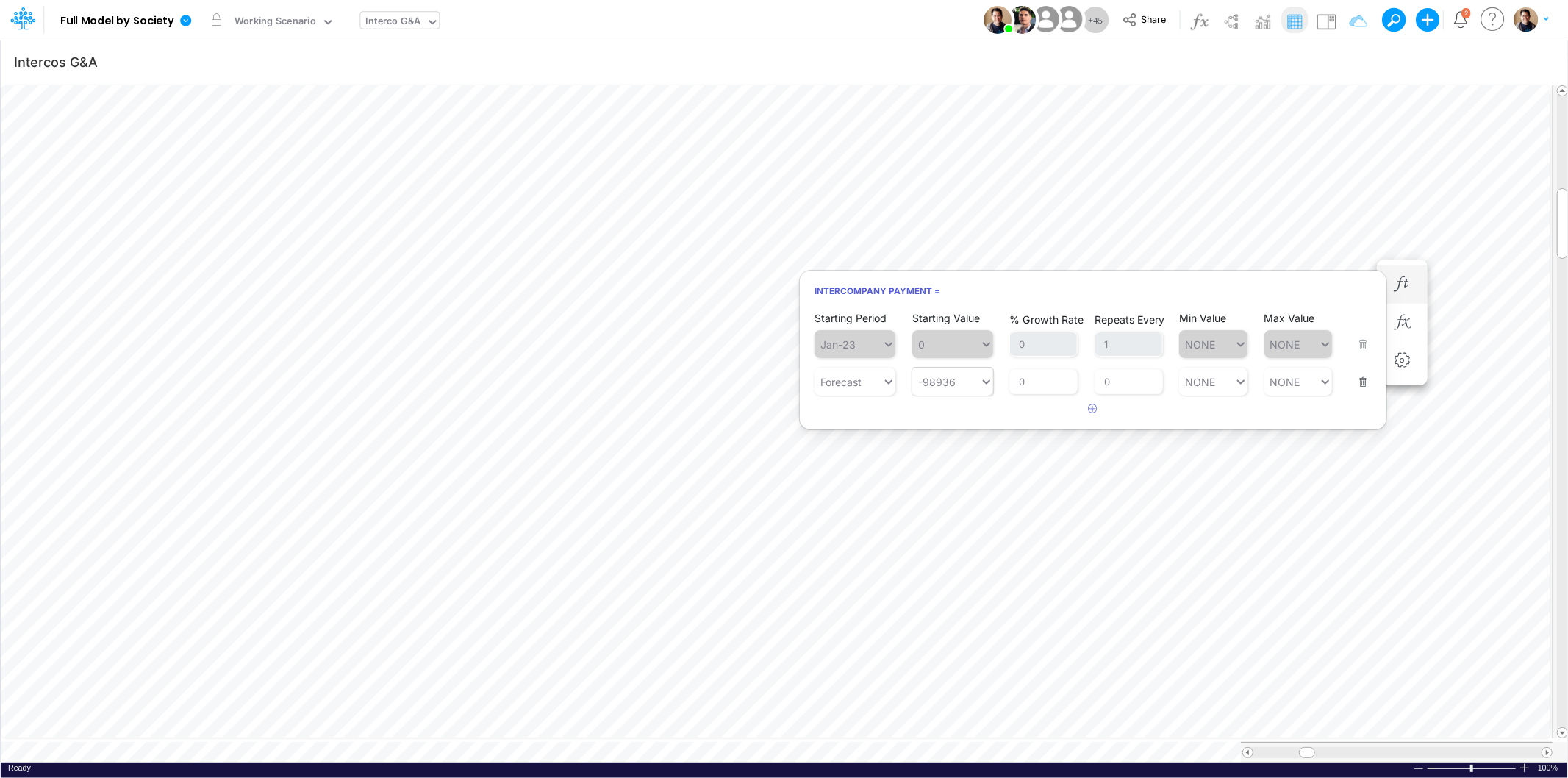
type input "-98936"
click at [957, 417] on div "LATEST" at bounding box center [952, 416] width 81 height 24
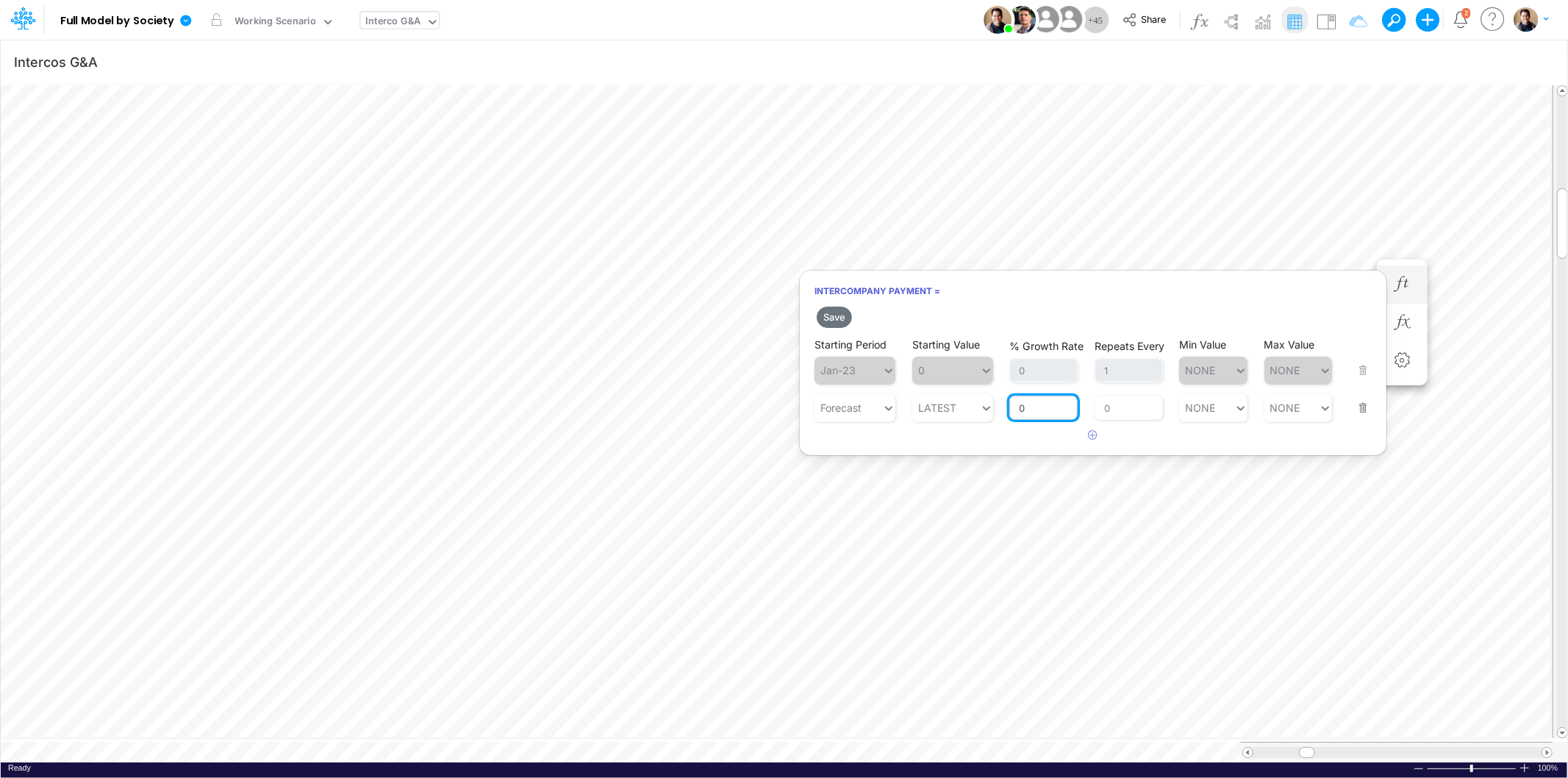
drag, startPoint x: 1019, startPoint y: 405, endPoint x: 1041, endPoint y: 403, distance: 22.1
click at [1019, 405] on input "0" at bounding box center [1043, 408] width 69 height 25
type input "10"
click at [1202, 305] on h2 "Save" at bounding box center [1093, 317] width 587 height 27
click at [837, 316] on button "Save" at bounding box center [835, 317] width 36 height 21
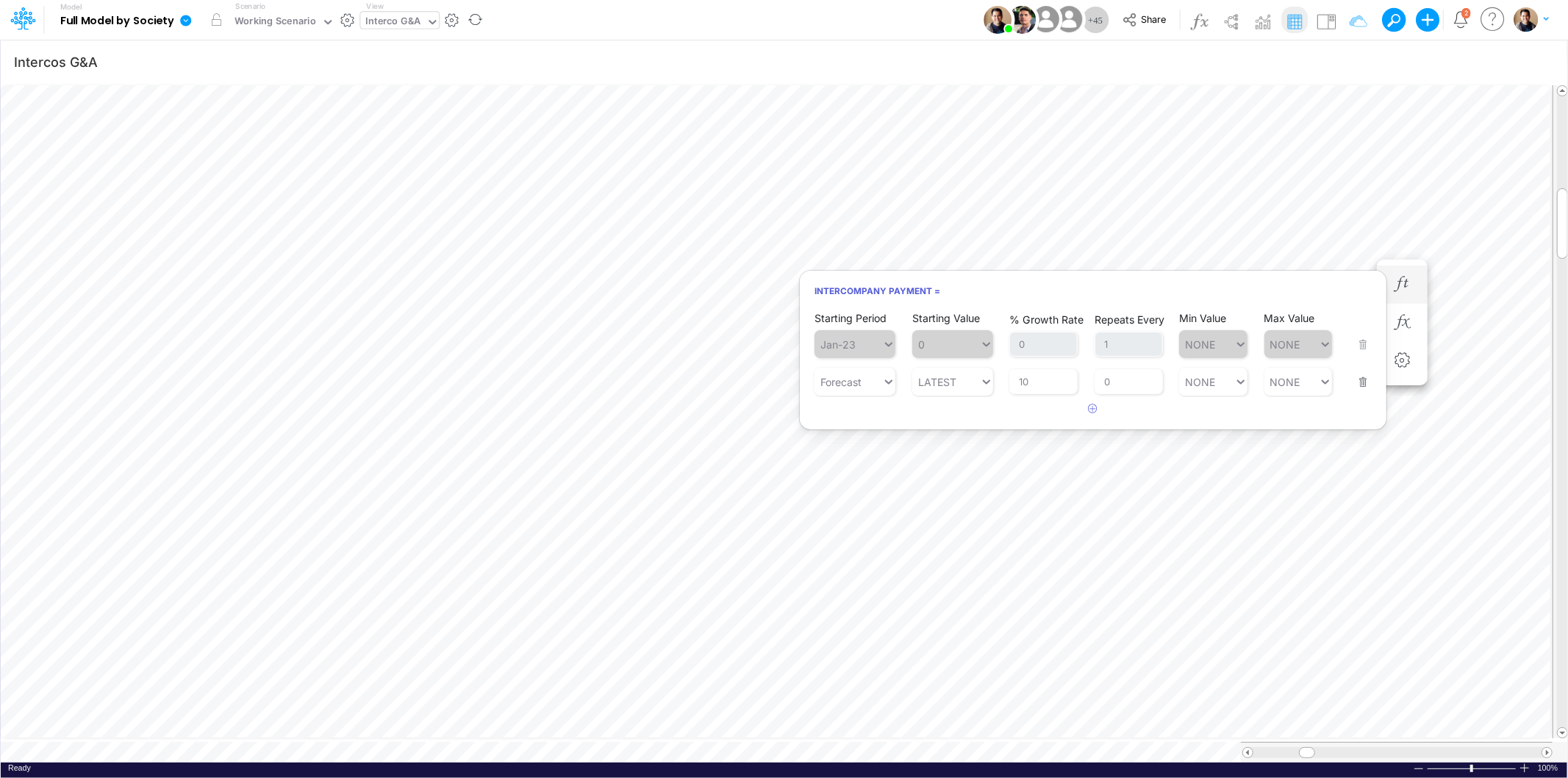
click at [183, 22] on icon at bounding box center [185, 20] width 11 height 11
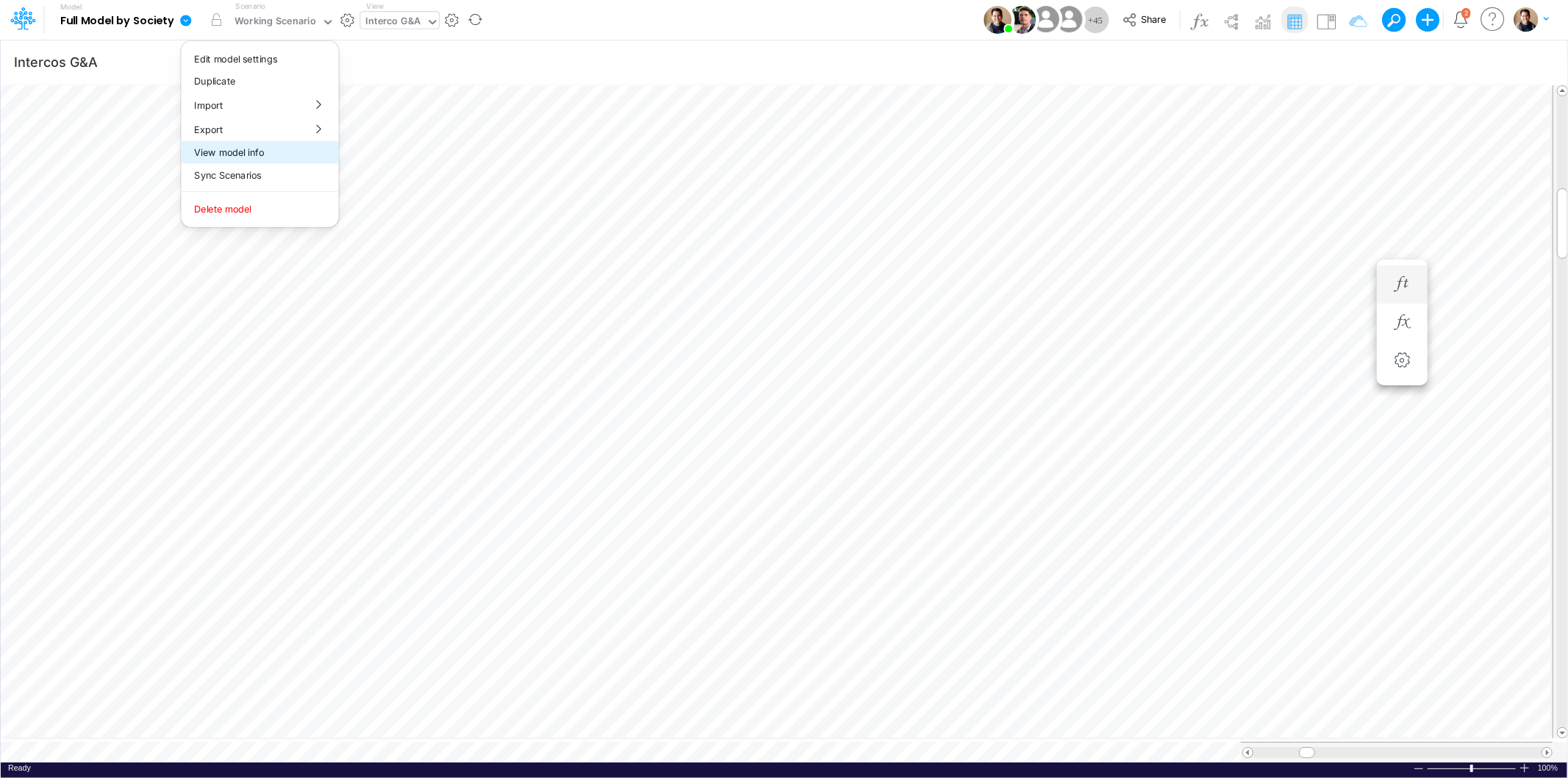
click at [287, 151] on button "View model info" at bounding box center [259, 152] width 158 height 23
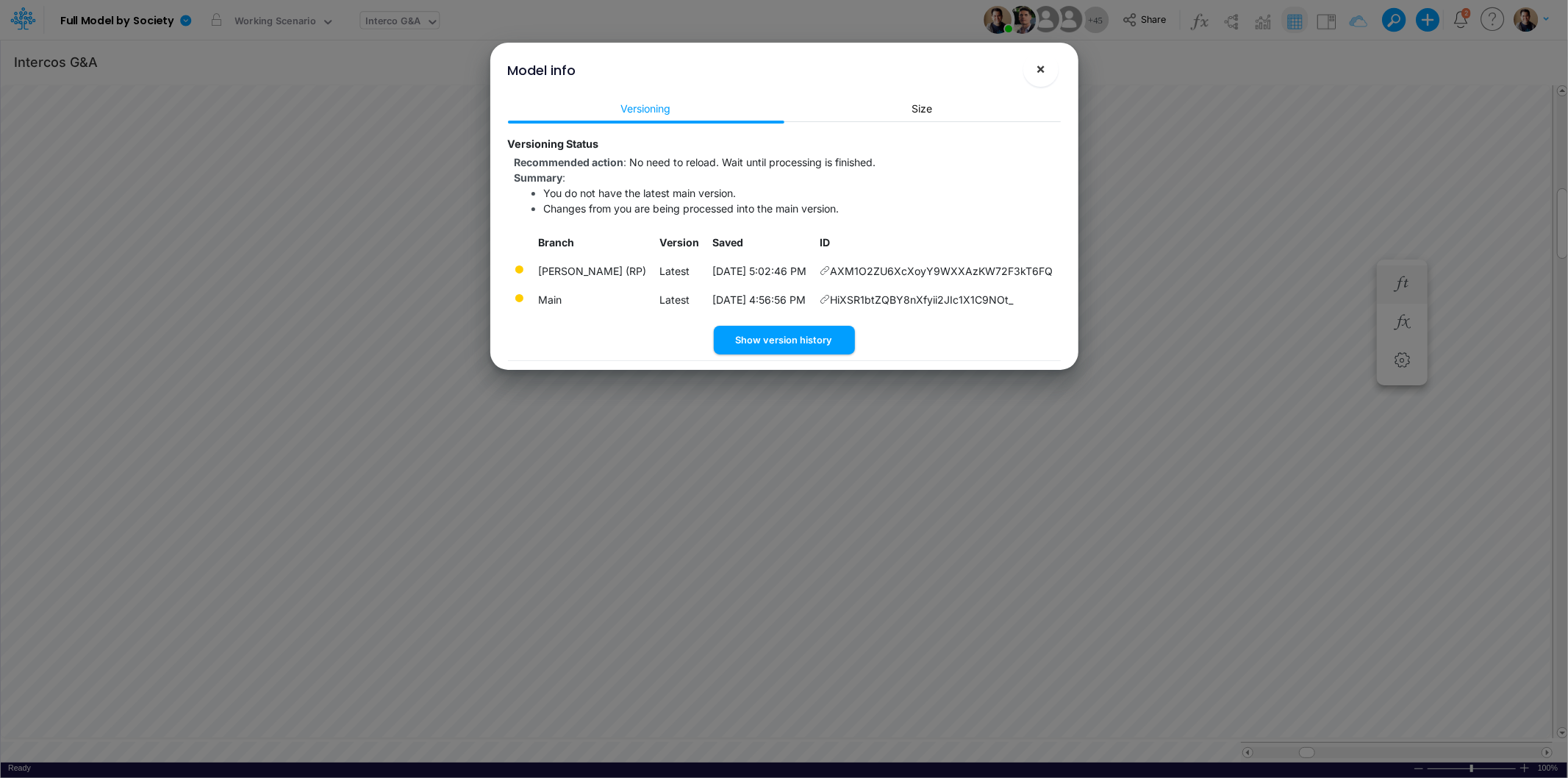
click at [1046, 71] on button "×" at bounding box center [1041, 70] width 36 height 36
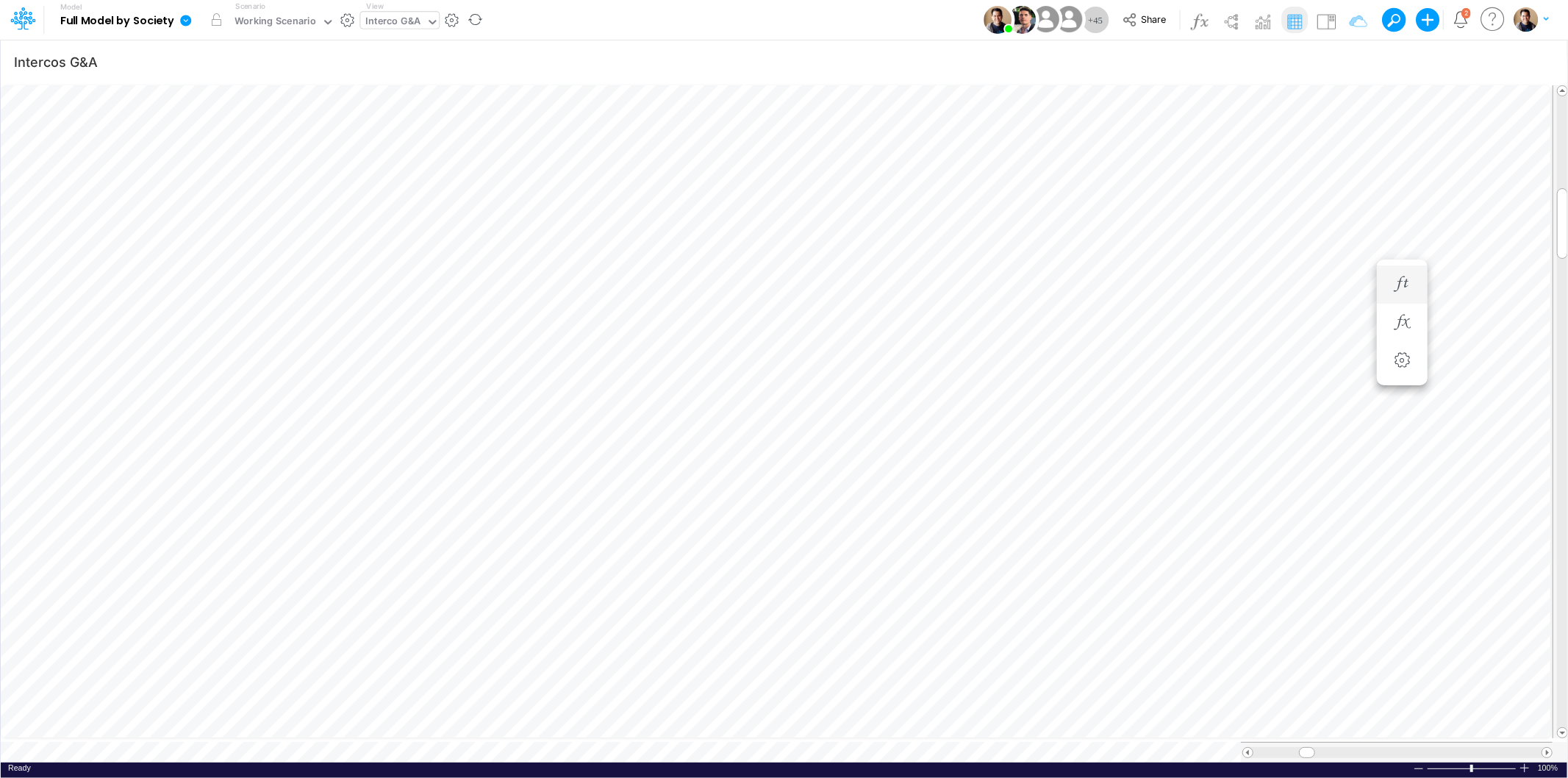
click at [185, 18] on icon at bounding box center [185, 20] width 11 height 11
click at [290, 152] on button "View model info" at bounding box center [259, 152] width 158 height 23
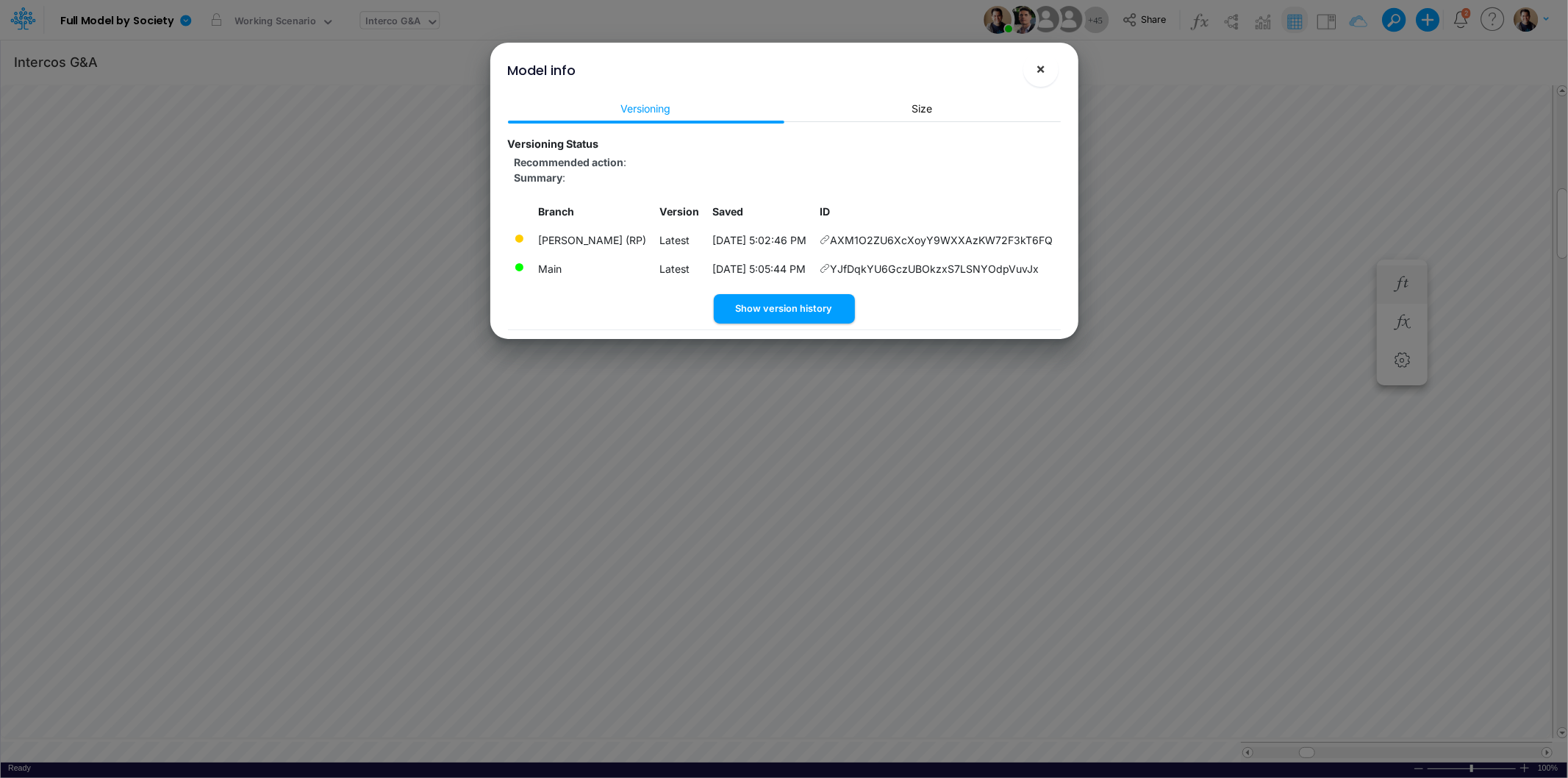
click at [1045, 70] on span "×" at bounding box center [1041, 69] width 10 height 18
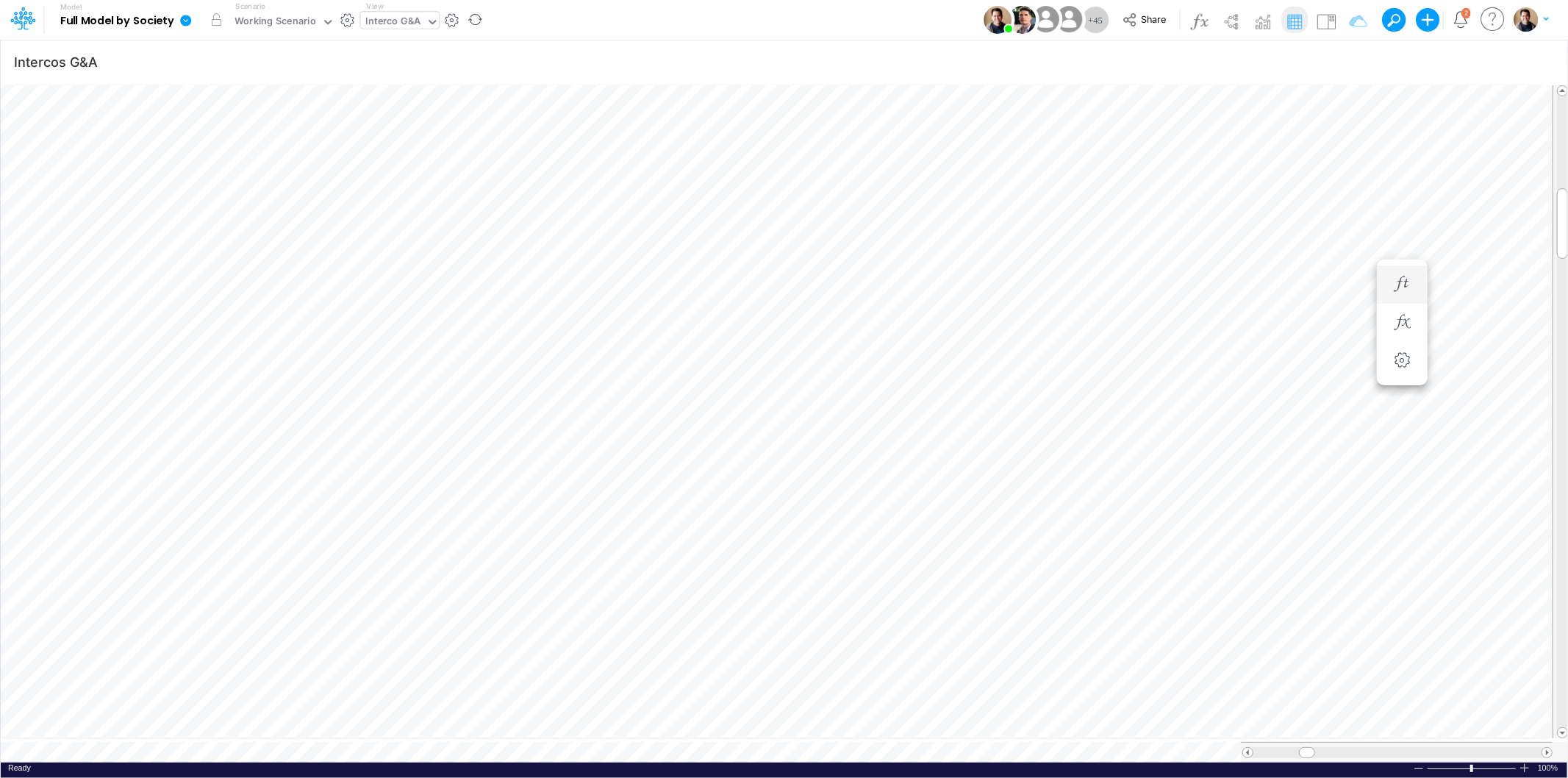
click at [183, 17] on icon at bounding box center [185, 20] width 11 height 11
click at [266, 150] on button "View model info" at bounding box center [259, 152] width 158 height 23
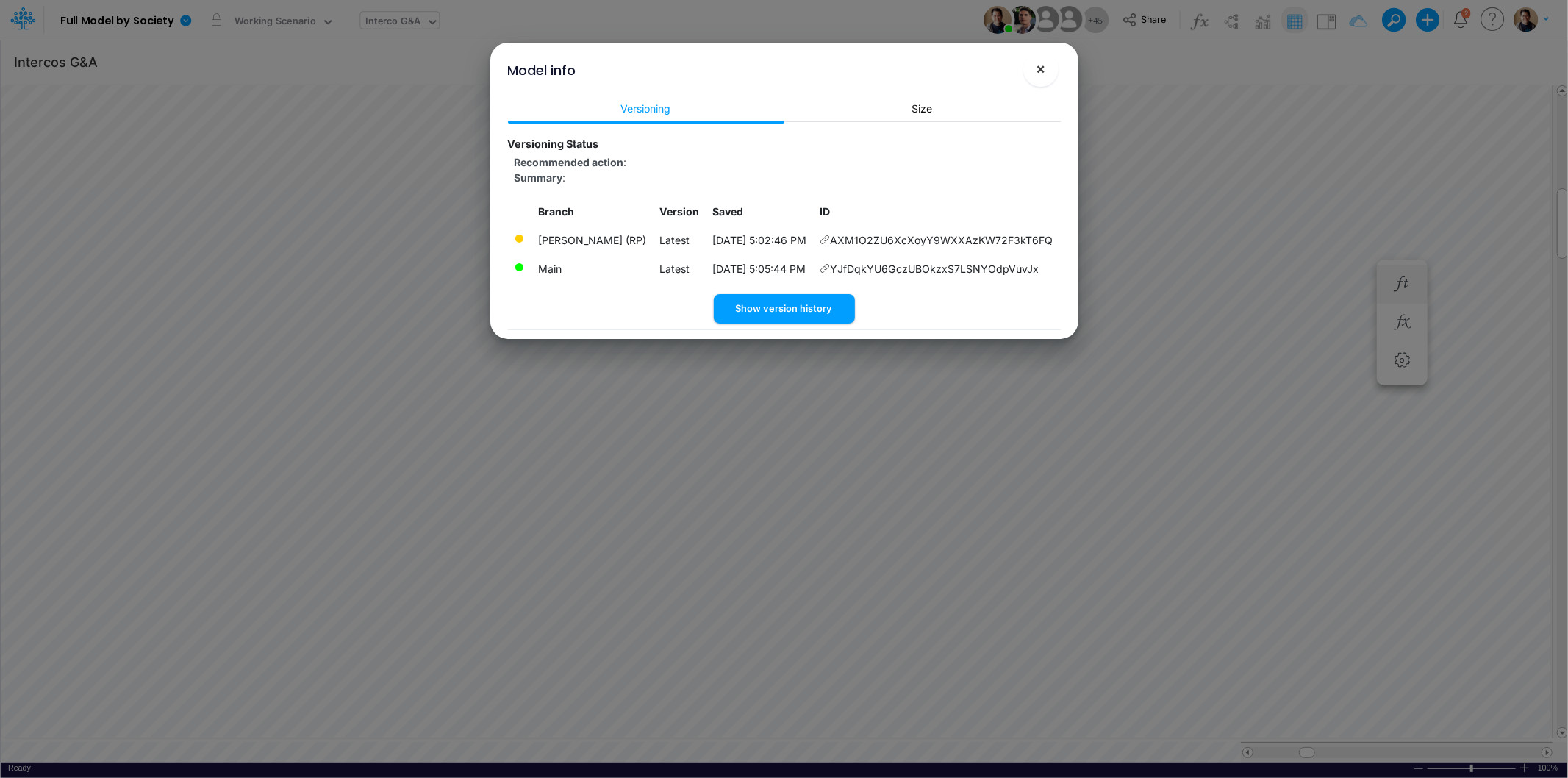
click at [1045, 70] on span "×" at bounding box center [1041, 69] width 10 height 18
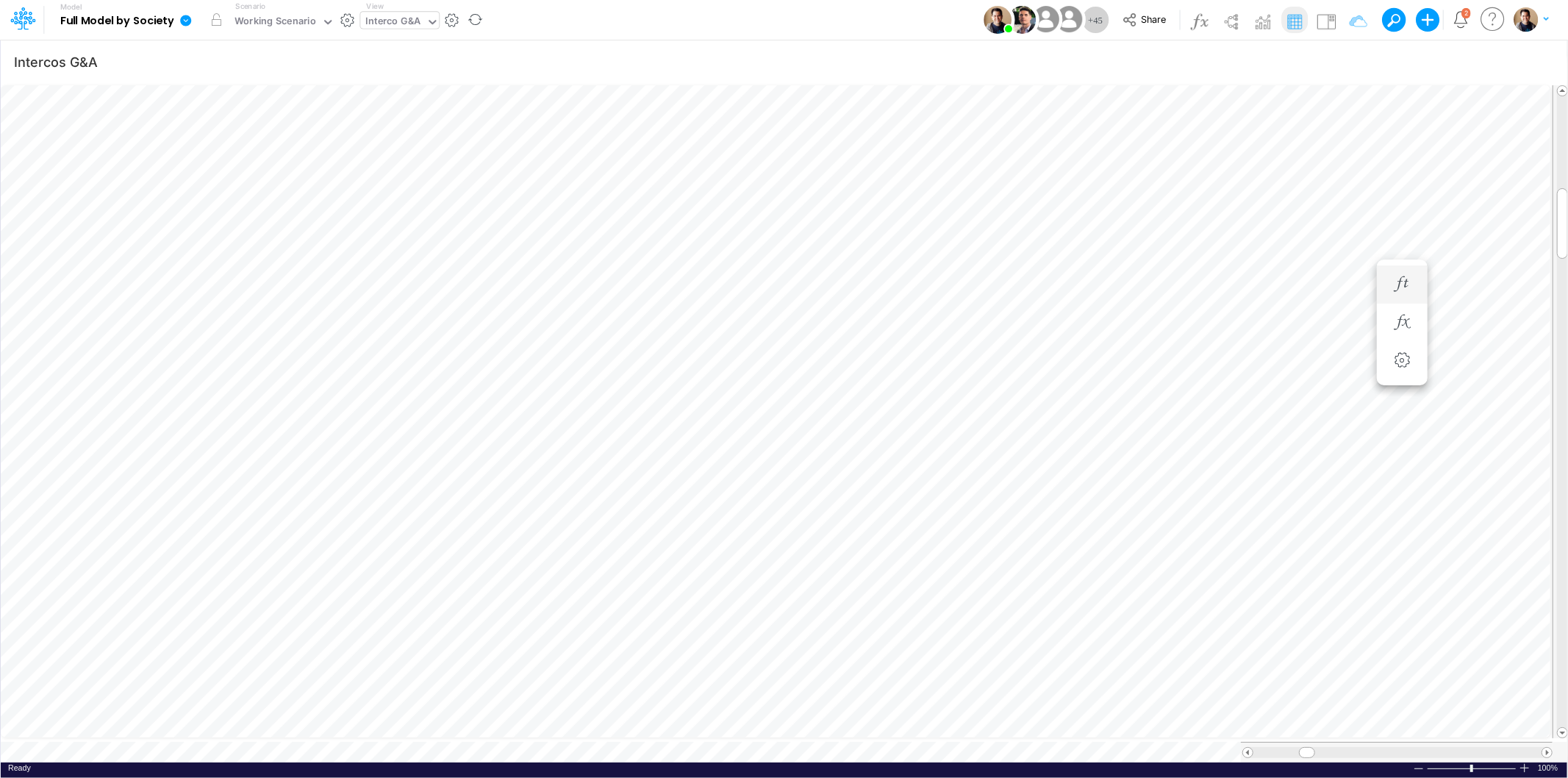
click at [184, 15] on icon at bounding box center [185, 20] width 11 height 11
click at [284, 151] on button "View model info" at bounding box center [259, 152] width 158 height 23
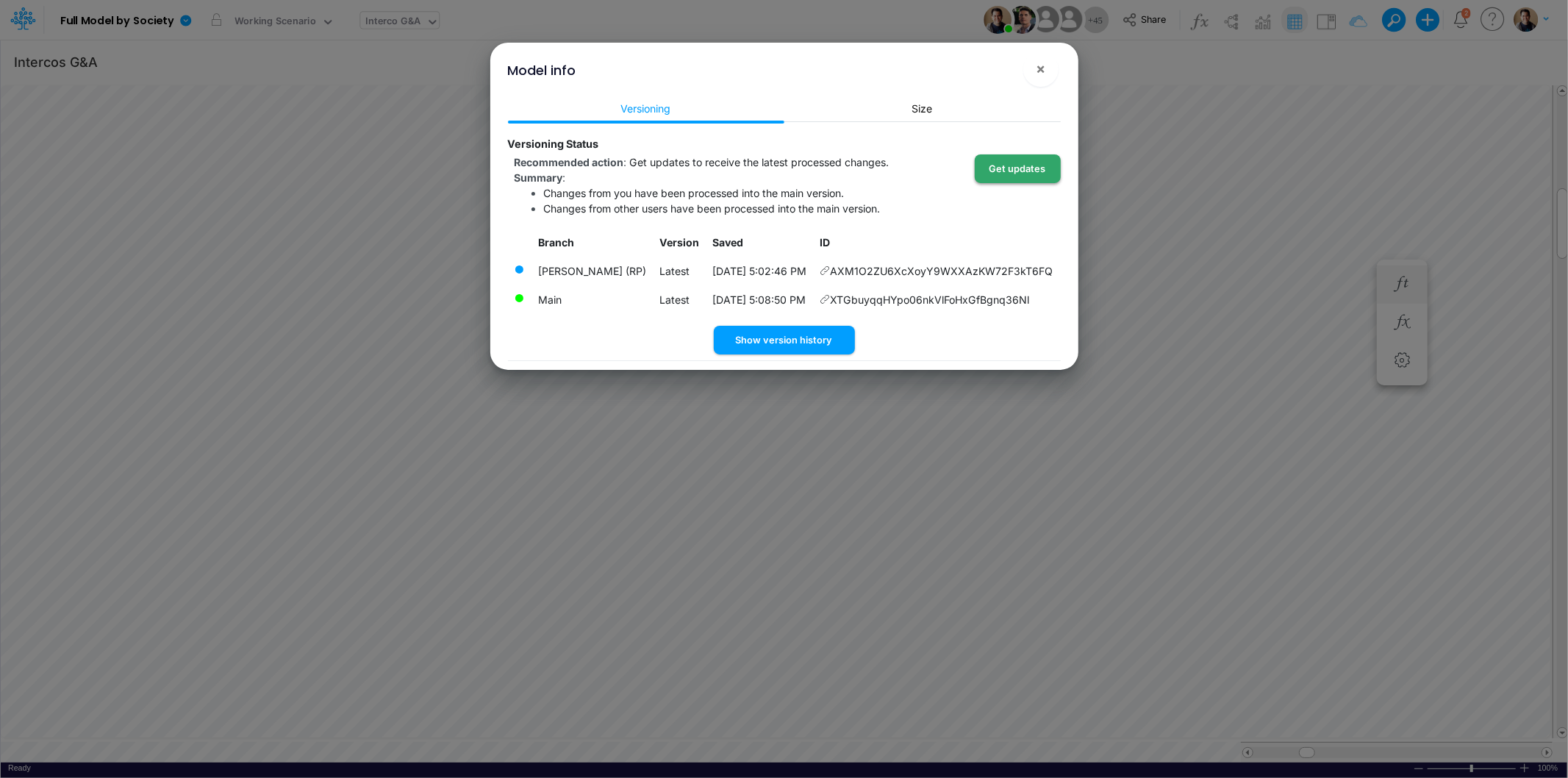
click at [1027, 166] on button "Get updates" at bounding box center [1017, 168] width 86 height 29
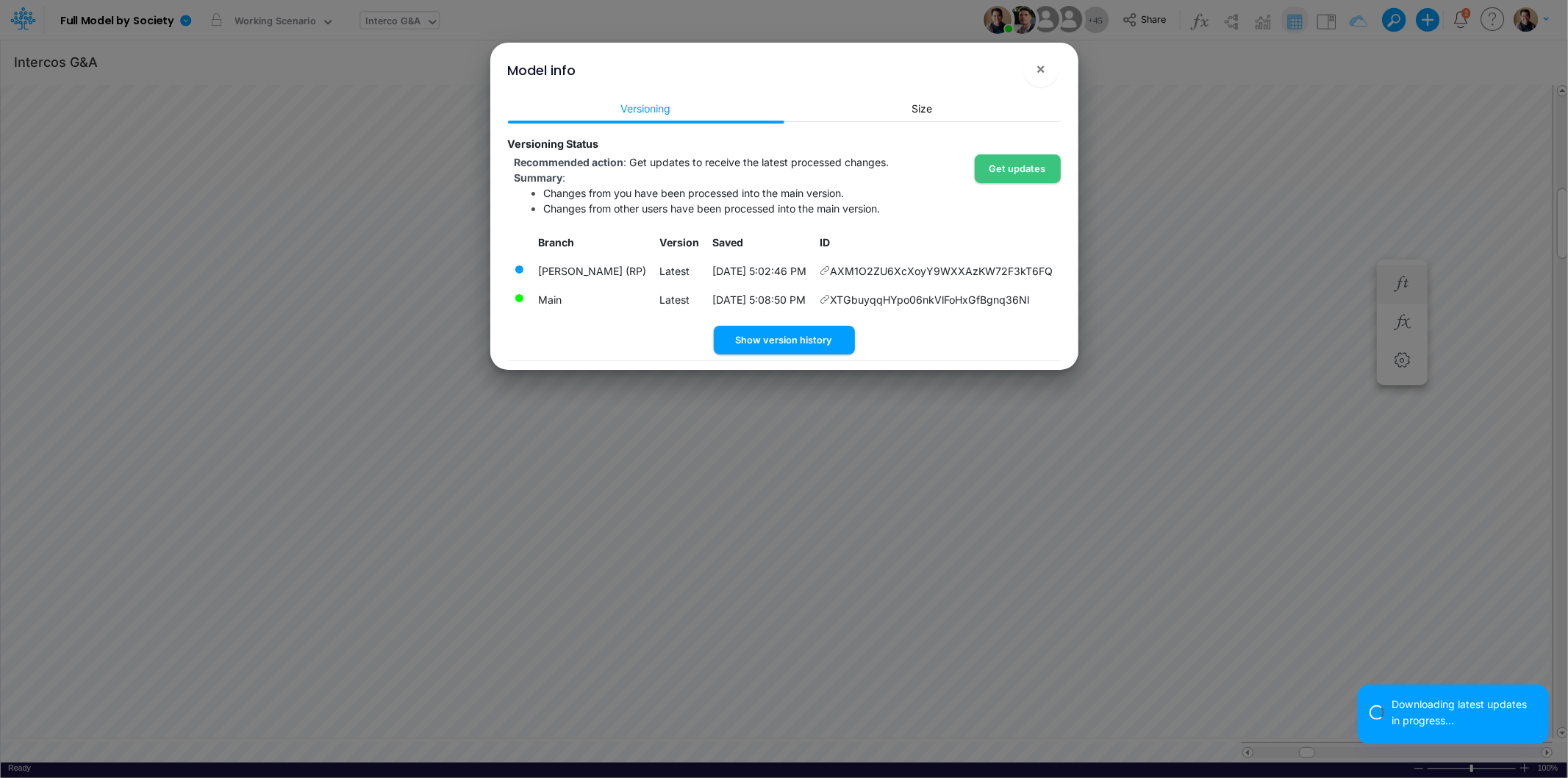
click at [829, 295] on td "XTGbuyqqHYpo06nkVlFoHxGfBgnq36Nl" at bounding box center [937, 299] width 247 height 29
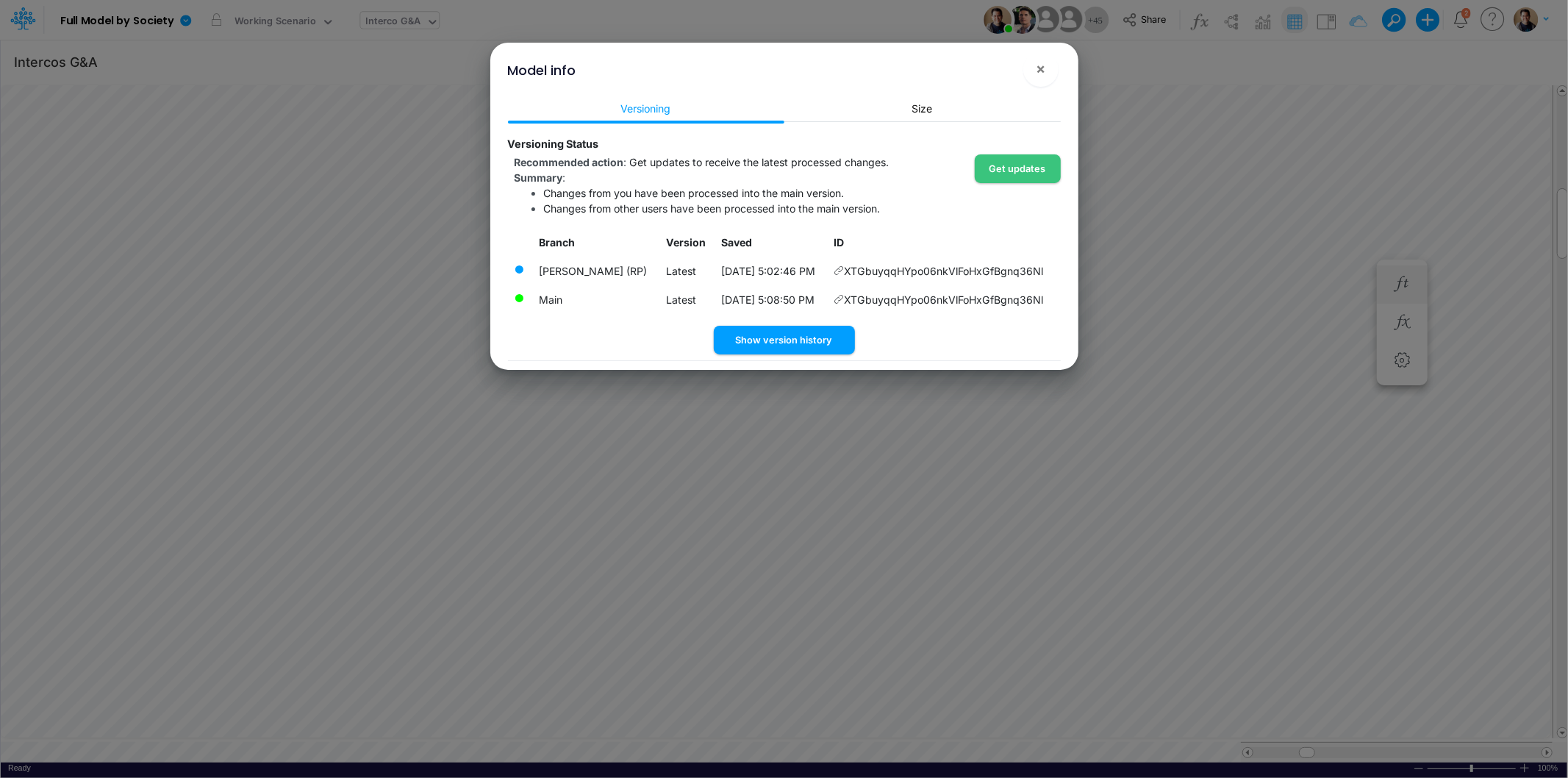
click at [843, 299] on icon at bounding box center [839, 299] width 11 height 11
click at [841, 299] on icon at bounding box center [839, 299] width 11 height 11
click at [1041, 64] on span "×" at bounding box center [1041, 69] width 10 height 18
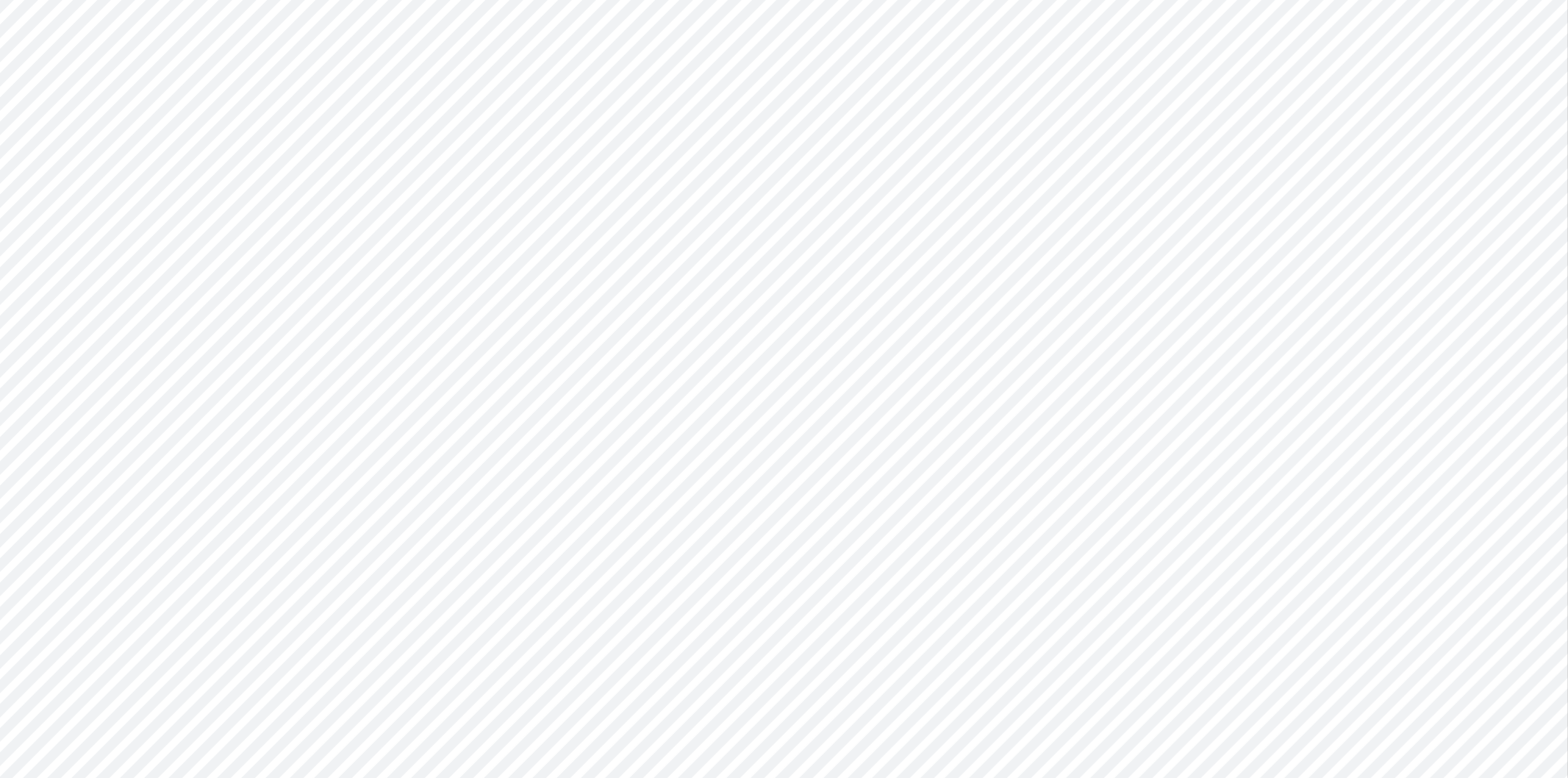
type input "BS (01BR - IP)"
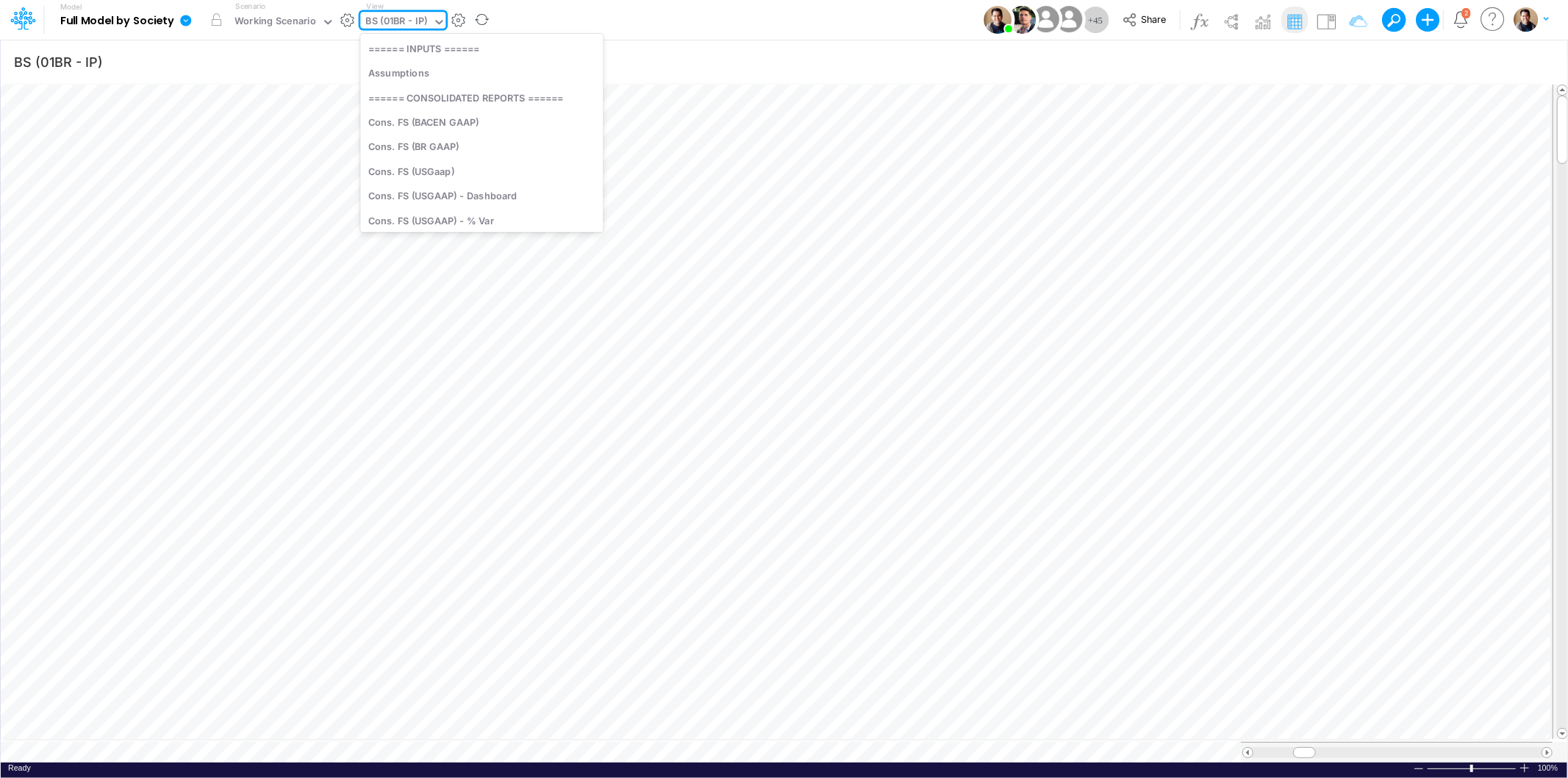
click at [406, 18] on div "BS (01BR - IP)" at bounding box center [396, 22] width 61 height 17
type input "inter"
click at [430, 41] on div "Interco G&A" at bounding box center [479, 47] width 240 height 24
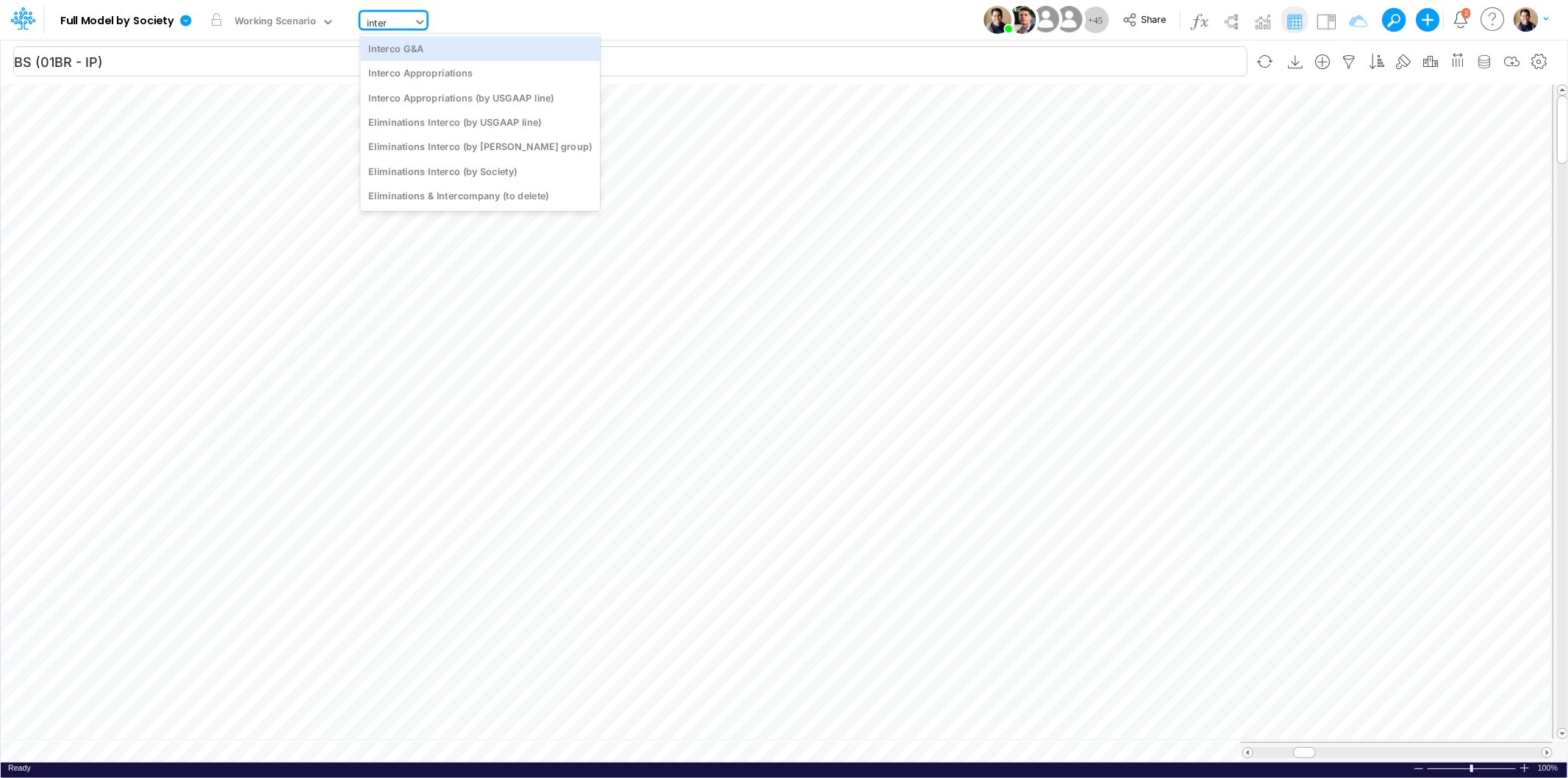
type input "Intercos G&A"
